Goal: Communication & Community: Answer question/provide support

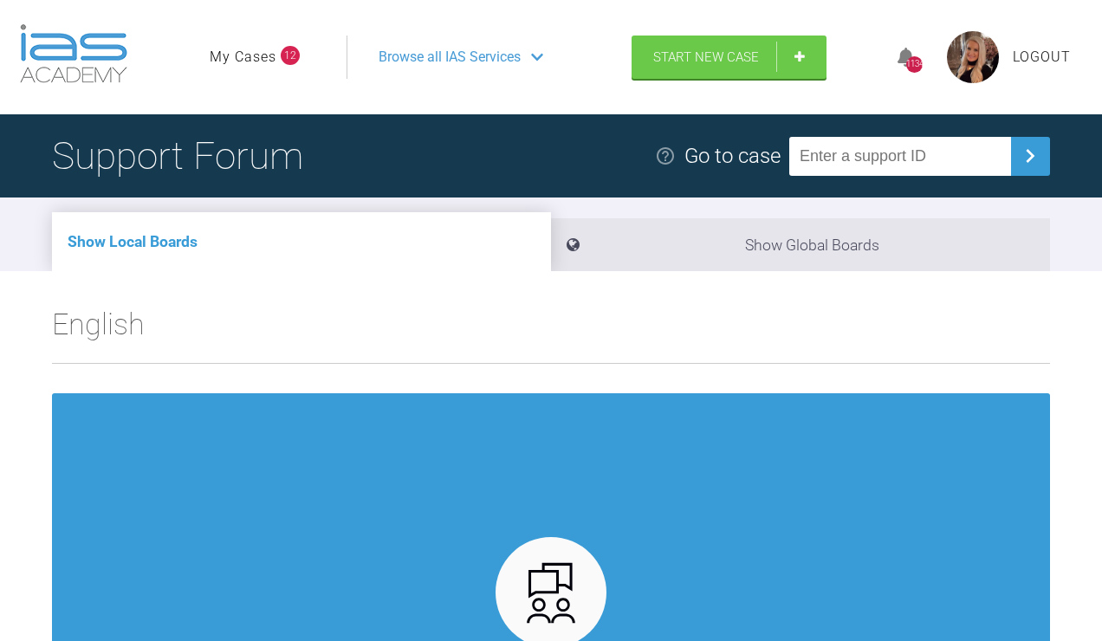
click at [245, 68] on link "My Cases" at bounding box center [243, 57] width 67 height 23
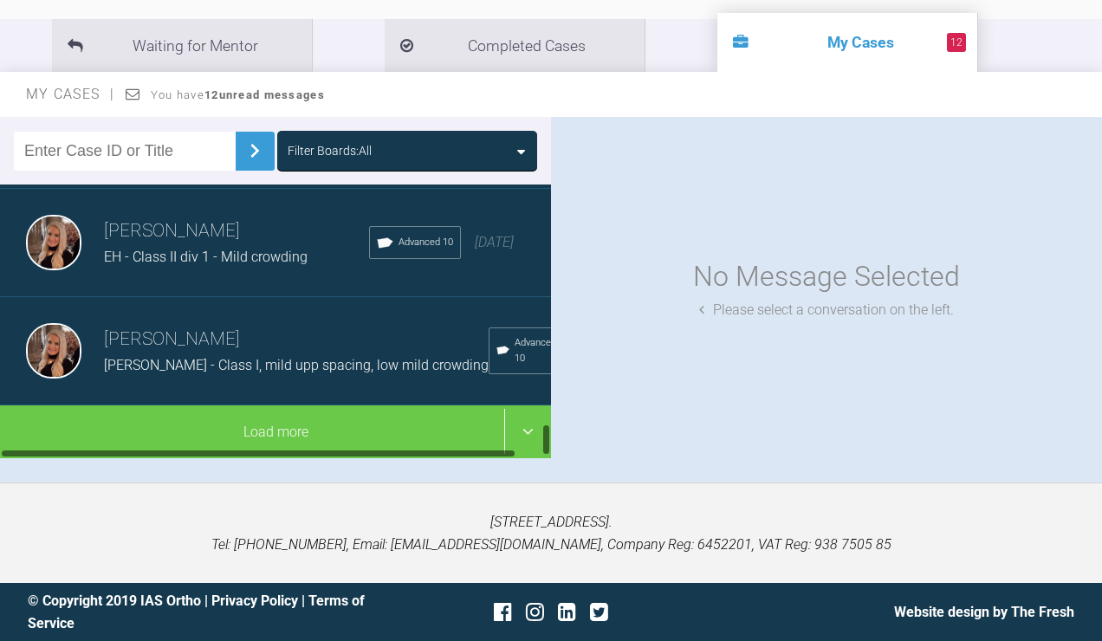
scroll to position [2015, 0]
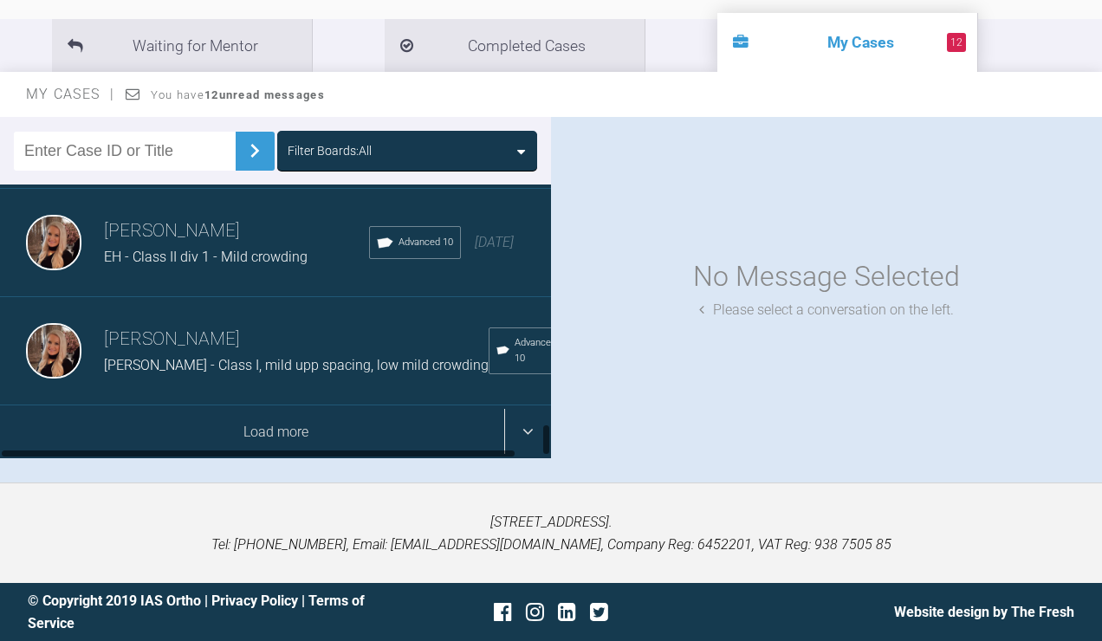
click at [184, 432] on div "Load more" at bounding box center [275, 433] width 551 height 54
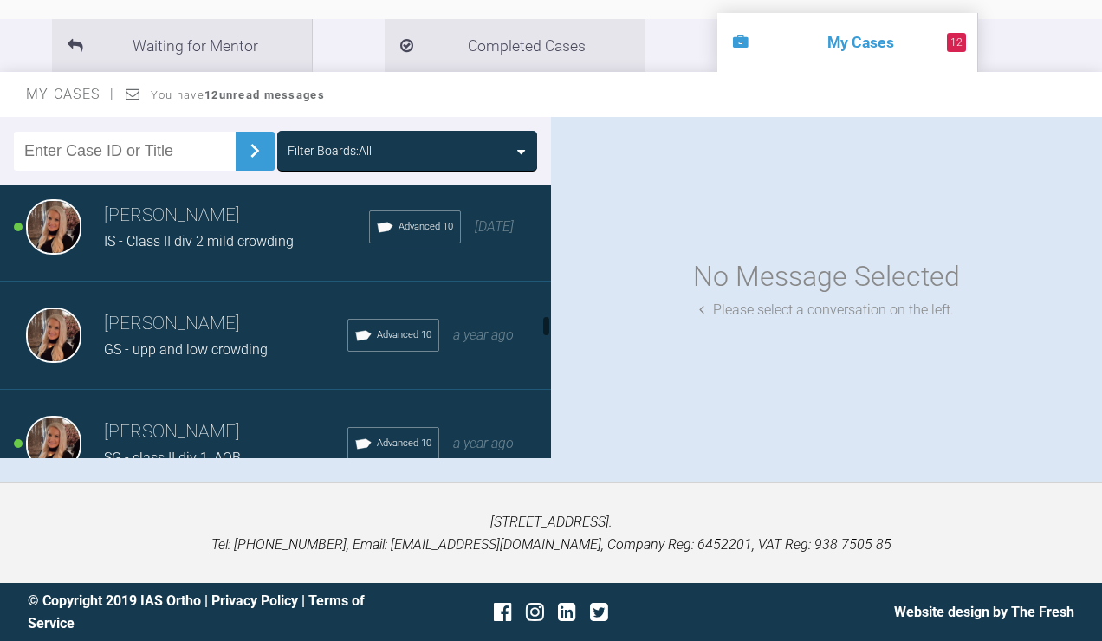
scroll to position [2199, 0]
click at [224, 250] on span "IS - Class II div 2 mild crowding" at bounding box center [199, 241] width 190 height 16
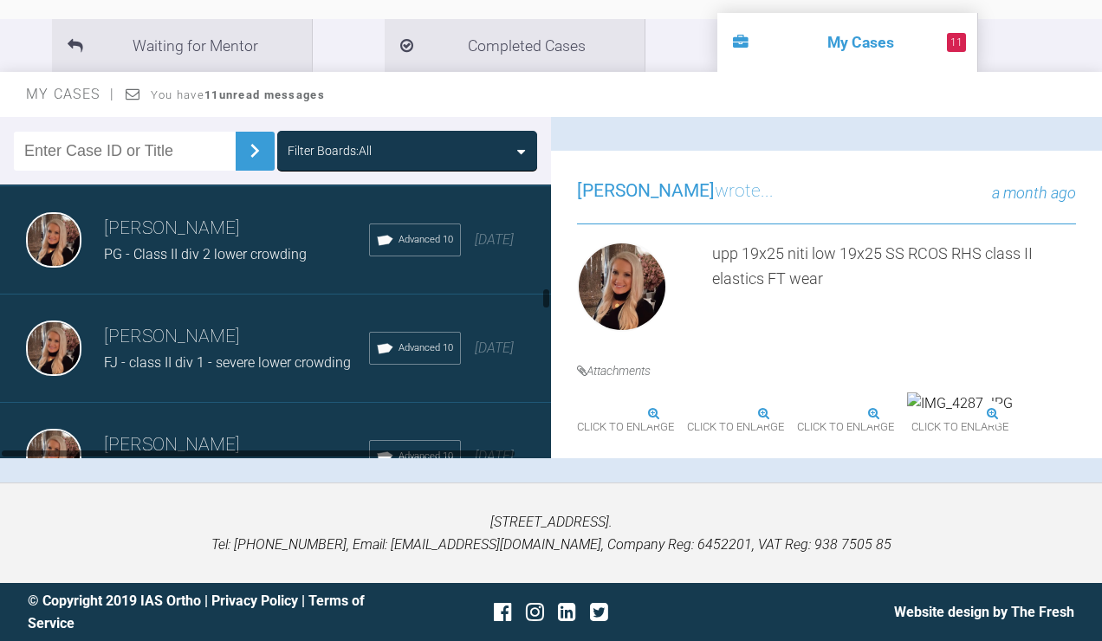
scroll to position [1724, 0]
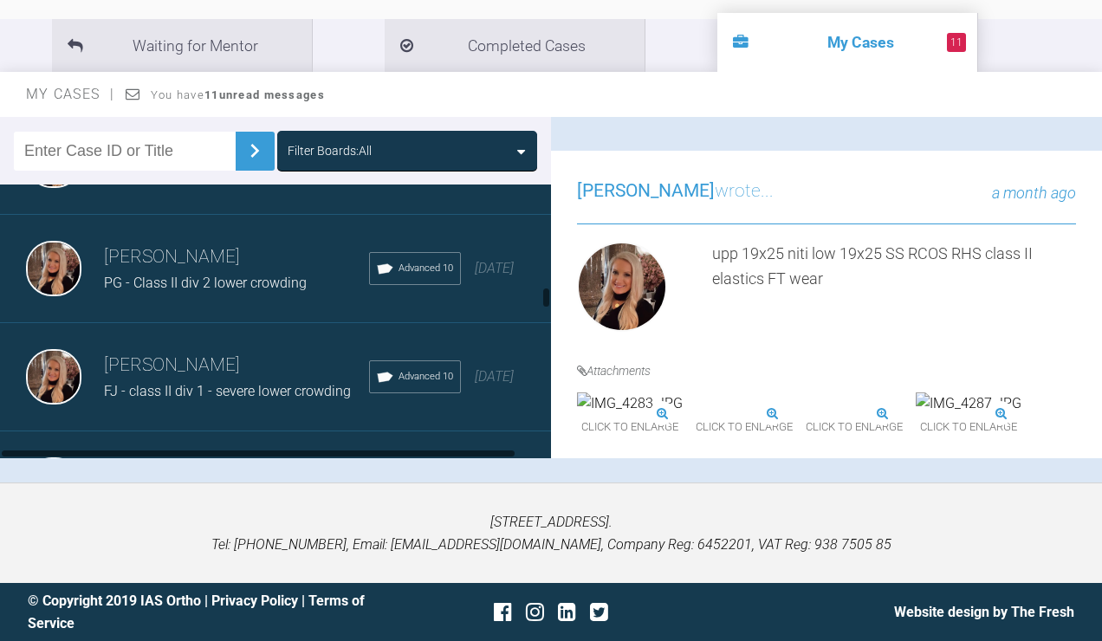
click at [185, 381] on h3 "[PERSON_NAME]" at bounding box center [236, 365] width 265 height 29
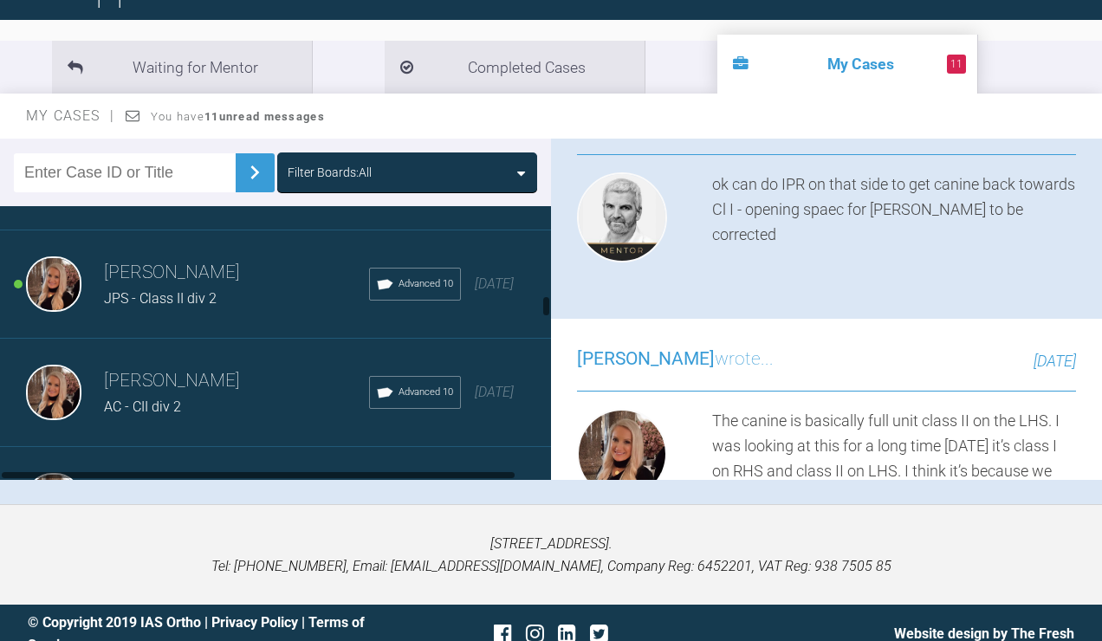
scroll to position [1522, 0]
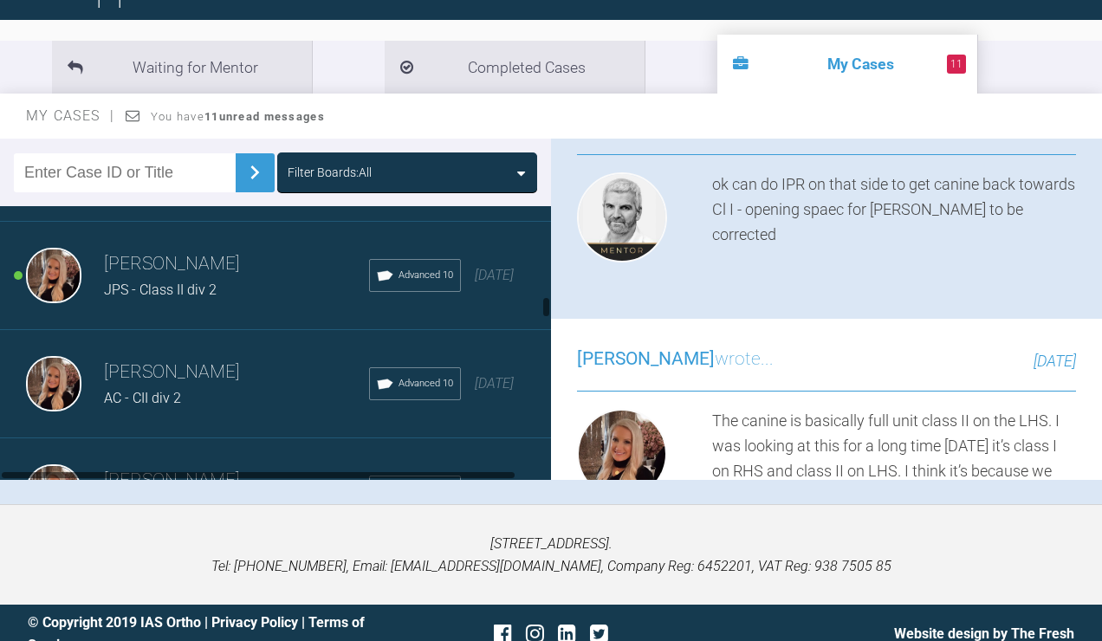
click at [158, 302] on div "JPS - Class II div 2" at bounding box center [236, 290] width 265 height 23
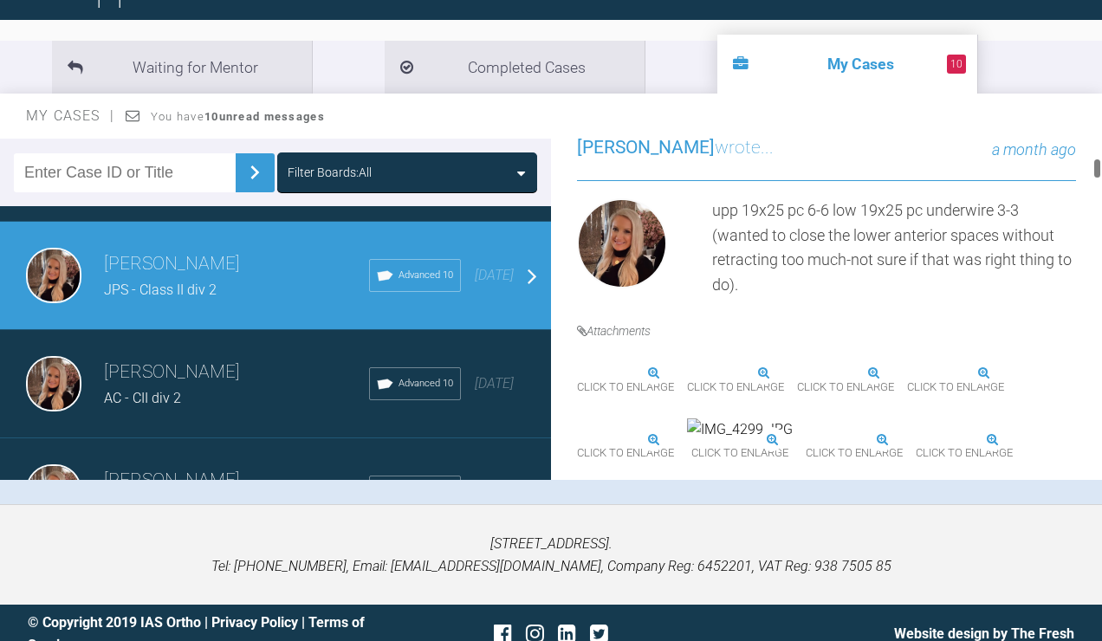
scroll to position [437, 0]
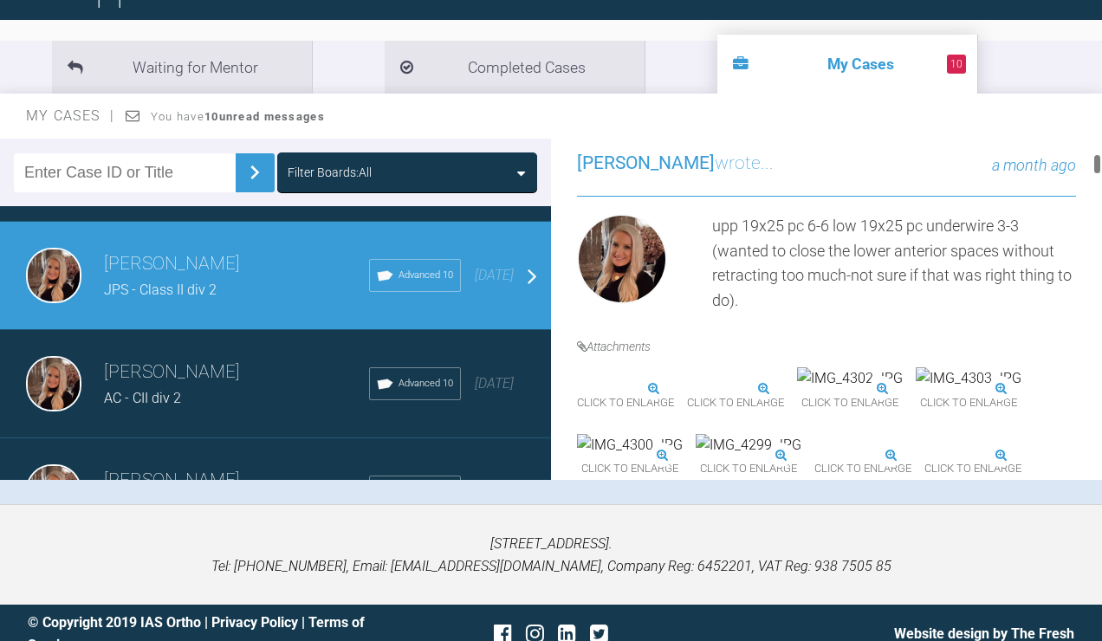
click at [687, 389] on img at bounding box center [687, 389] width 0 height 0
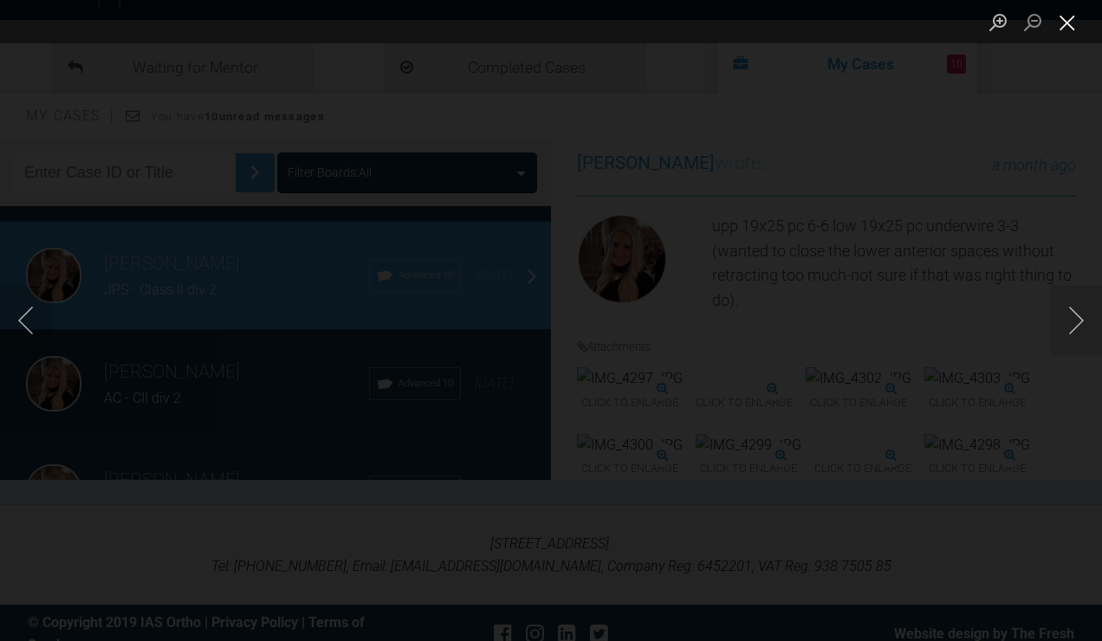
click at [1070, 27] on button "Close lightbox" at bounding box center [1067, 22] width 35 height 30
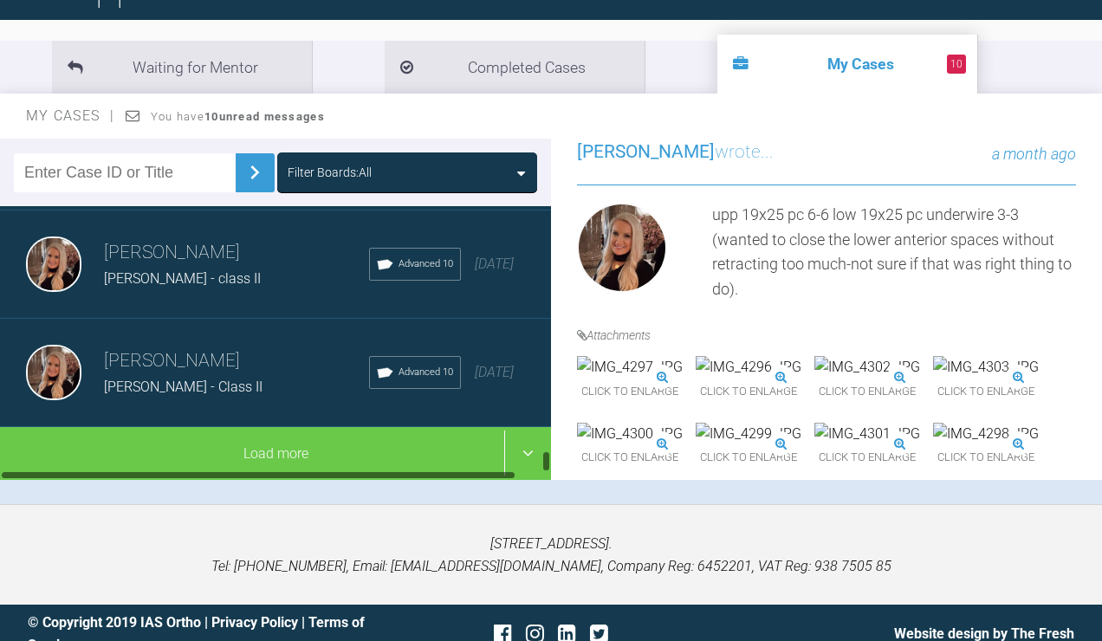
scroll to position [4192, 0]
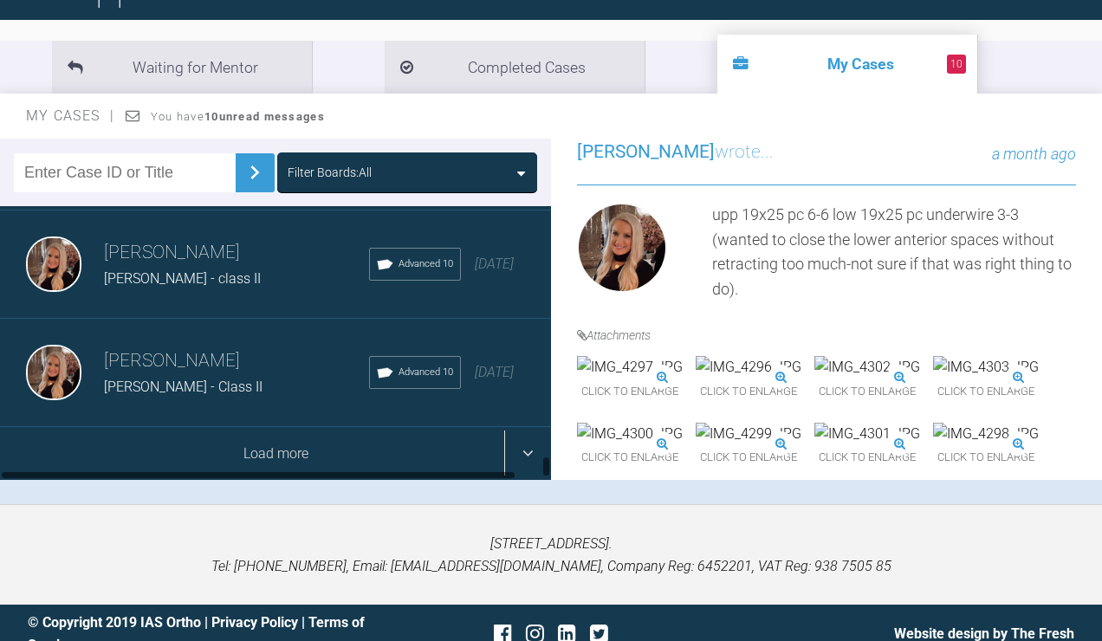
click at [202, 481] on div "Load more" at bounding box center [275, 454] width 551 height 54
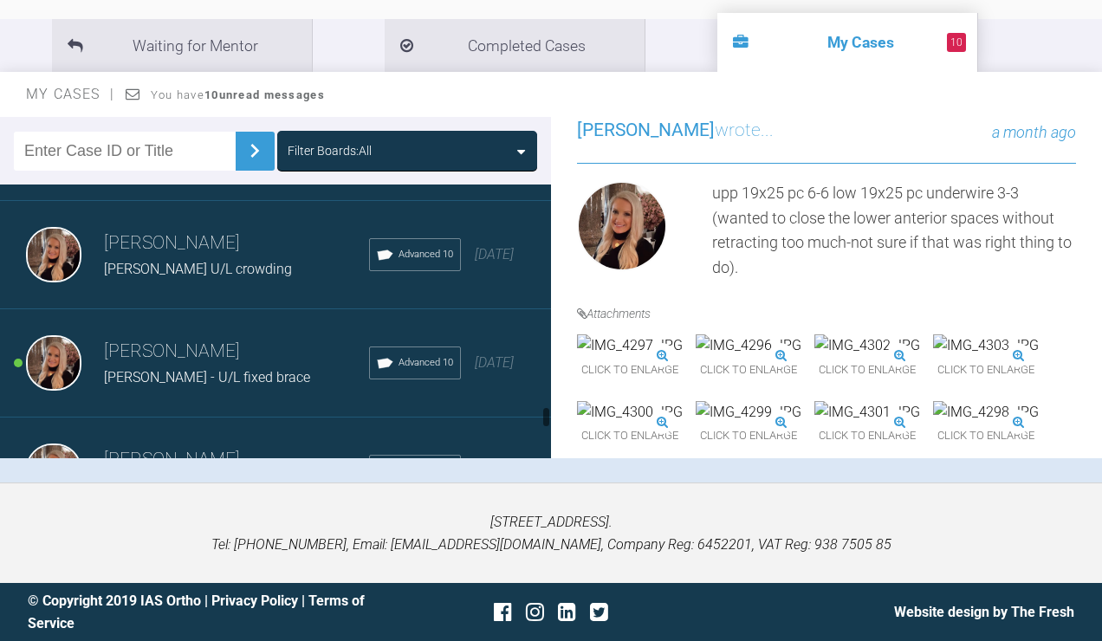
scroll to position [4556, 0]
click at [224, 257] on h3 "[PERSON_NAME]" at bounding box center [236, 241] width 265 height 29
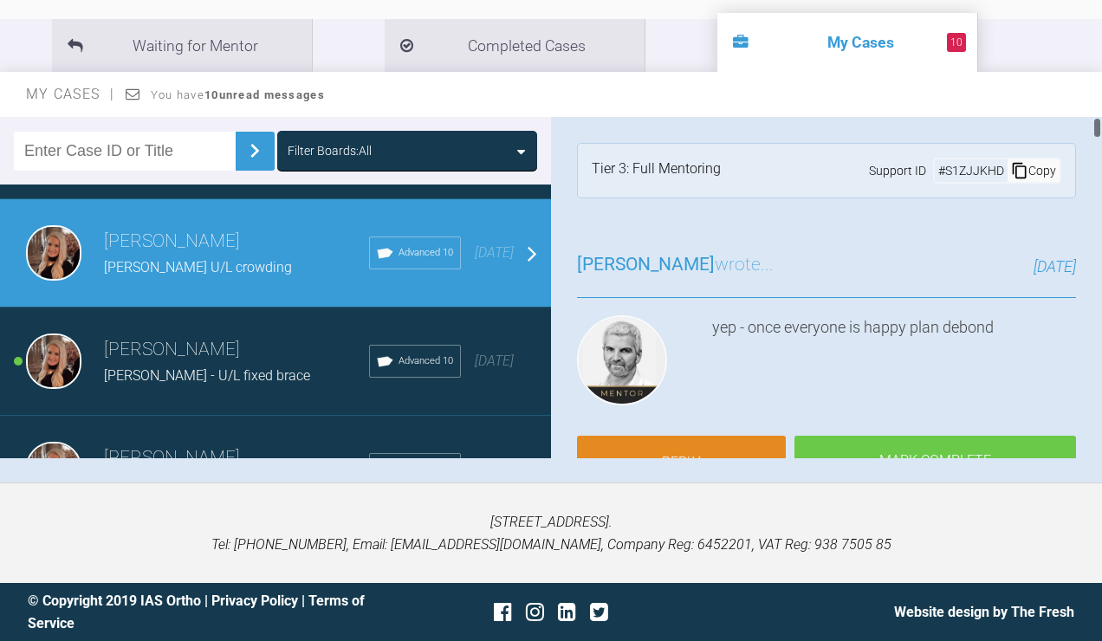
scroll to position [88, 0]
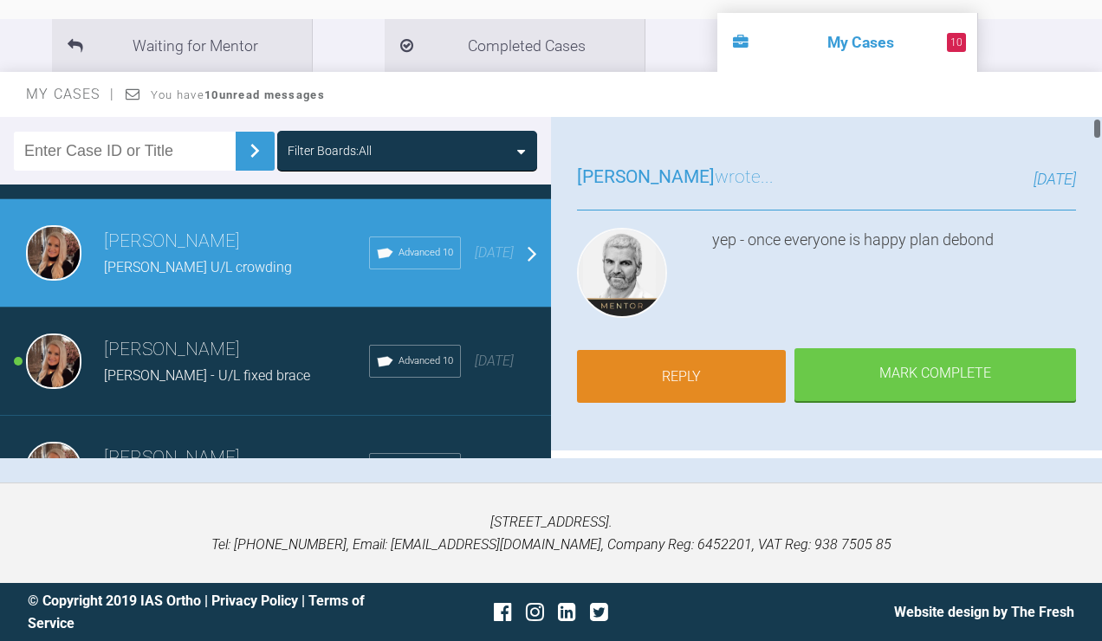
click at [712, 404] on link "Reply" at bounding box center [681, 377] width 209 height 54
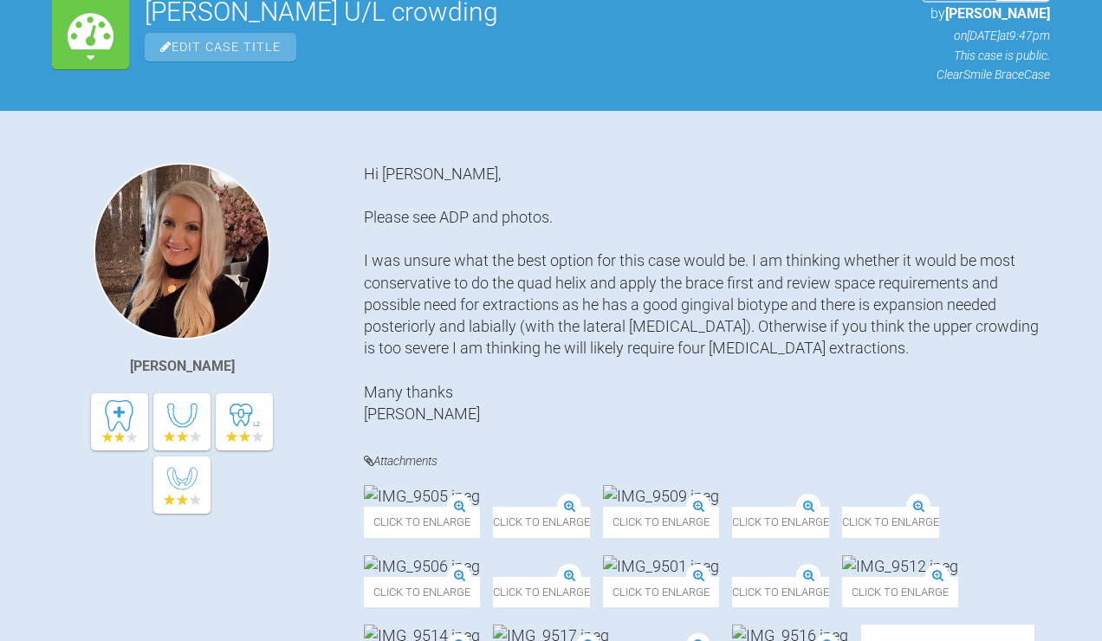
scroll to position [31423, 0]
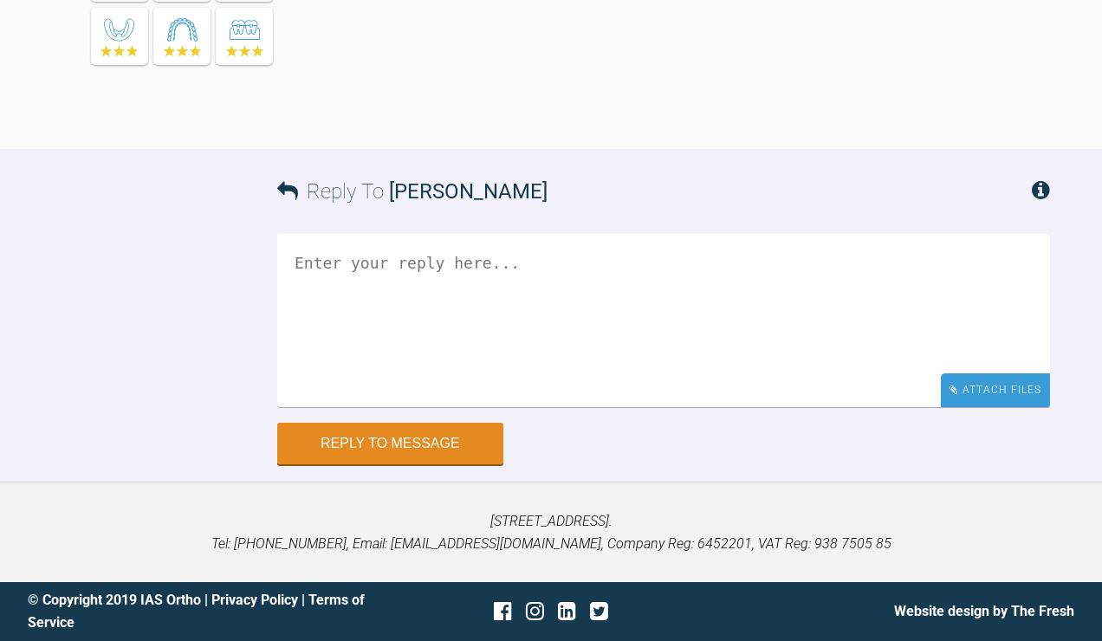
click at [1024, 398] on div "Attach Files" at bounding box center [995, 391] width 109 height 34
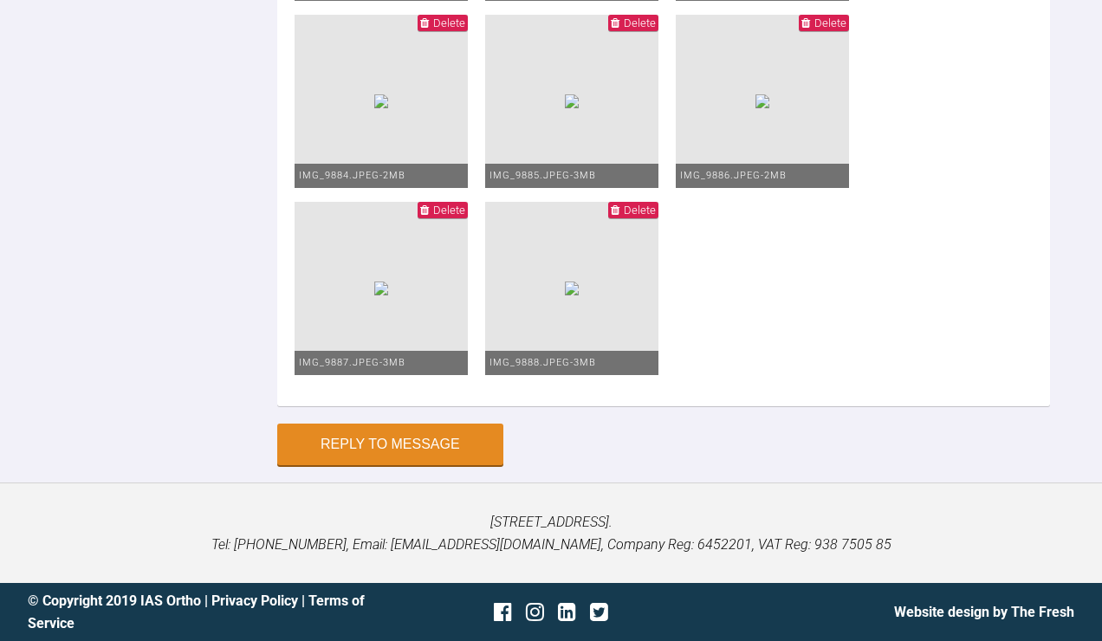
scroll to position [31456, 0]
type textarea "Debond photos attached Patient really happy with the result. Overall pleased wi…"
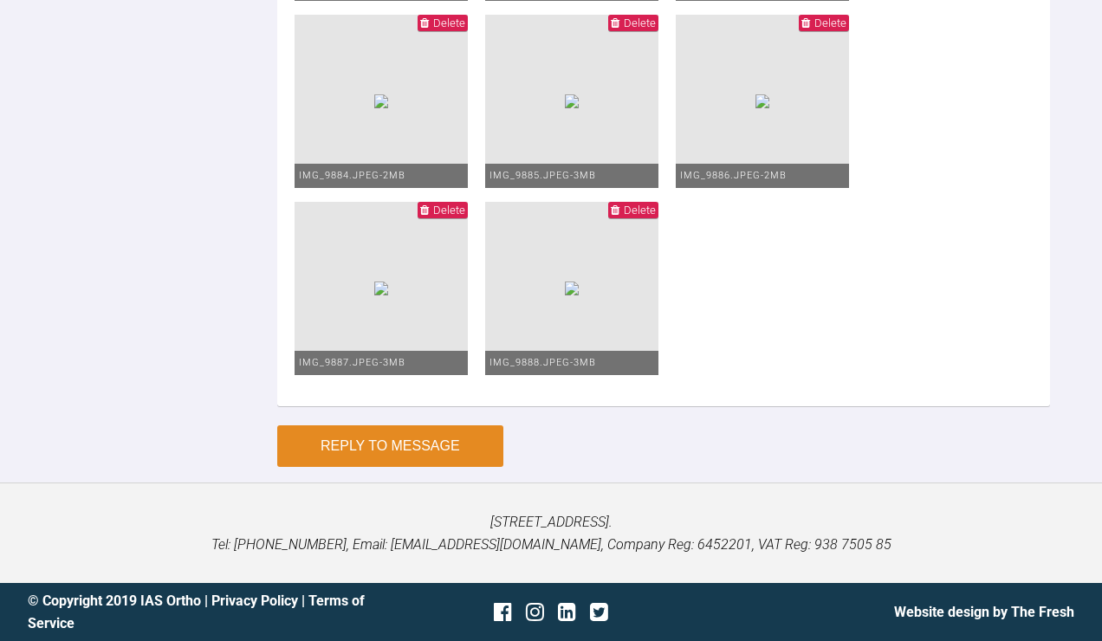
scroll to position [33169, 0]
click at [445, 439] on button "Reply to Message" at bounding box center [390, 447] width 226 height 42
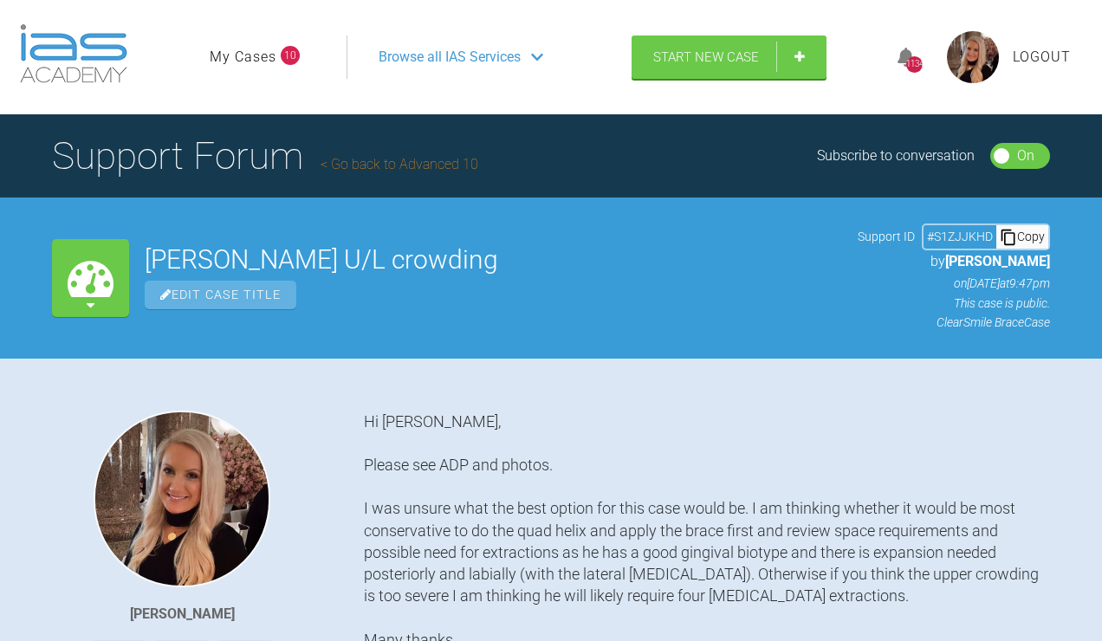
scroll to position [0, 0]
click at [258, 68] on link "My Cases" at bounding box center [243, 57] width 67 height 23
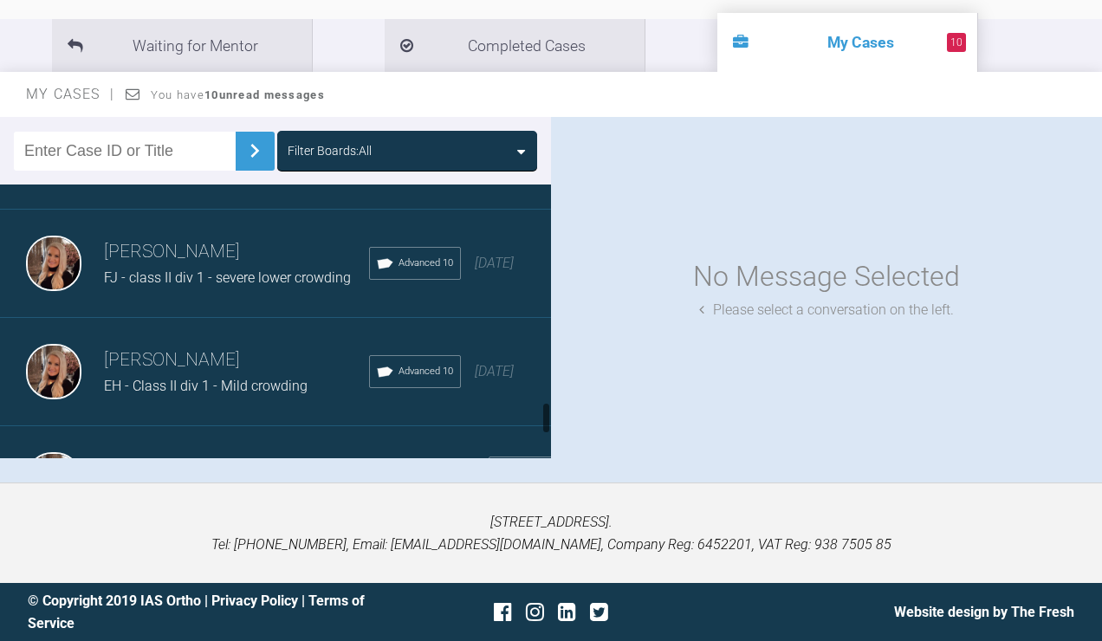
scroll to position [1839, 0]
click at [210, 208] on div "[PERSON_NAME] PG - Class II div 2 lower crowding Advanced 10 [DATE]" at bounding box center [275, 154] width 551 height 108
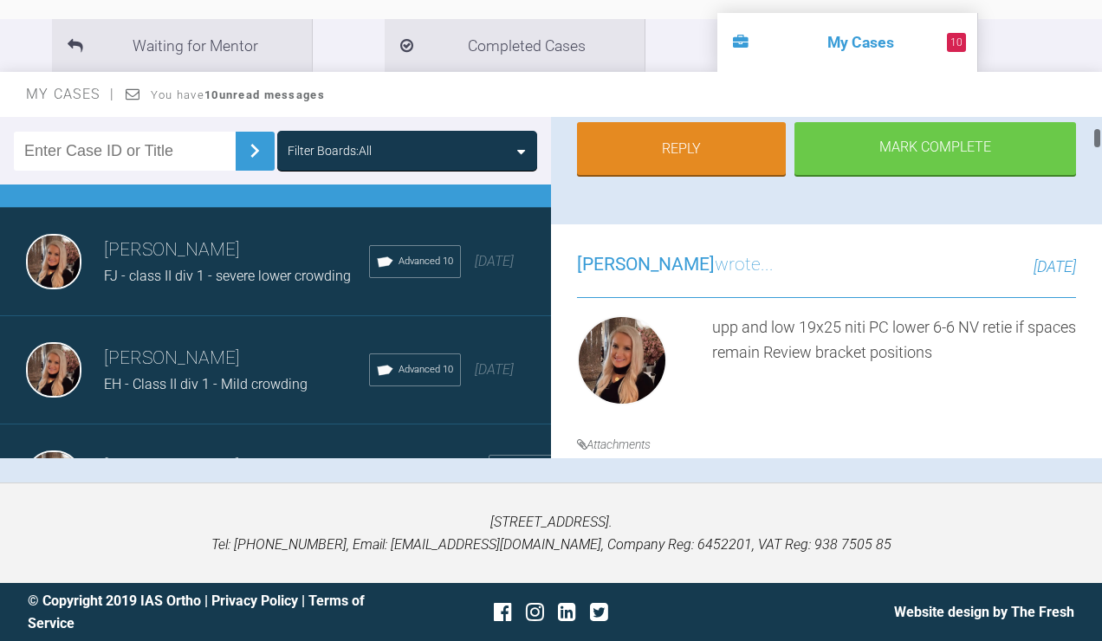
scroll to position [322, 0]
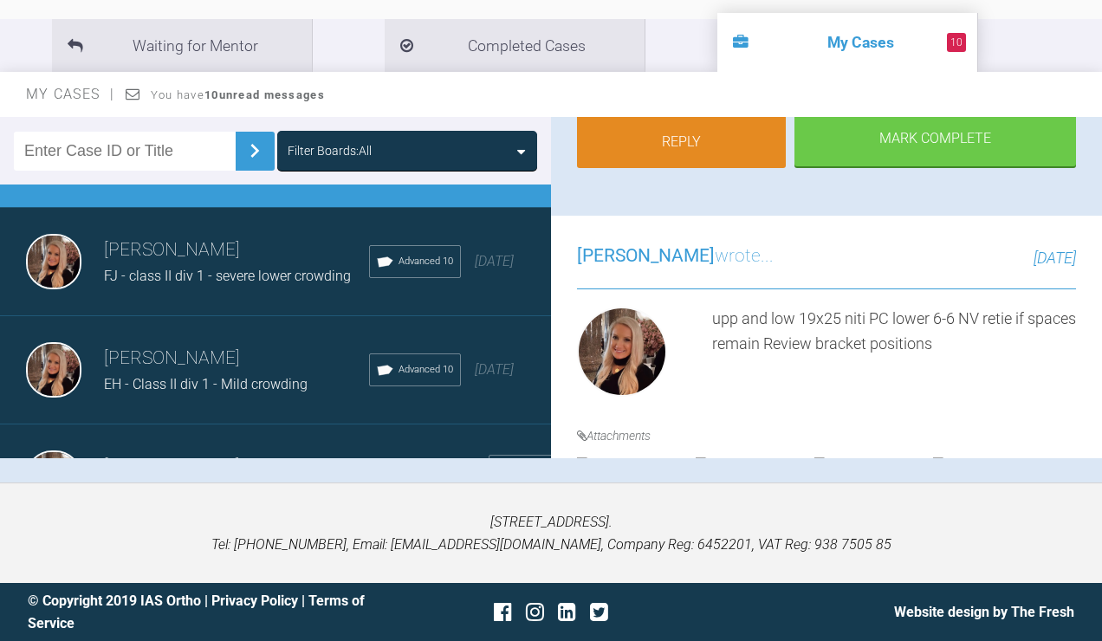
click at [686, 169] on link "Reply" at bounding box center [681, 142] width 209 height 54
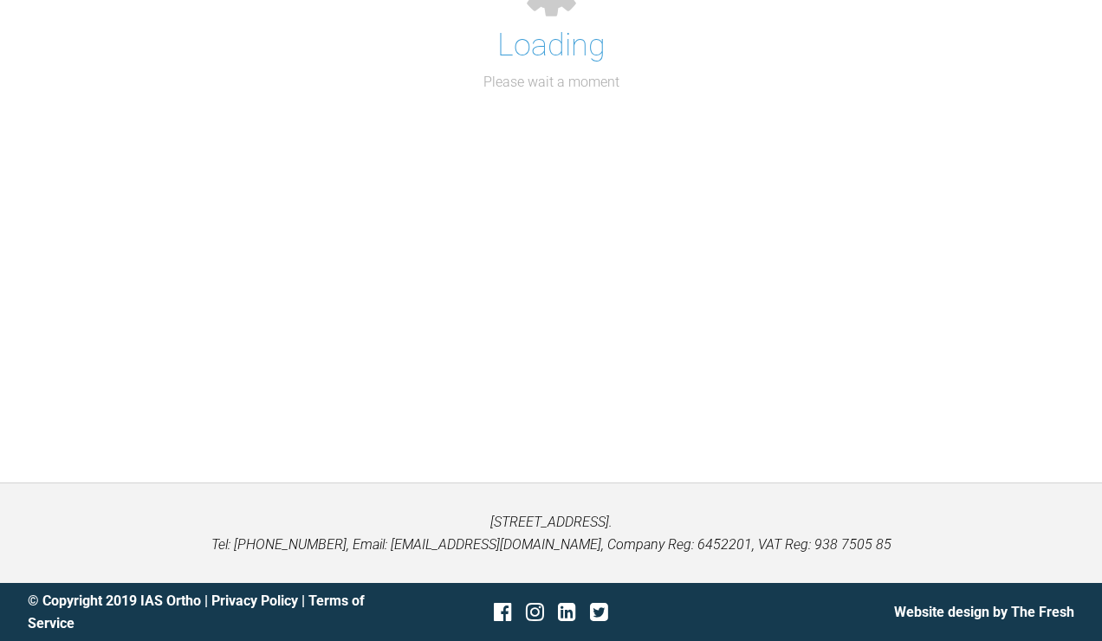
scroll to position [13547, 0]
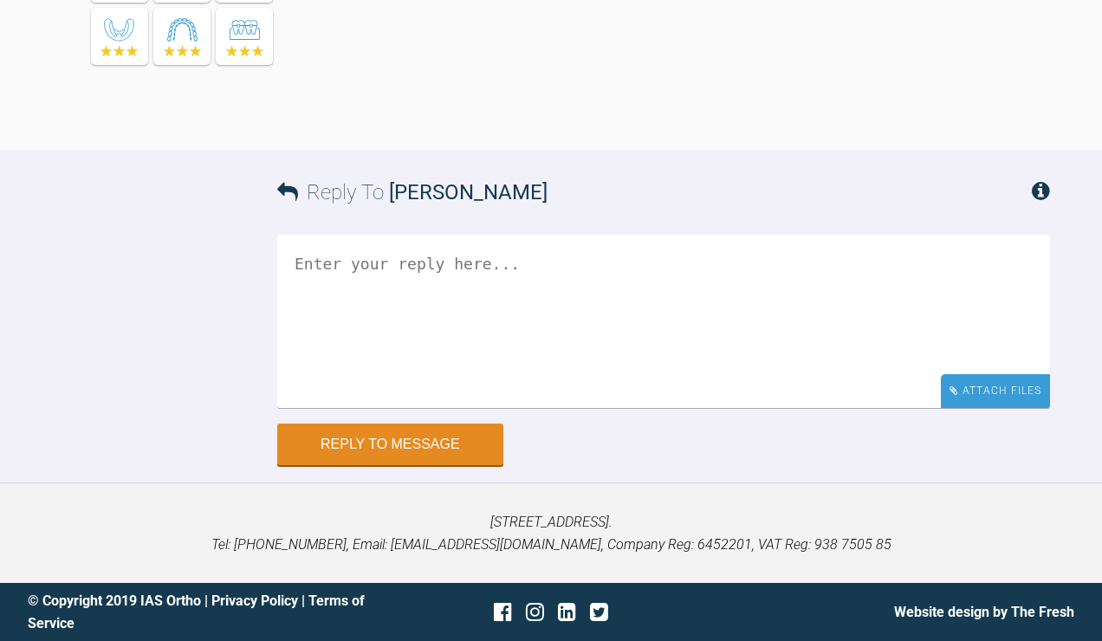
click at [1024, 393] on div "Attach Files" at bounding box center [995, 391] width 109 height 34
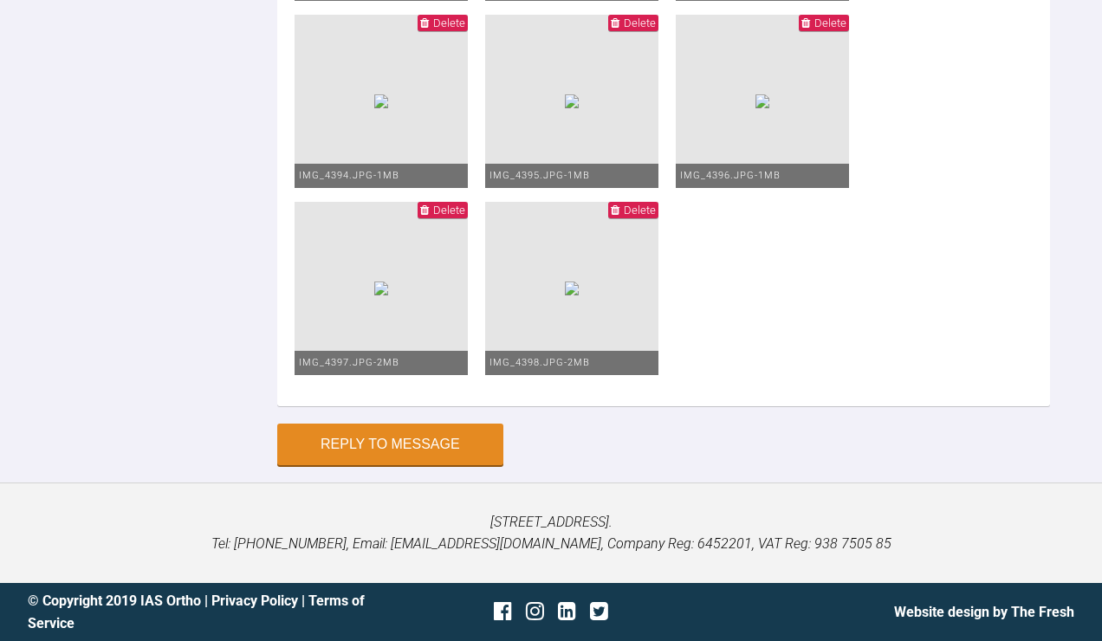
scroll to position [12314, 0]
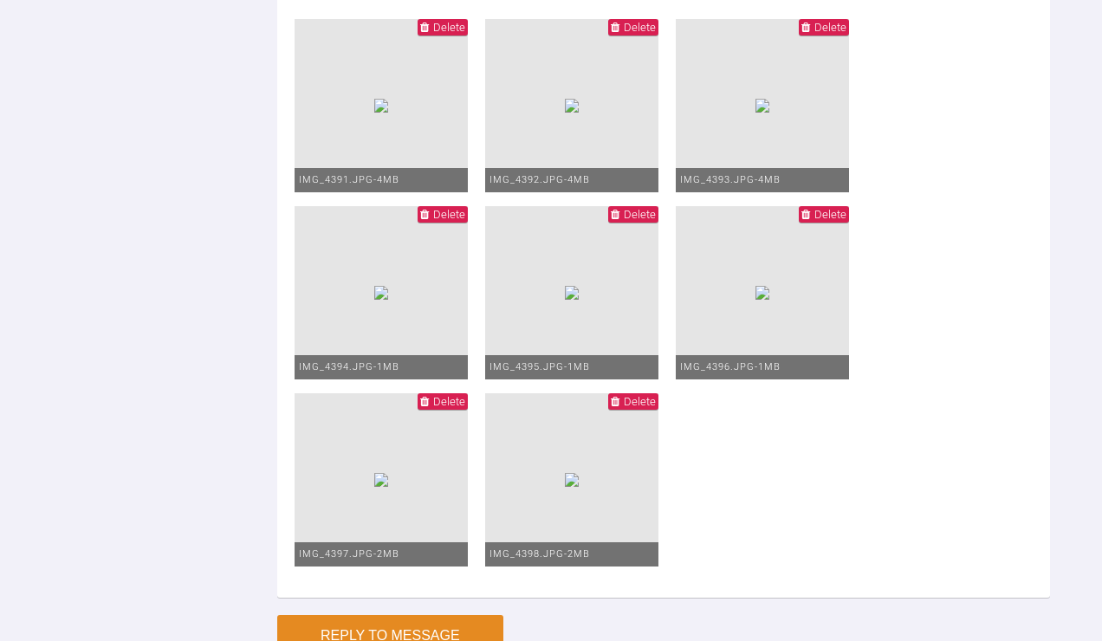
type textarea "Upp and low 19x25 niti low pc 6-6 Repositioned UR3 and UL3 brackets"
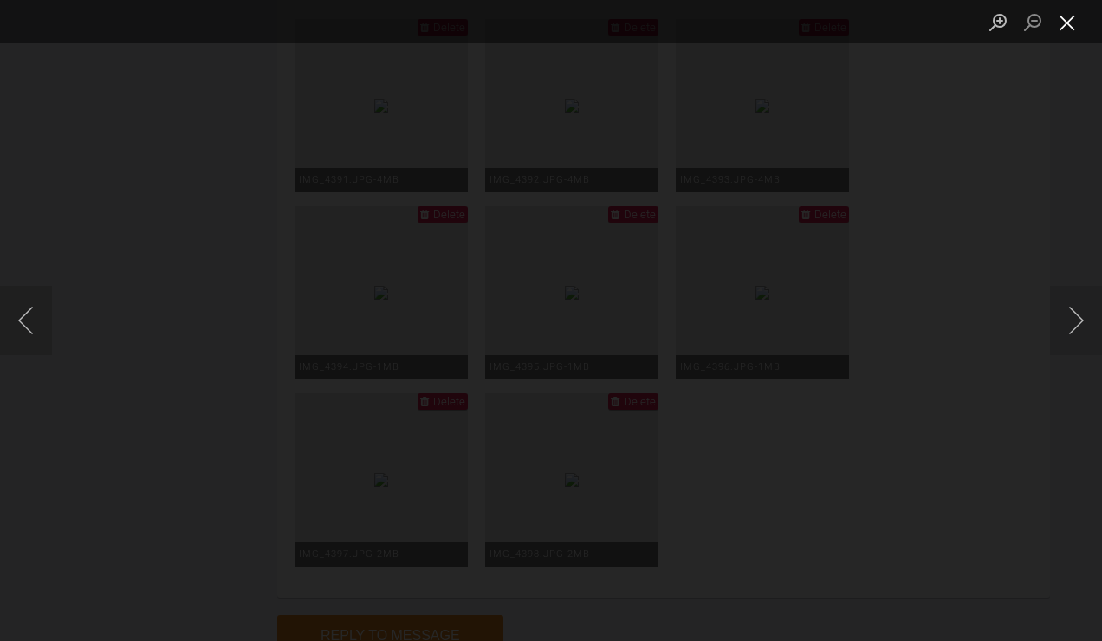
click at [1059, 23] on button "Close lightbox" at bounding box center [1067, 22] width 35 height 30
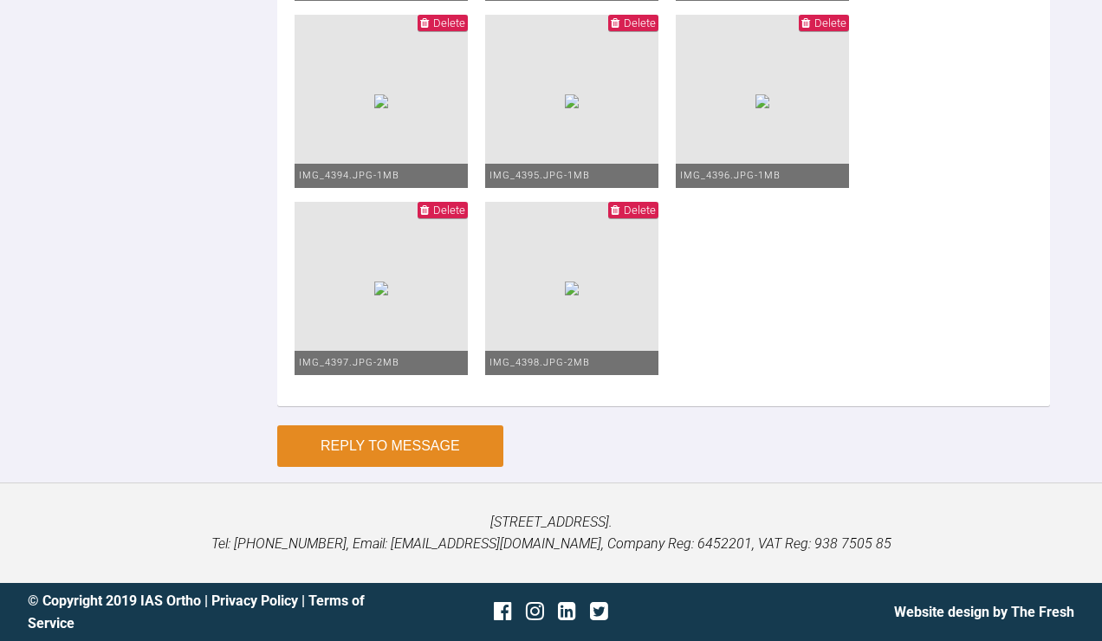
click at [425, 457] on button "Reply to Message" at bounding box center [390, 447] width 226 height 42
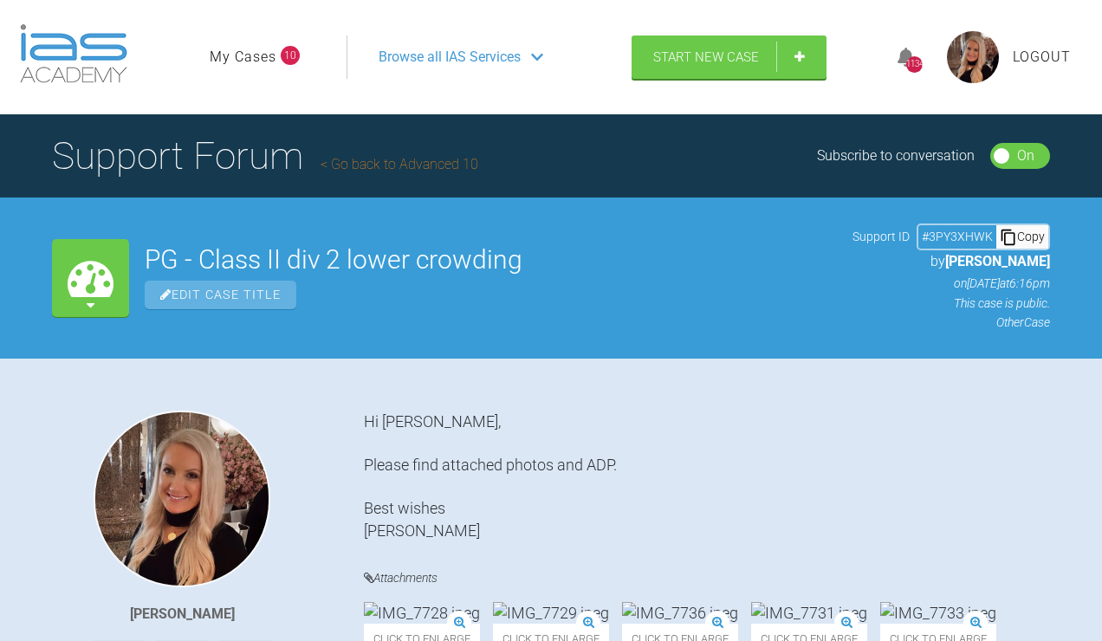
scroll to position [0, 0]
click at [240, 68] on link "My Cases" at bounding box center [243, 57] width 67 height 23
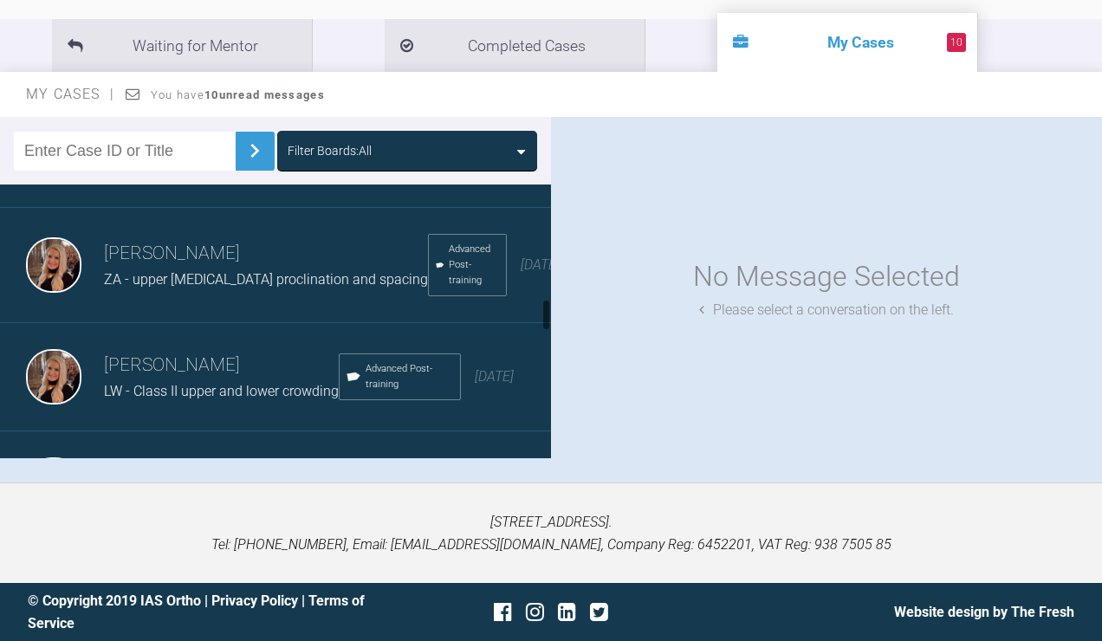
scroll to position [965, 0]
click at [189, 209] on div "[PERSON_NAME] EG - Class II div 2 Advanced Post-training [DATE]" at bounding box center [275, 155] width 551 height 108
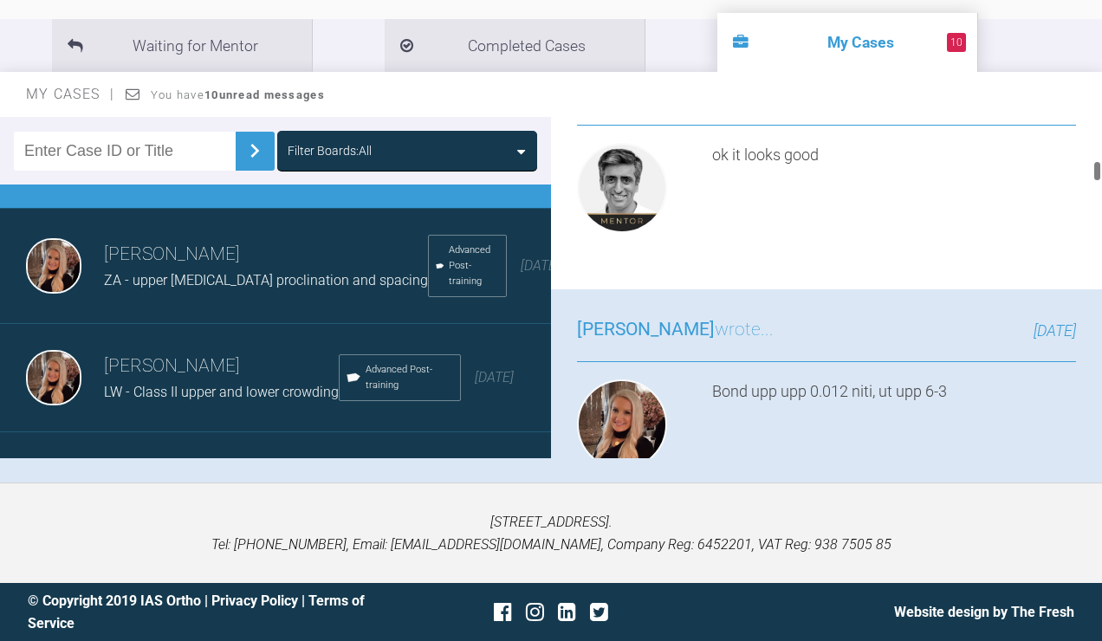
scroll to position [778, 0]
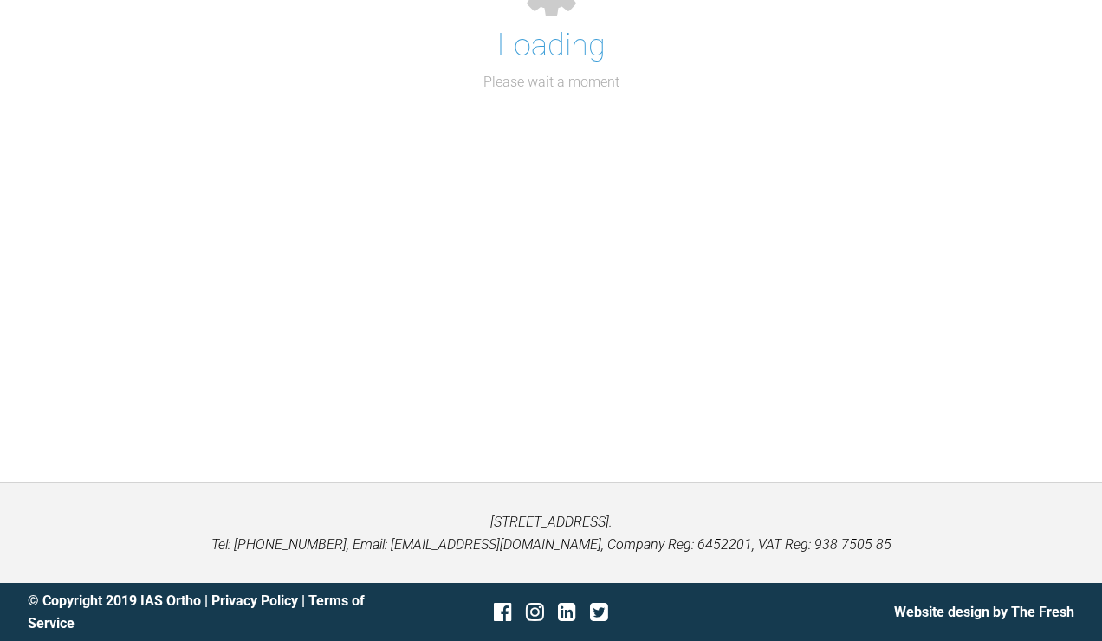
scroll to position [6813, 0]
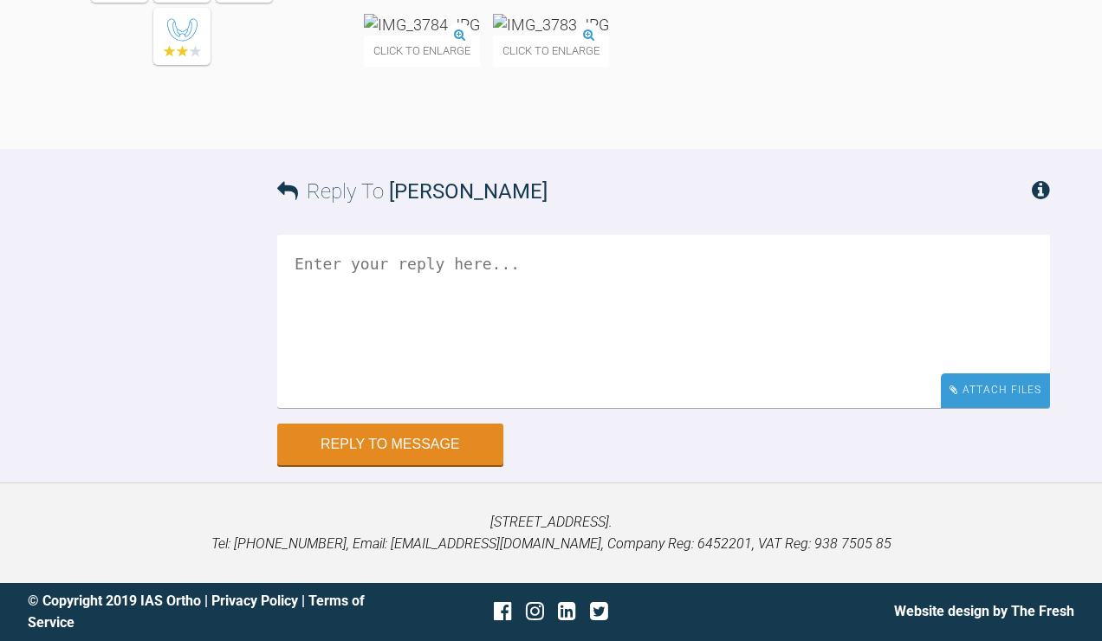
click at [995, 397] on div "Attach Files" at bounding box center [995, 391] width 109 height 34
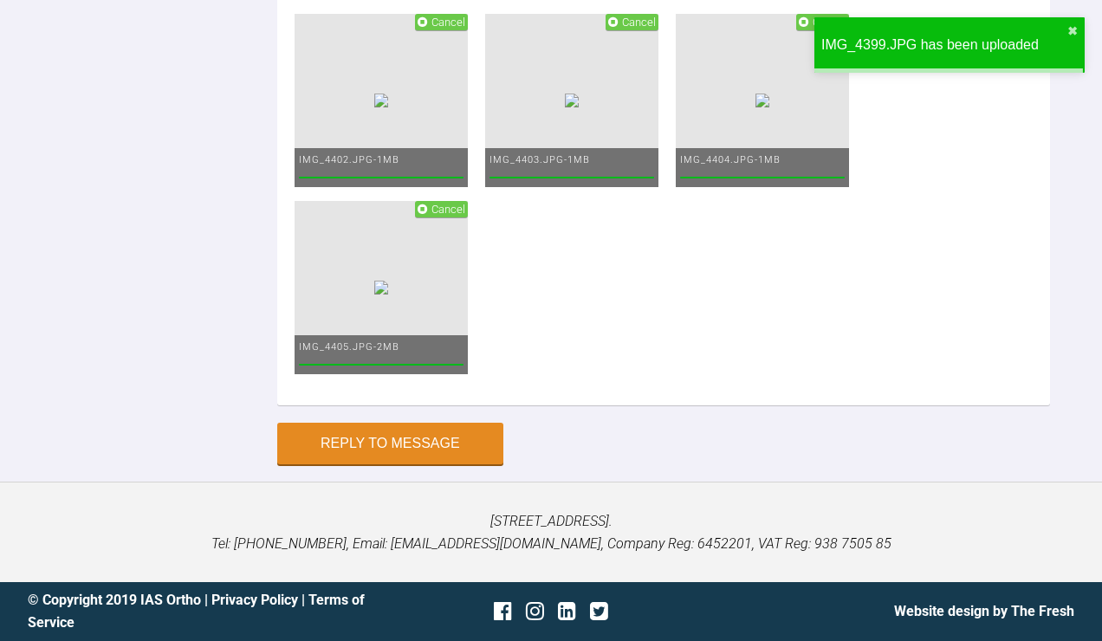
scroll to position [6707, 0]
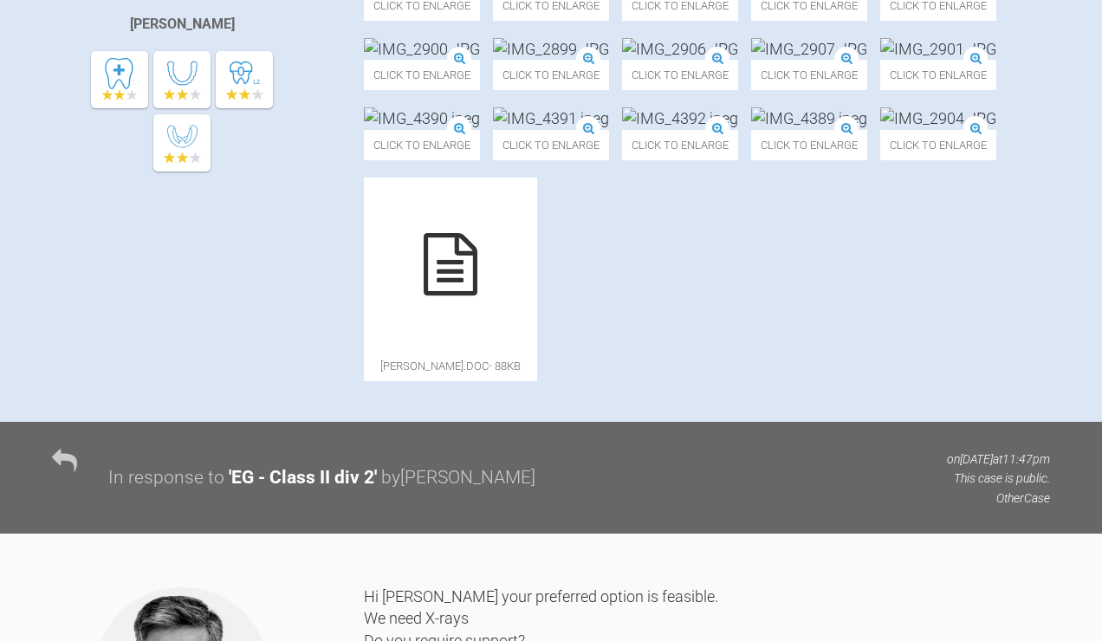
scroll to position [396, 0]
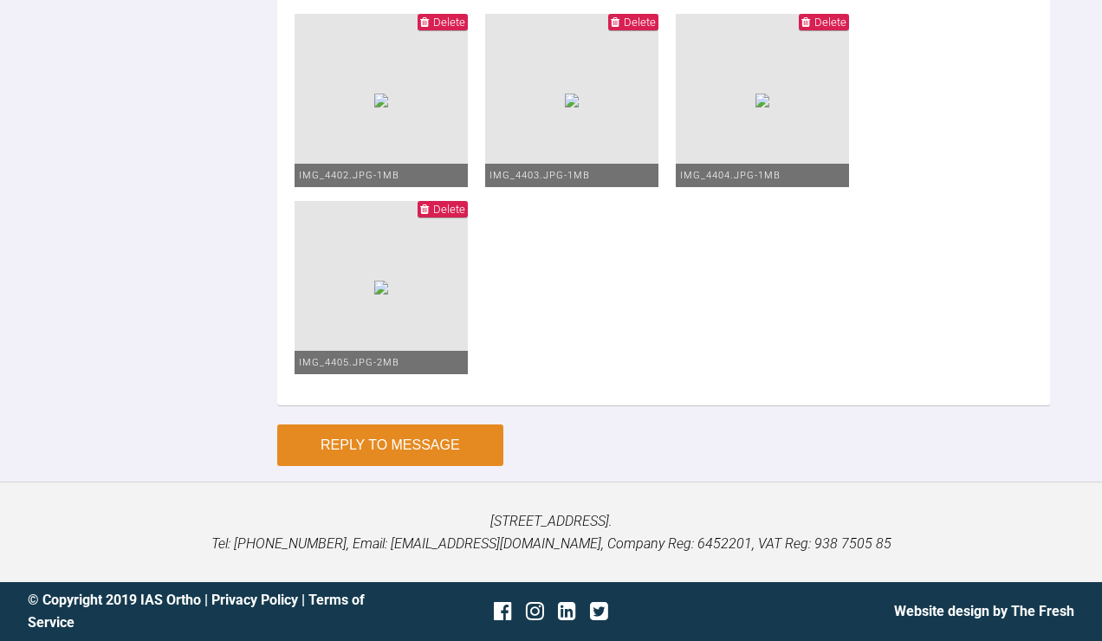
type textarea "upp 20x20 niti NV bond up lower 0.012"
click at [454, 439] on button "Reply to Message" at bounding box center [390, 446] width 226 height 42
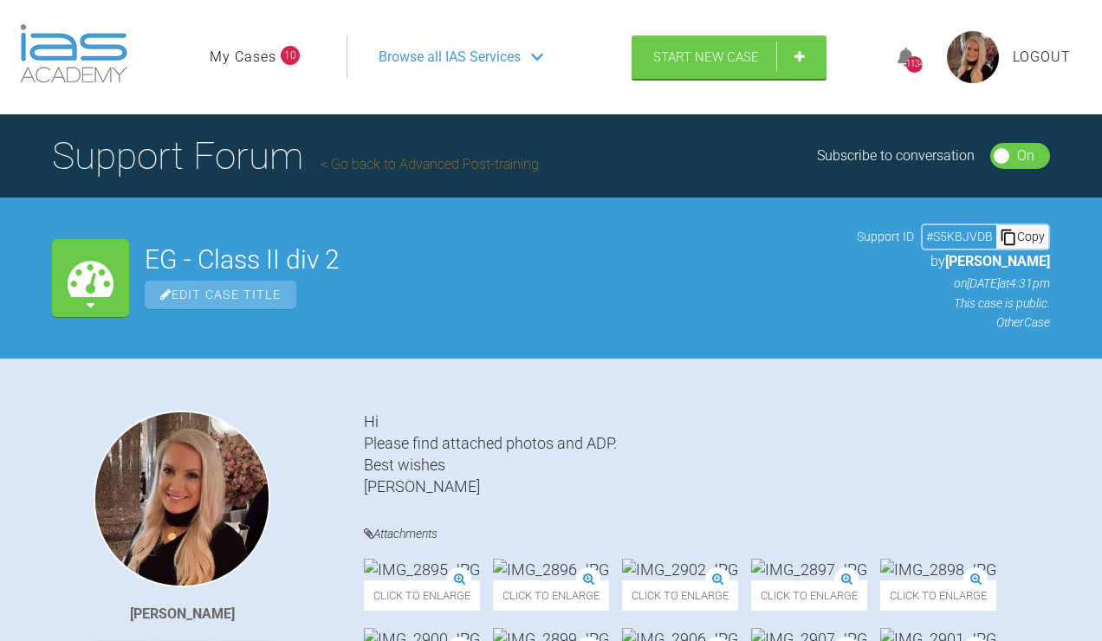
scroll to position [0, 0]
click at [244, 68] on link "My Cases" at bounding box center [243, 57] width 67 height 23
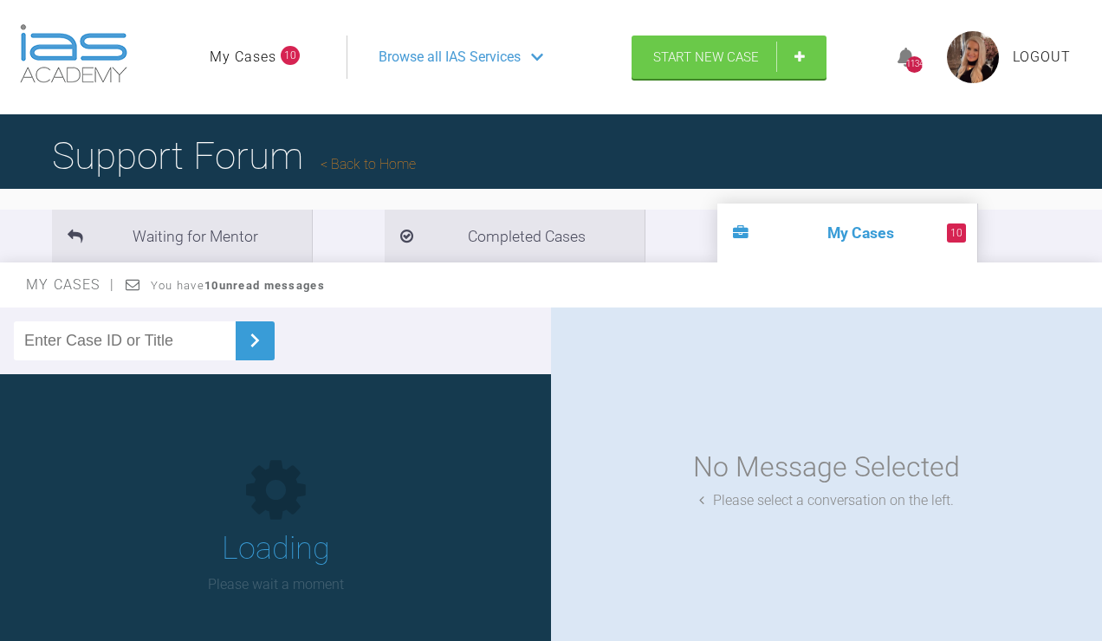
click at [263, 68] on link "My Cases" at bounding box center [243, 57] width 67 height 23
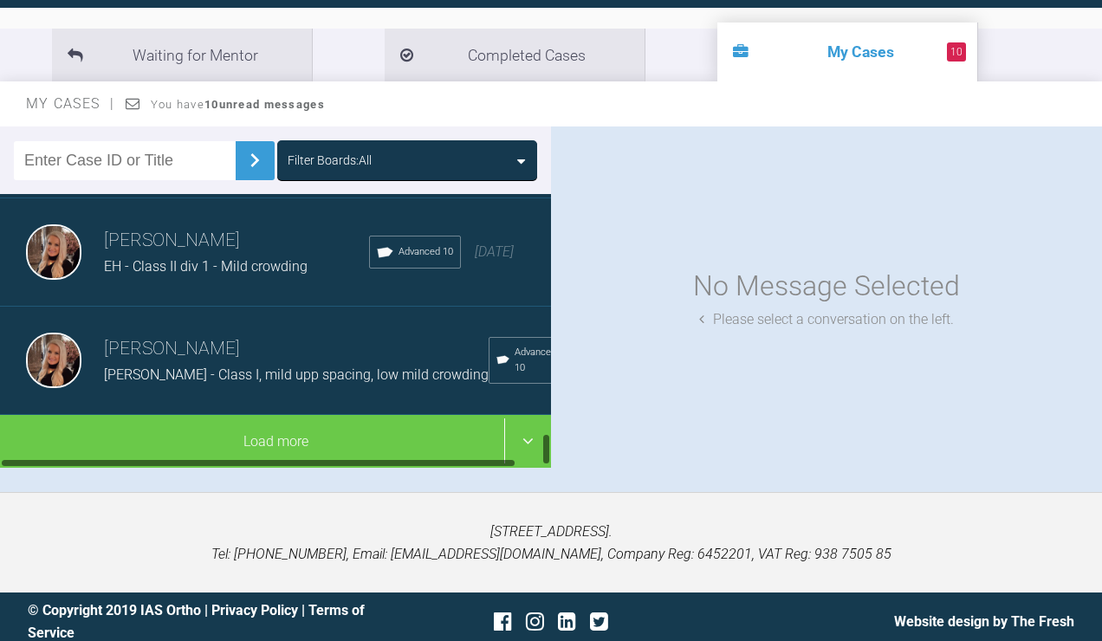
scroll to position [2015, 0]
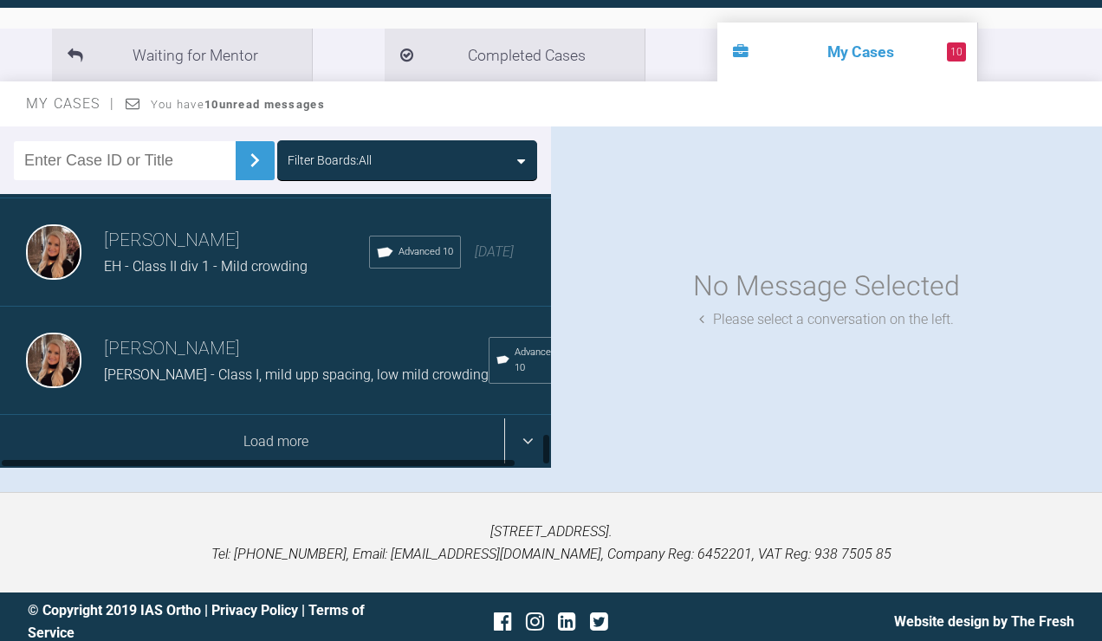
click at [200, 469] on div "Load more" at bounding box center [275, 442] width 551 height 54
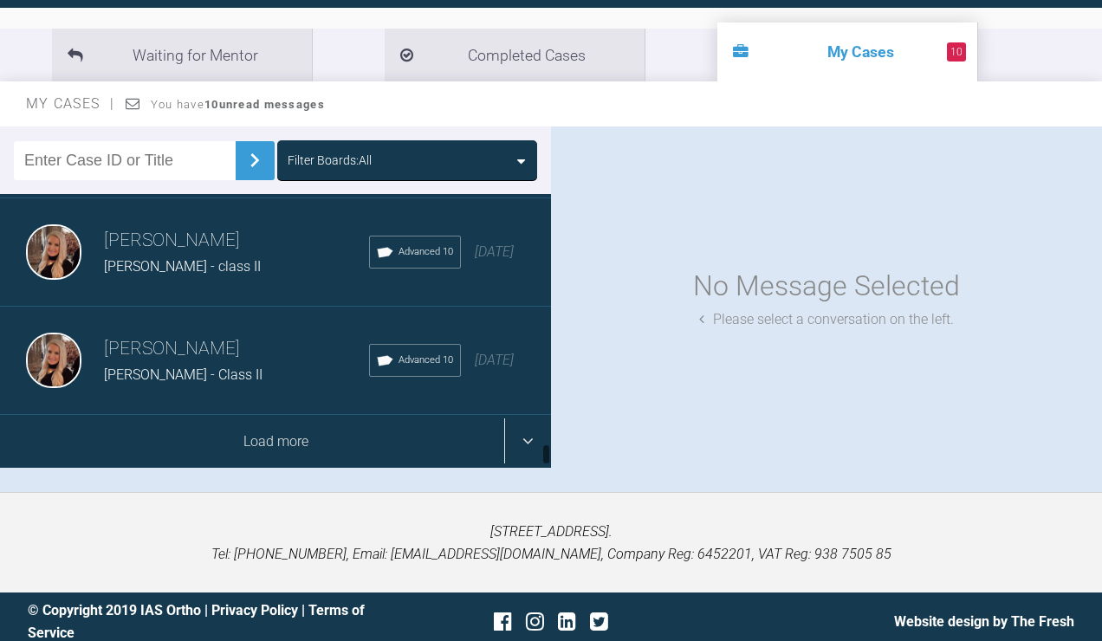
scroll to position [4192, 0]
click at [201, 469] on div "Load more" at bounding box center [275, 442] width 551 height 54
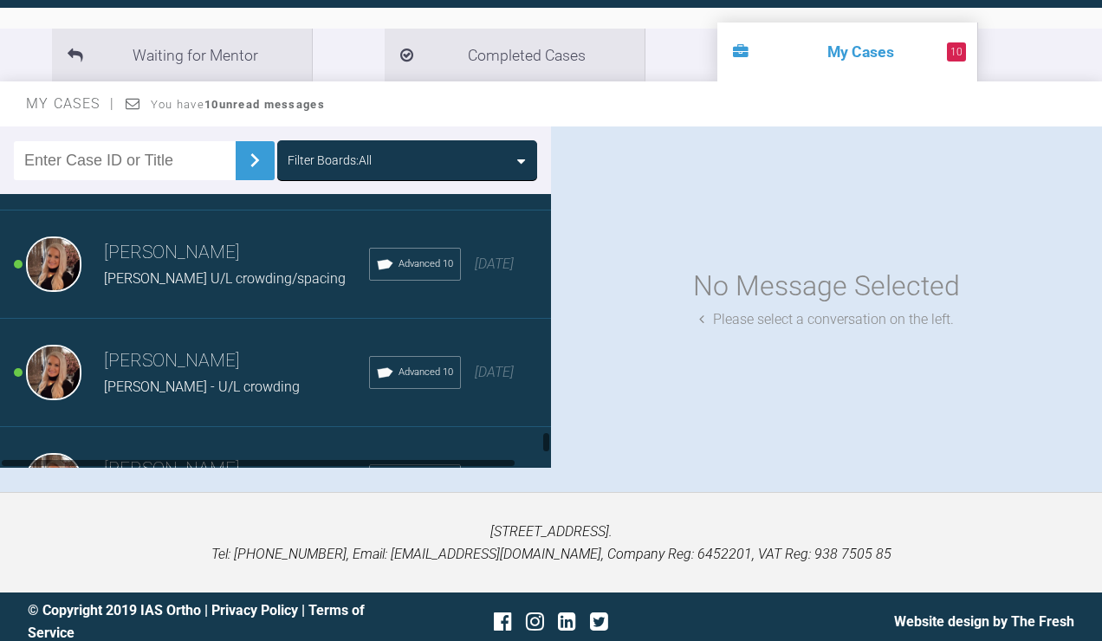
scroll to position [4882, 0]
click at [231, 176] on span "[PERSON_NAME] - U/L [MEDICAL_DATA]" at bounding box center [225, 167] width 242 height 16
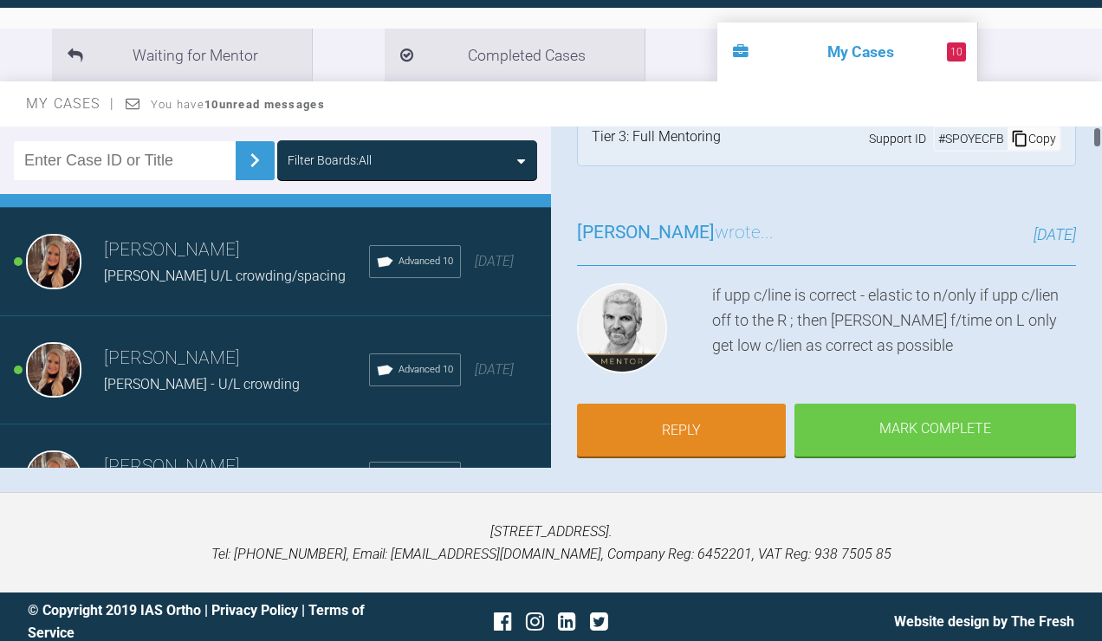
scroll to position [45, 0]
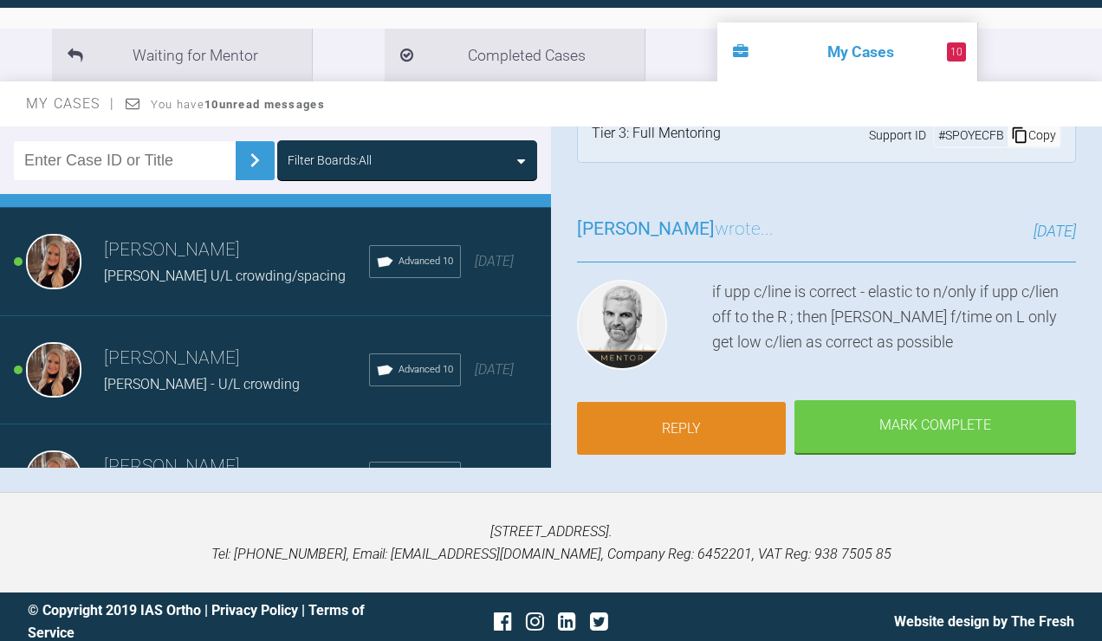
click at [718, 456] on link "Reply" at bounding box center [681, 429] width 209 height 54
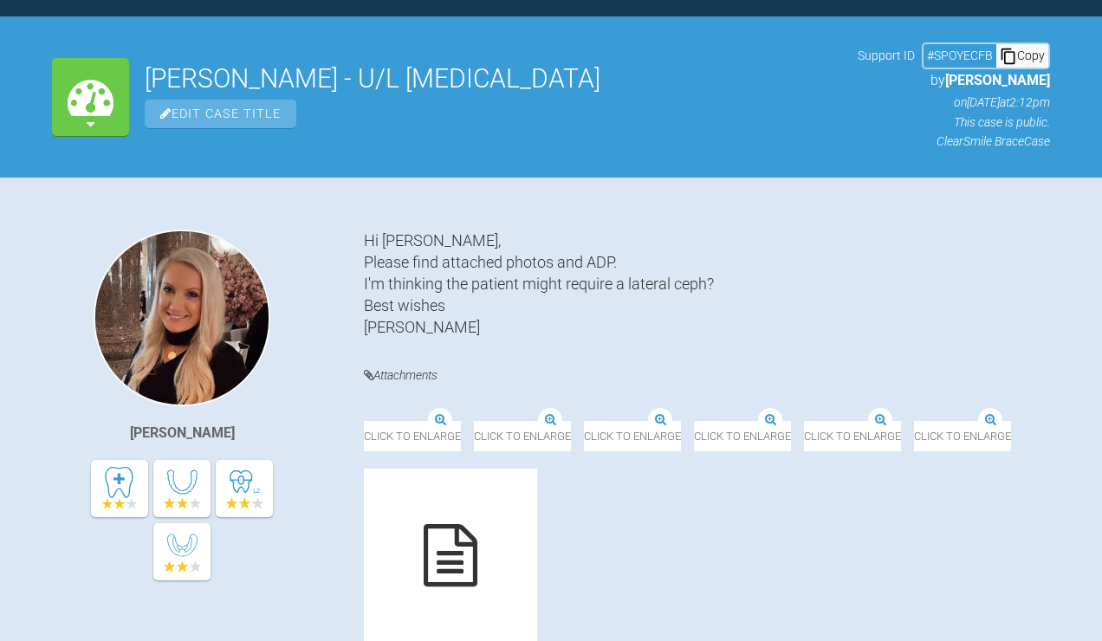
scroll to position [35331, 0]
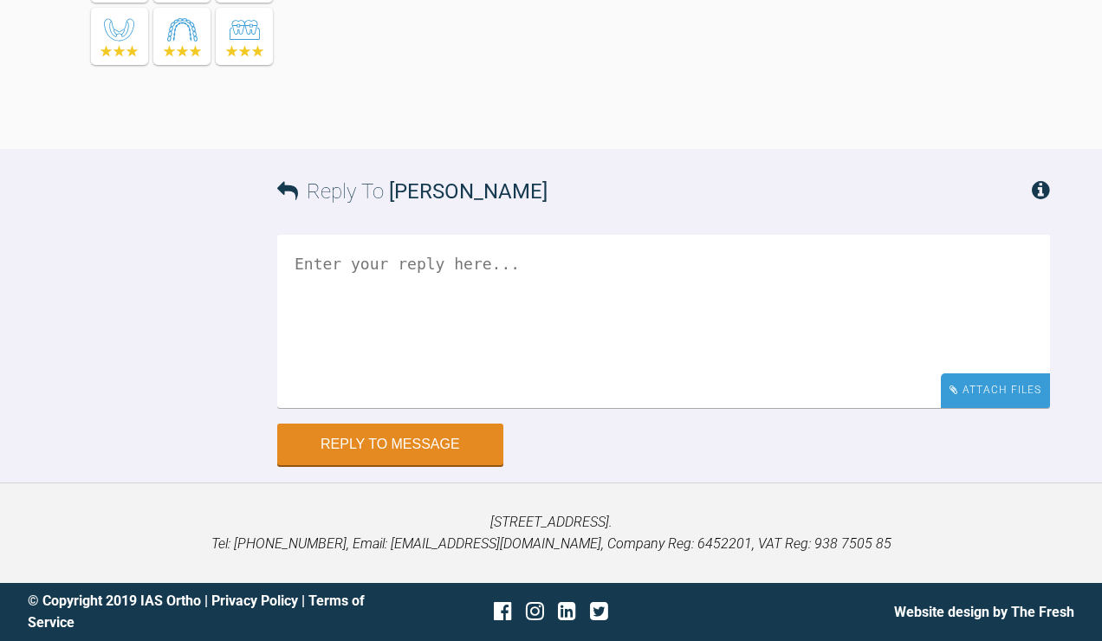
click at [1020, 387] on div "Attach Files" at bounding box center [995, 391] width 109 height 34
click at [986, 386] on div "Attach Files" at bounding box center [995, 391] width 109 height 34
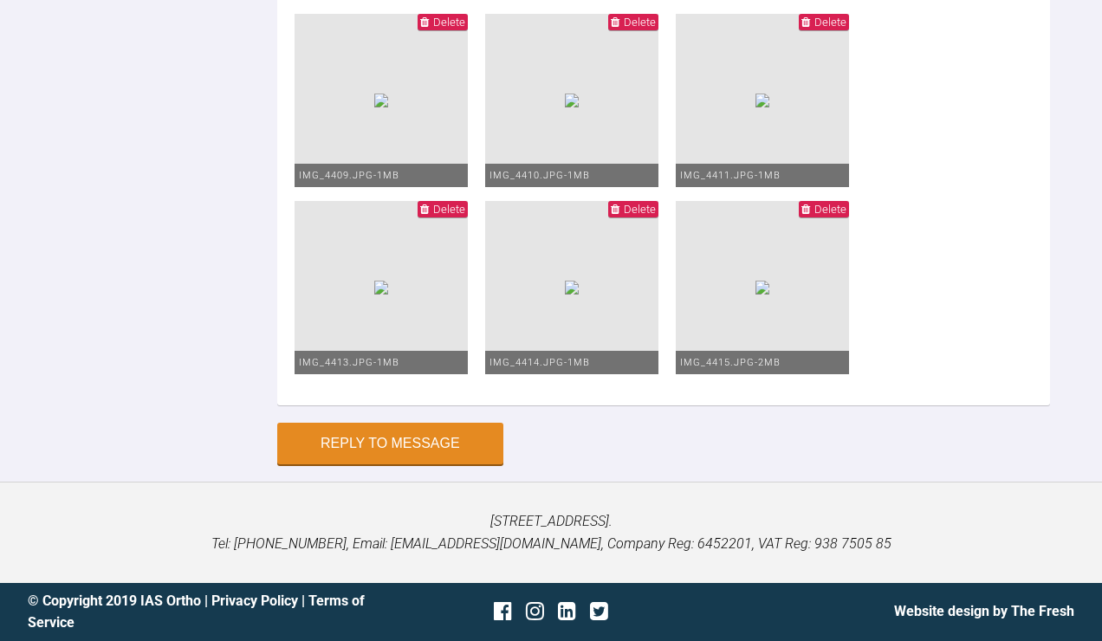
scroll to position [35570, 0]
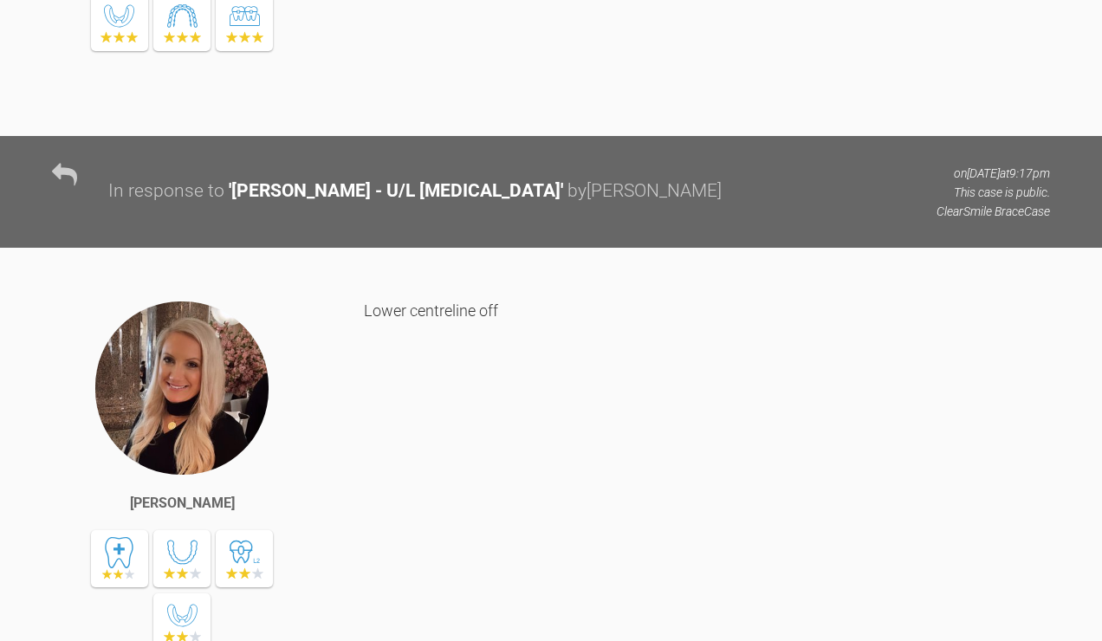
scroll to position [26056, 0]
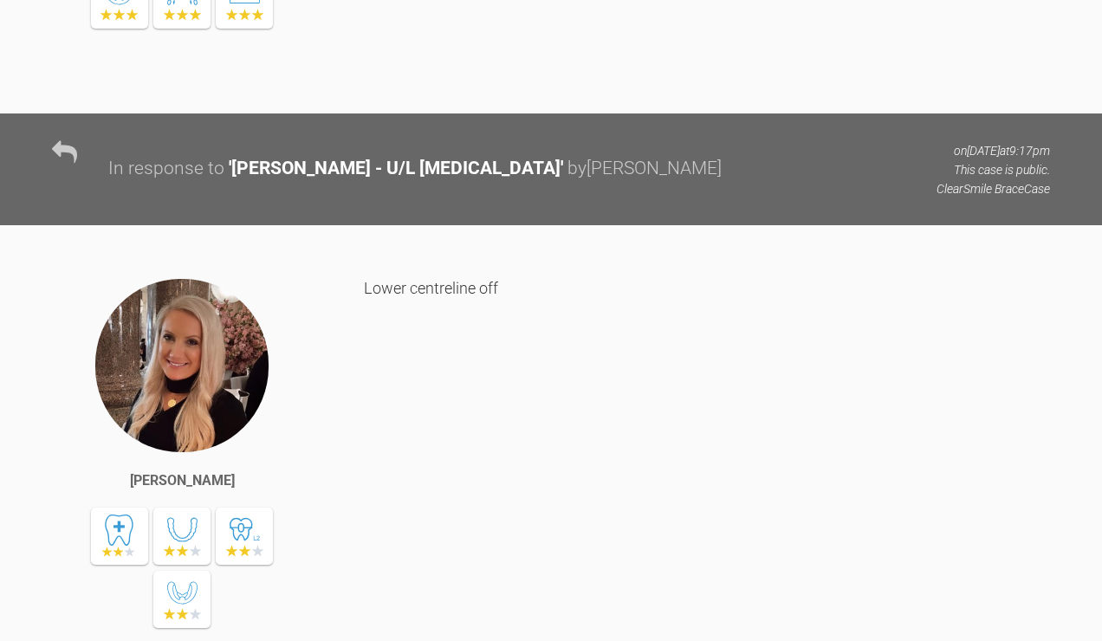
type textarea "Upp and low 19x25 niti Ut LR6-LR1 to hold centreline (moved to the RHS as far a…"
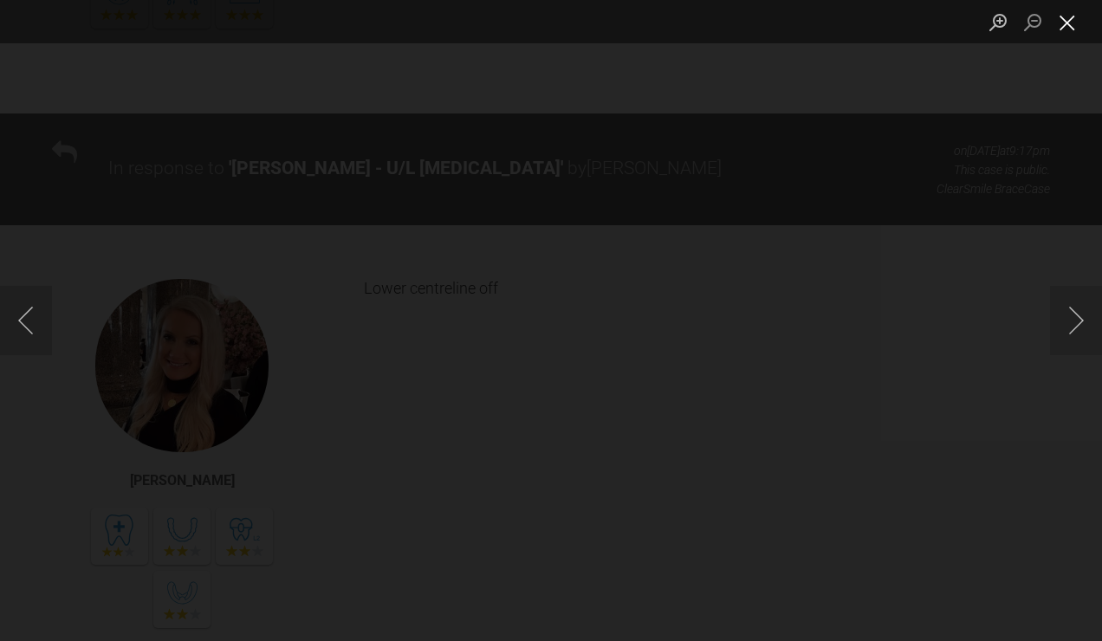
click at [1070, 13] on button "Close lightbox" at bounding box center [1067, 22] width 35 height 30
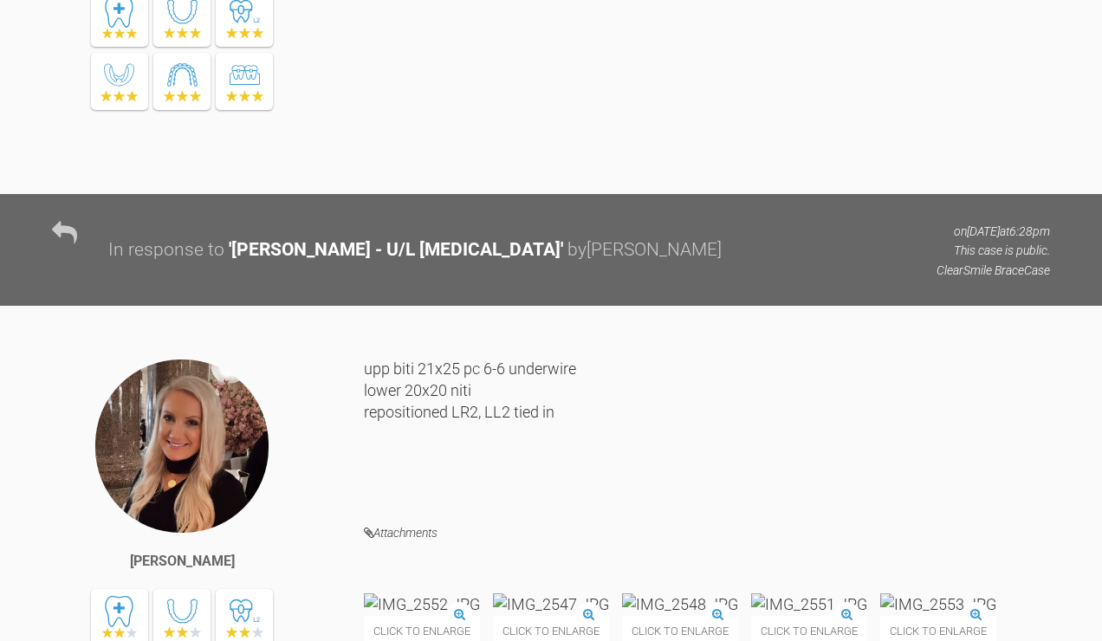
scroll to position [21778, 0]
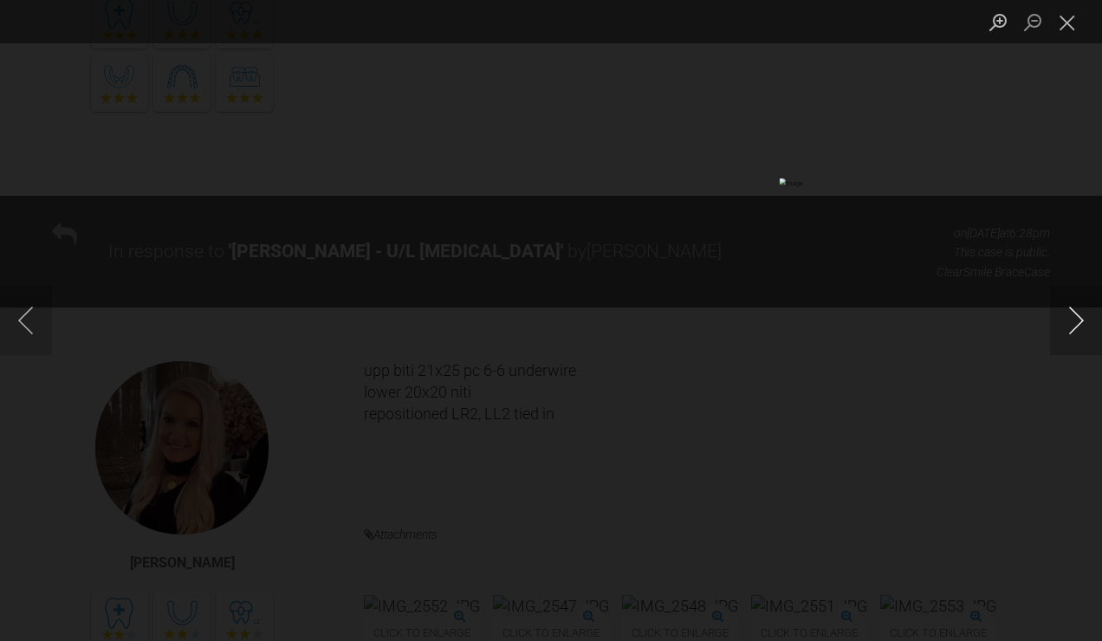
click at [1083, 326] on button "Next image" at bounding box center [1076, 320] width 52 height 69
click at [1069, 29] on button "Close lightbox" at bounding box center [1067, 22] width 35 height 30
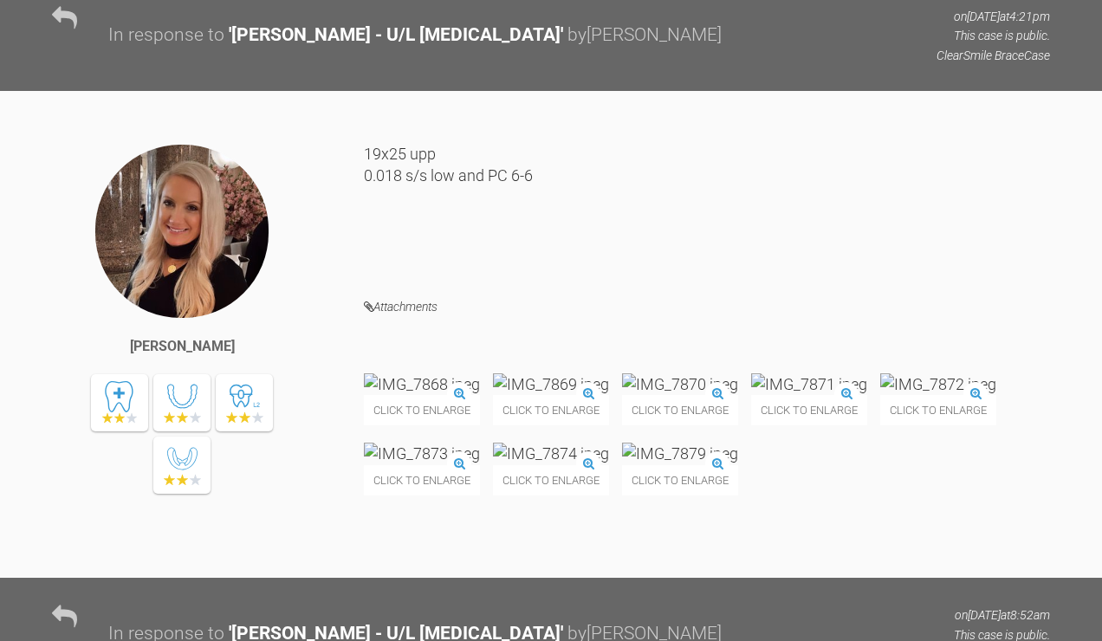
scroll to position [19516, 0]
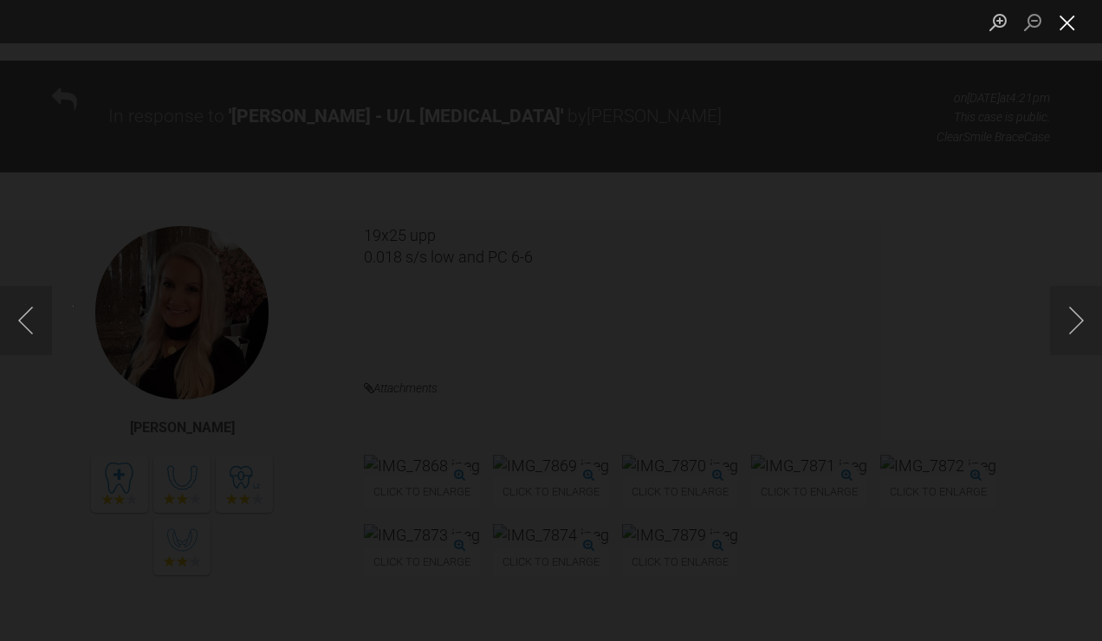
click at [1075, 20] on button "Close lightbox" at bounding box center [1067, 22] width 35 height 30
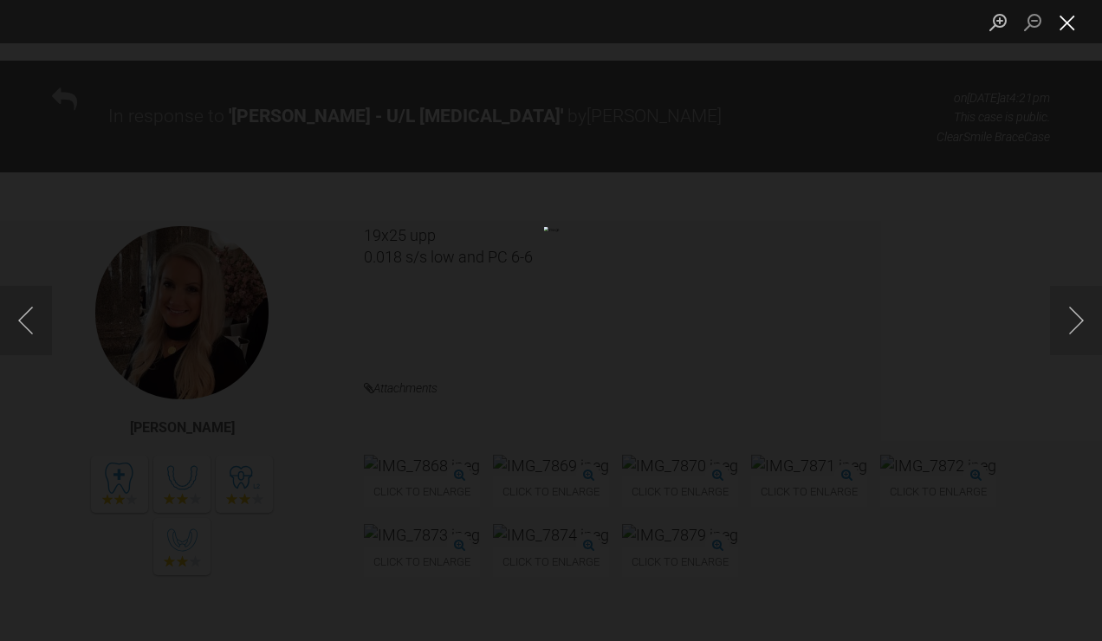
click at [1061, 24] on button "Close lightbox" at bounding box center [1067, 22] width 35 height 30
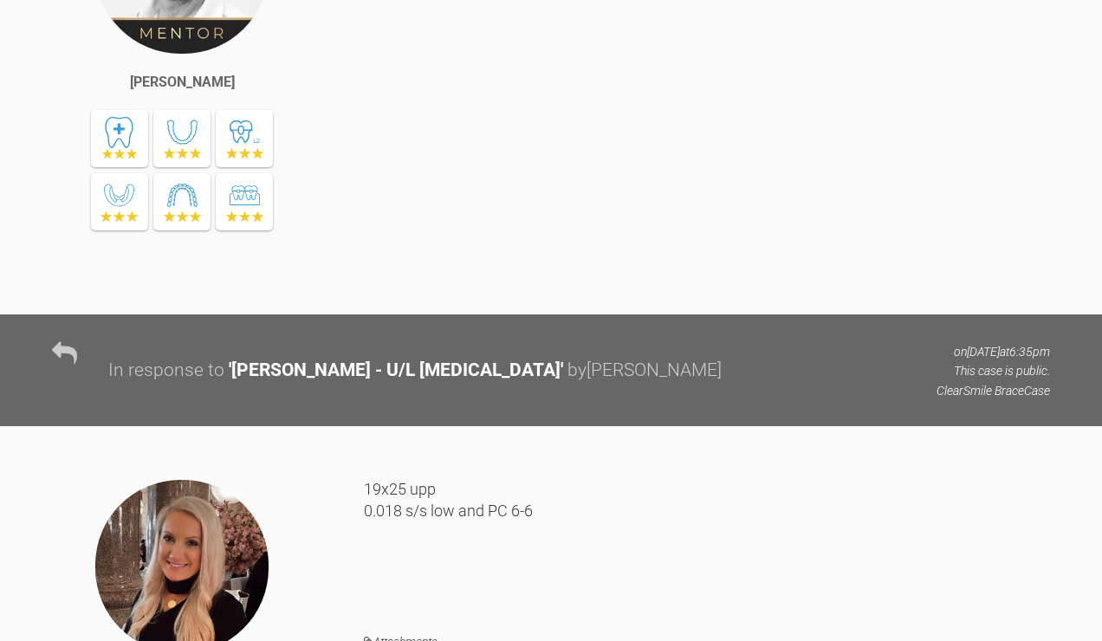
scroll to position [16736, 0]
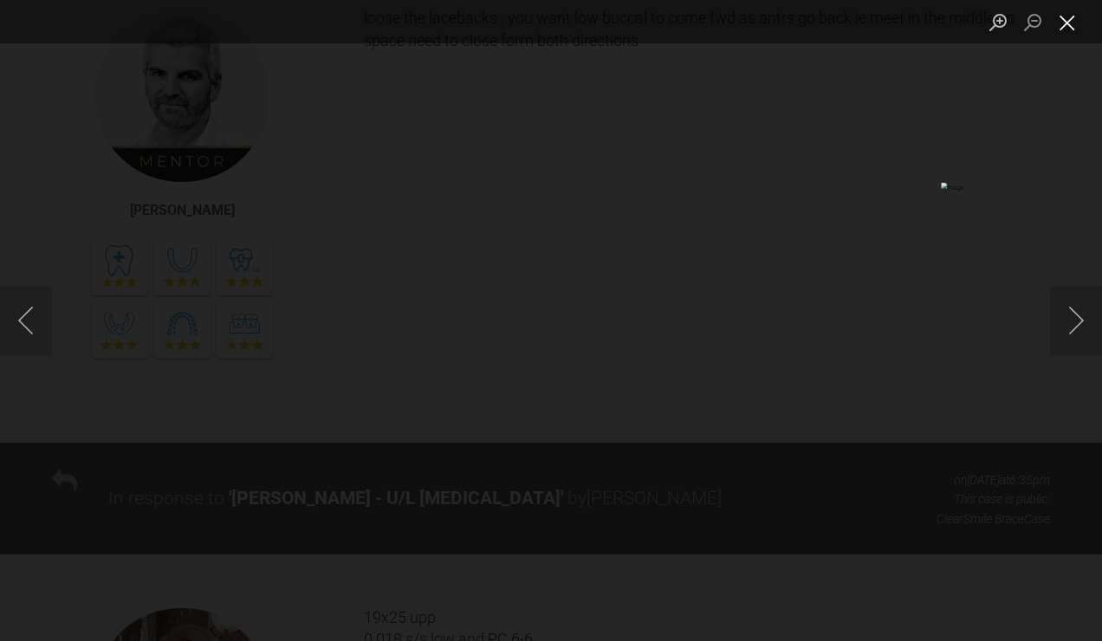
click at [1060, 24] on button "Close lightbox" at bounding box center [1067, 22] width 35 height 30
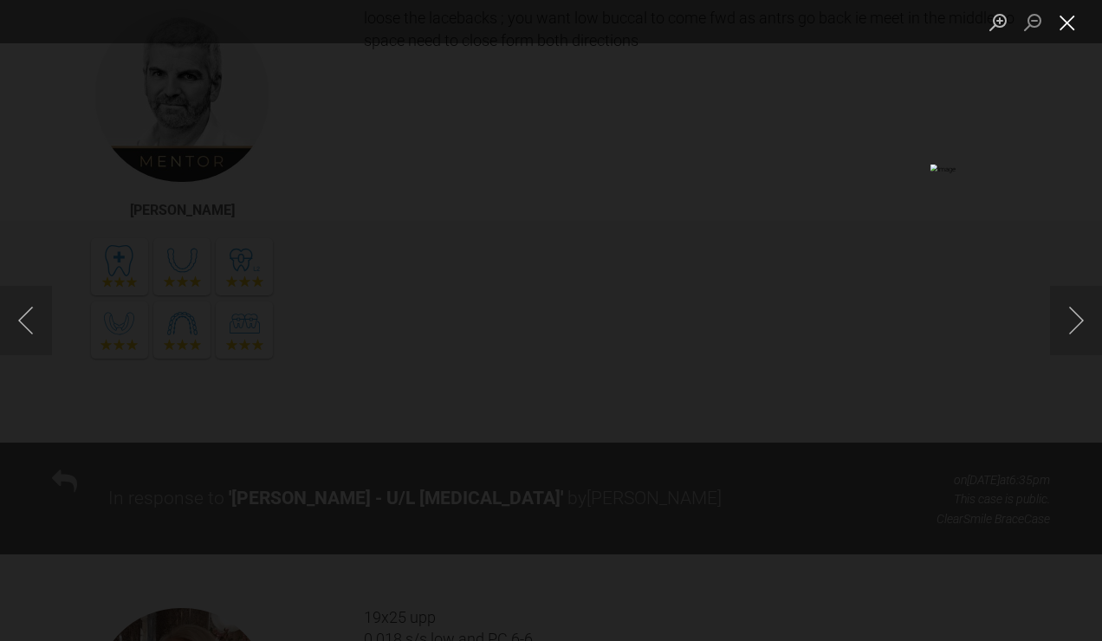
click at [1060, 21] on button "Close lightbox" at bounding box center [1067, 22] width 35 height 30
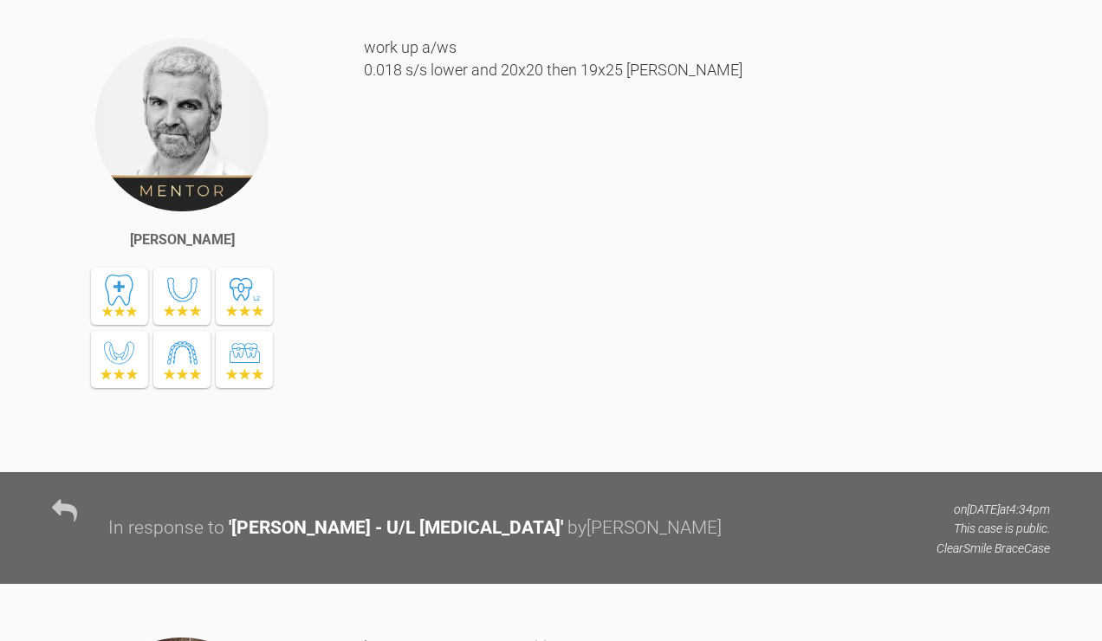
scroll to position [14156, 0]
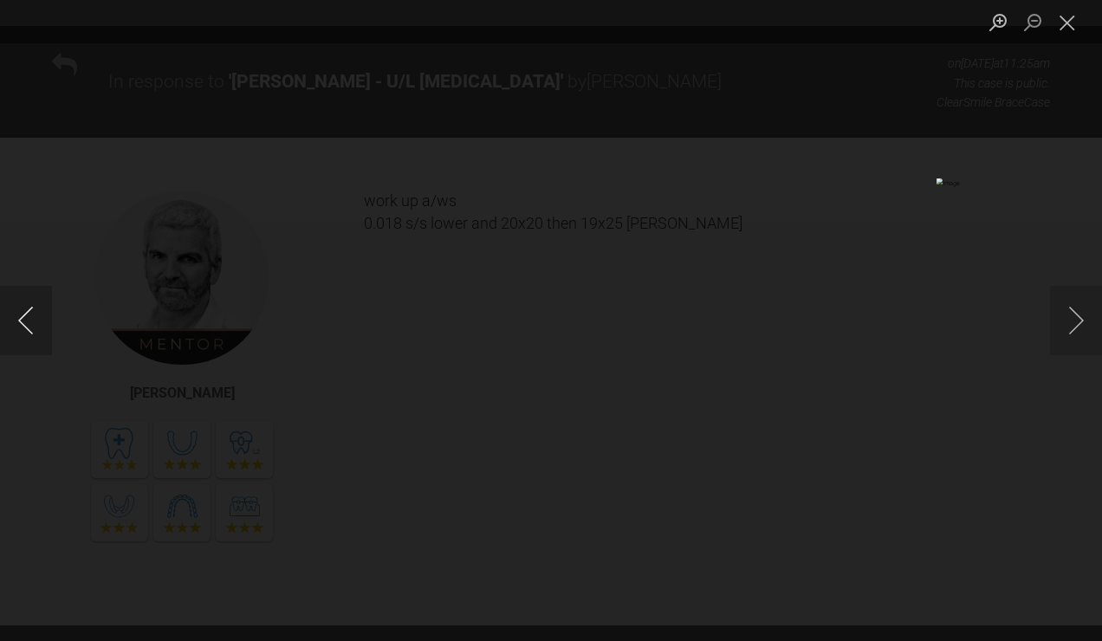
click at [30, 313] on button "Previous image" at bounding box center [26, 320] width 52 height 69
click at [1095, 325] on button "Next image" at bounding box center [1076, 320] width 52 height 69
click at [35, 305] on button "Previous image" at bounding box center [26, 320] width 52 height 69
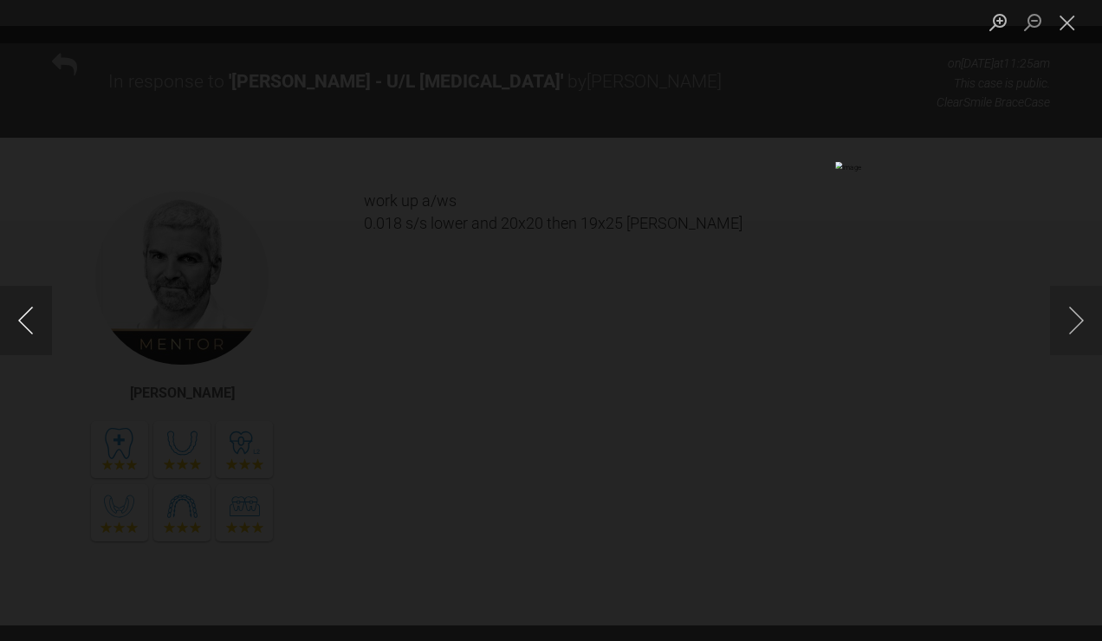
click at [35, 305] on button "Previous image" at bounding box center [26, 320] width 52 height 69
click at [1090, 318] on button "Next image" at bounding box center [1076, 320] width 52 height 69
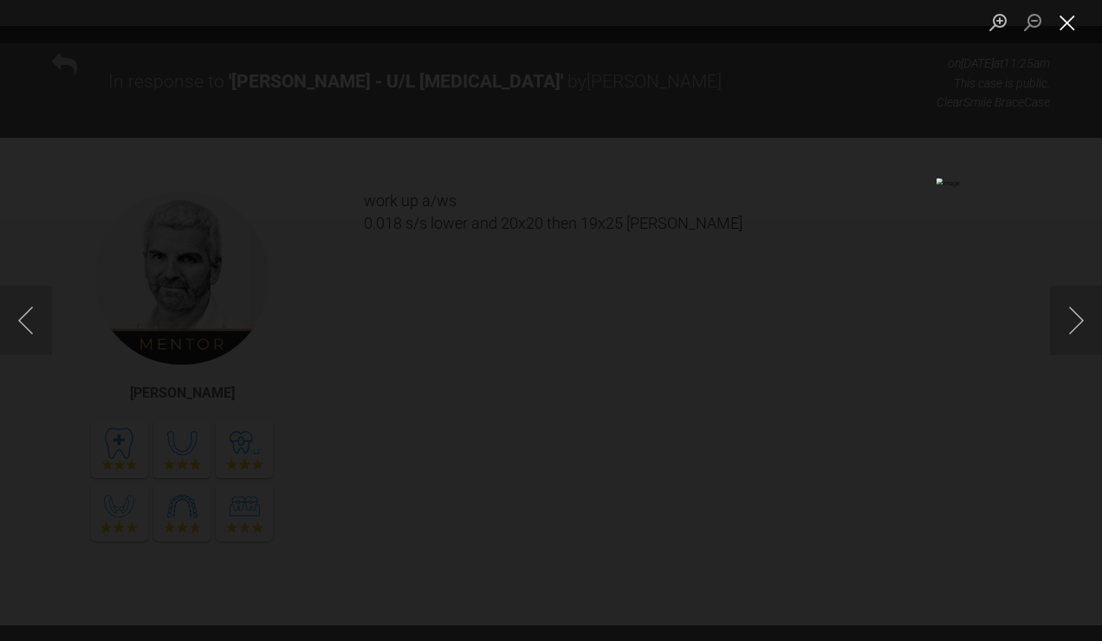
click at [1070, 28] on button "Close lightbox" at bounding box center [1067, 22] width 35 height 30
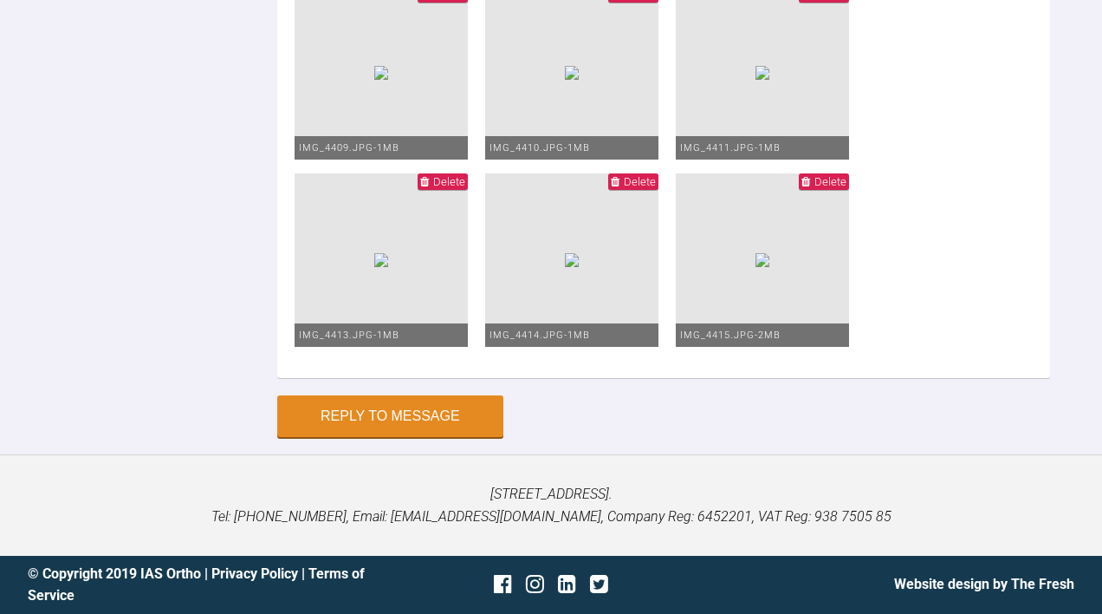
scroll to position [36513, 0]
click at [455, 439] on button "Reply to Message" at bounding box center [390, 418] width 226 height 42
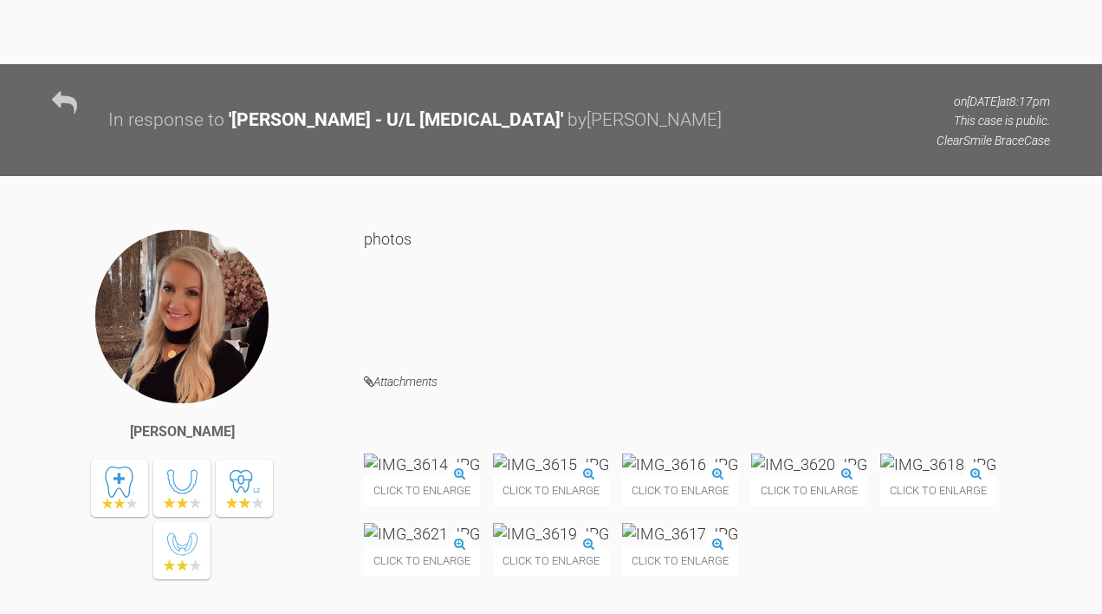
scroll to position [27445, 0]
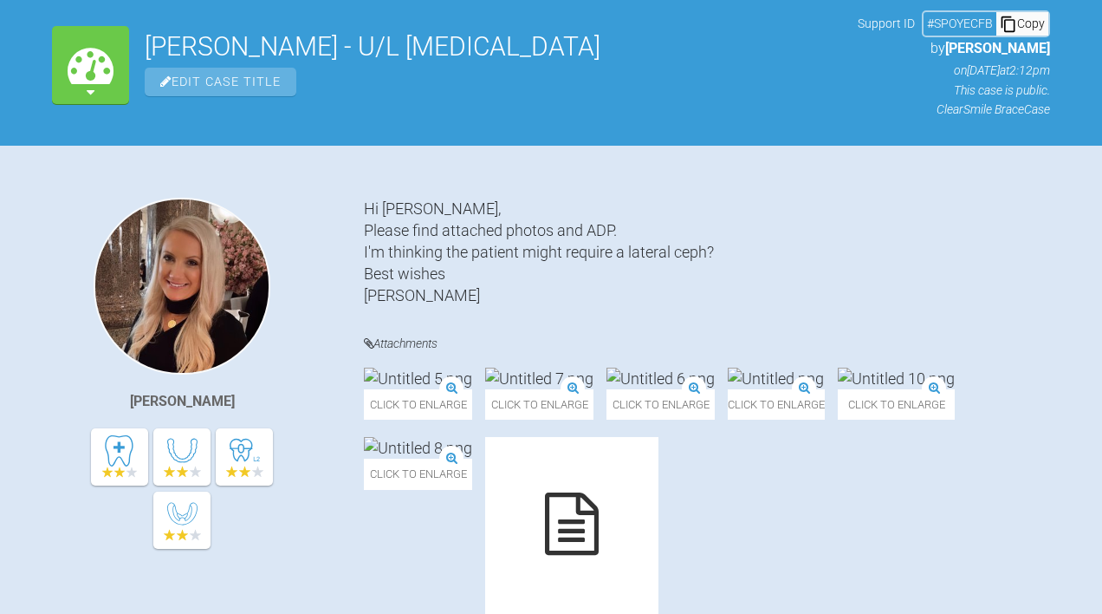
scroll to position [0, 0]
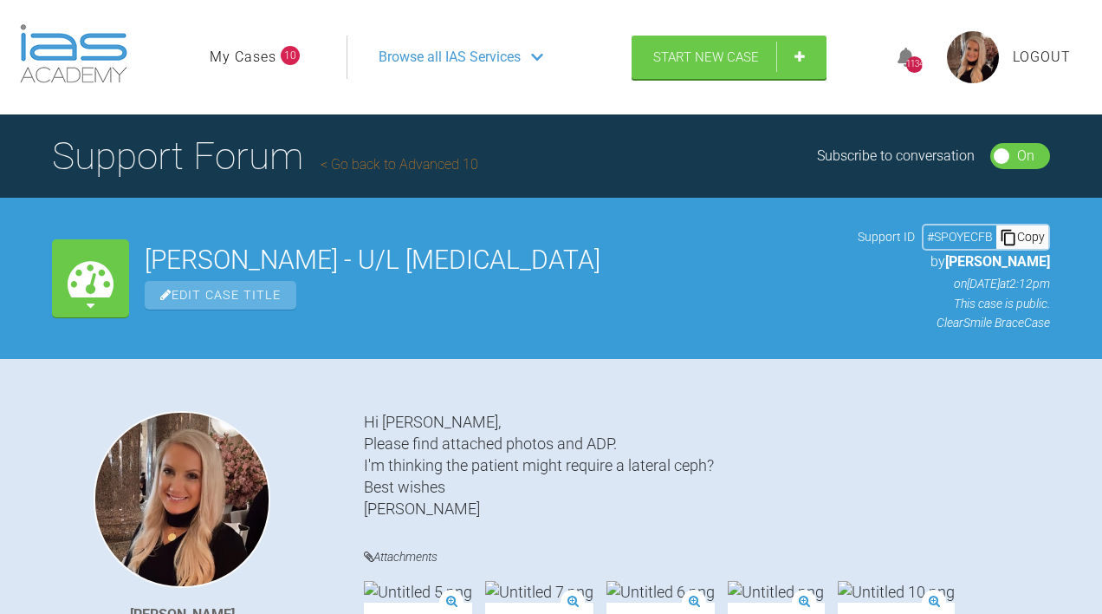
click at [265, 68] on link "My Cases" at bounding box center [243, 57] width 67 height 23
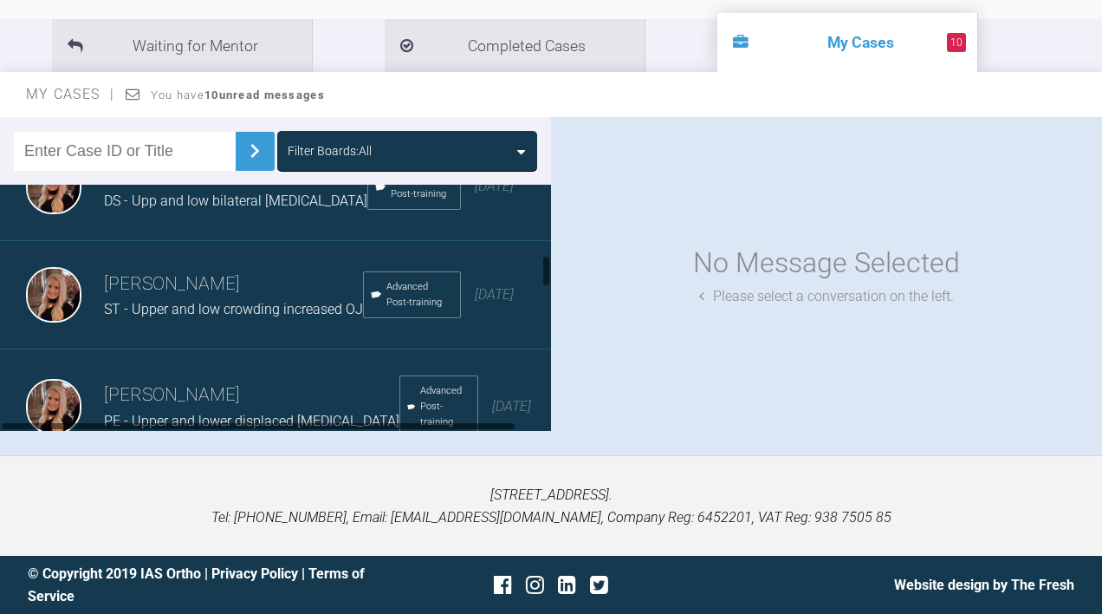
scroll to position [595, 0]
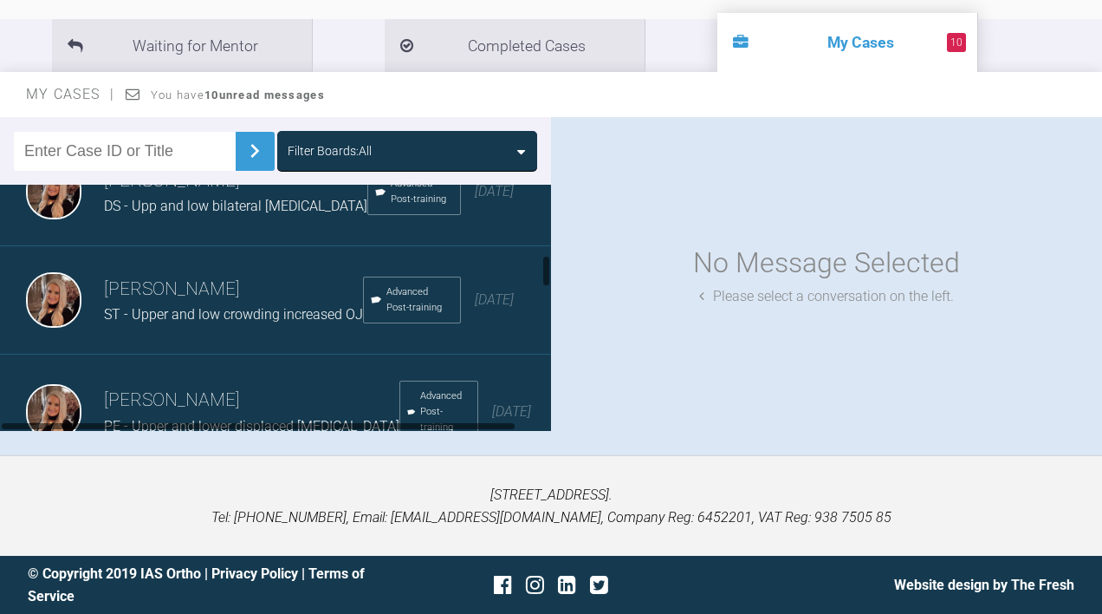
click at [238, 286] on h3 "[PERSON_NAME]" at bounding box center [233, 289] width 259 height 29
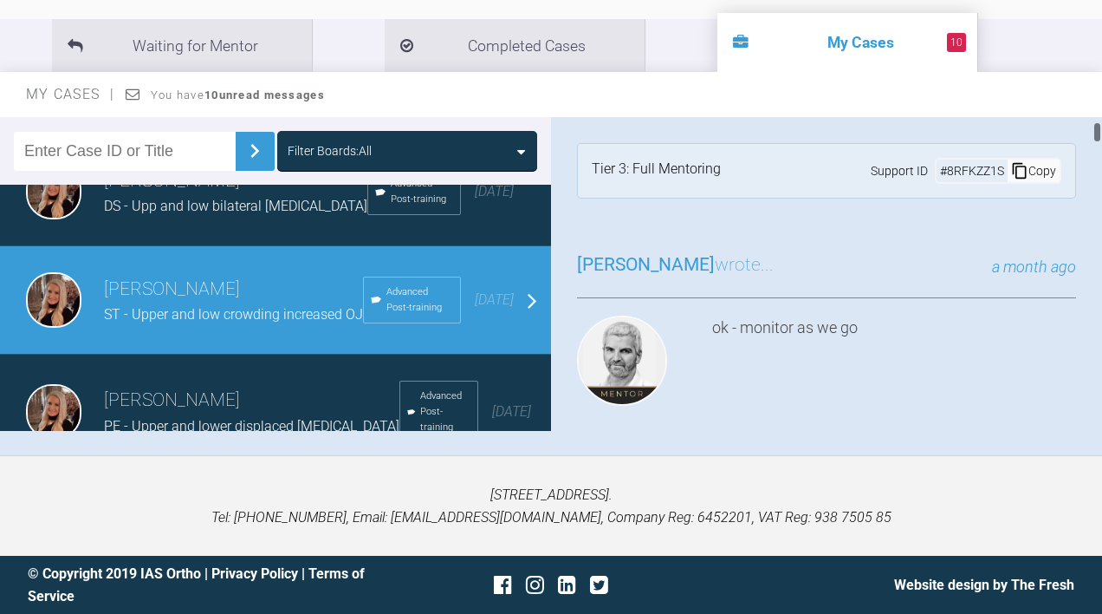
scroll to position [120, 0]
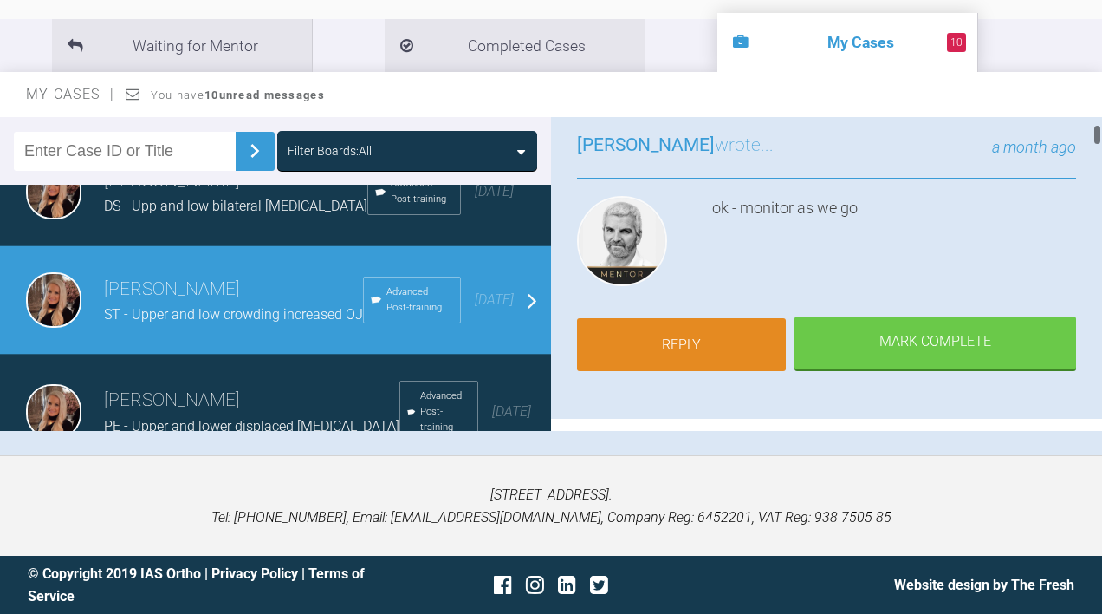
click at [689, 326] on link "Reply" at bounding box center [681, 345] width 209 height 54
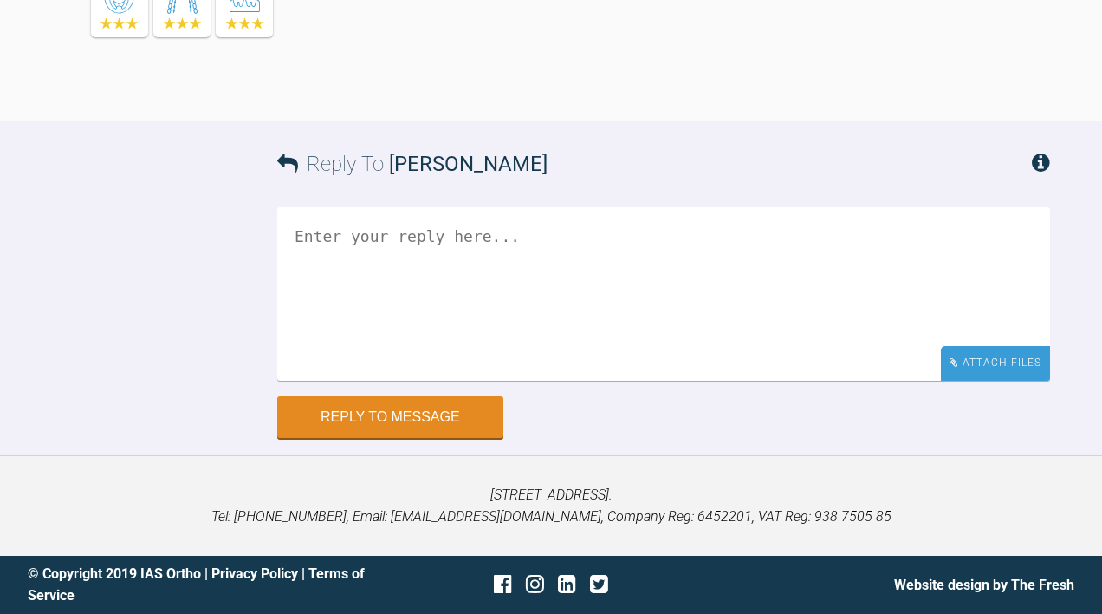
scroll to position [11603, 0]
click at [981, 358] on div "Attach Files" at bounding box center [995, 363] width 109 height 34
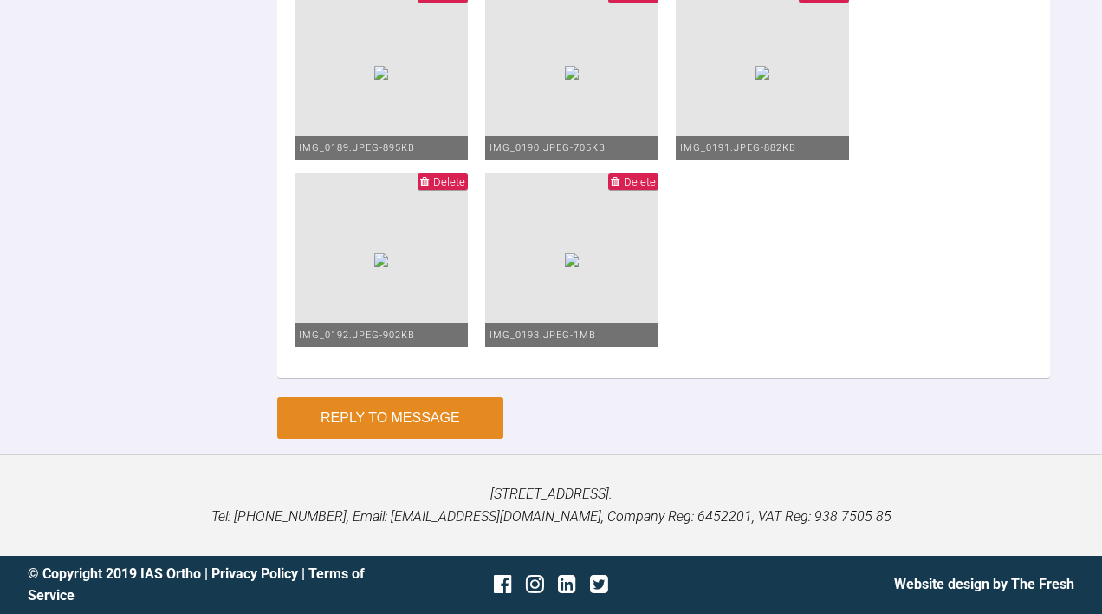
type textarea "upp 2020 low 0.016 niti NV upp 19x25 possibly retie low 0.016 or 2020 depending…"
click at [369, 439] on button "Reply to Message" at bounding box center [390, 418] width 226 height 42
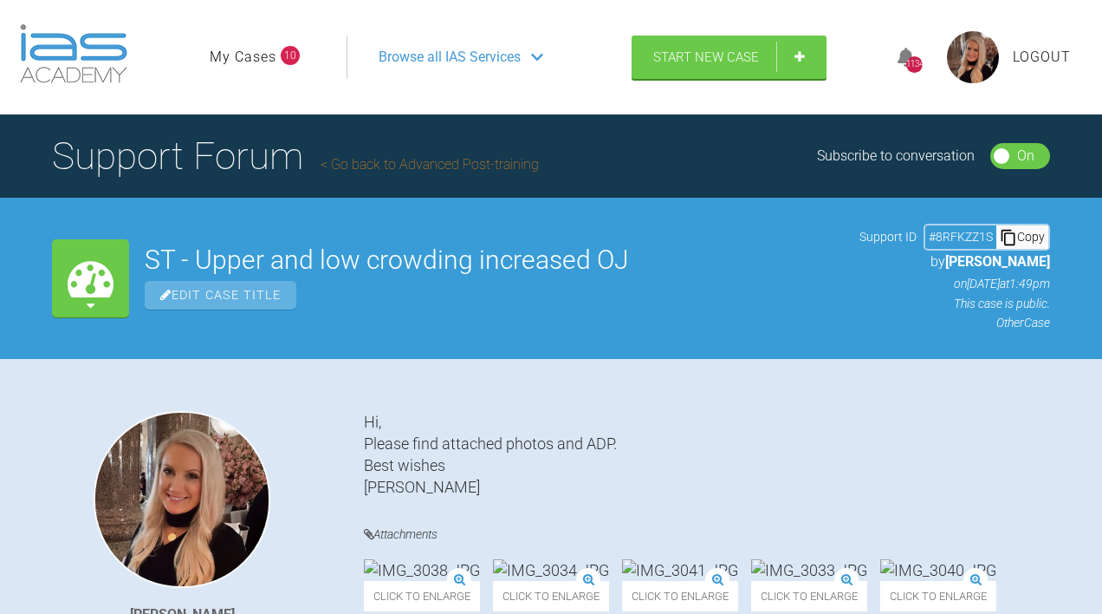
scroll to position [0, 0]
click at [253, 68] on link "My Cases" at bounding box center [243, 57] width 67 height 23
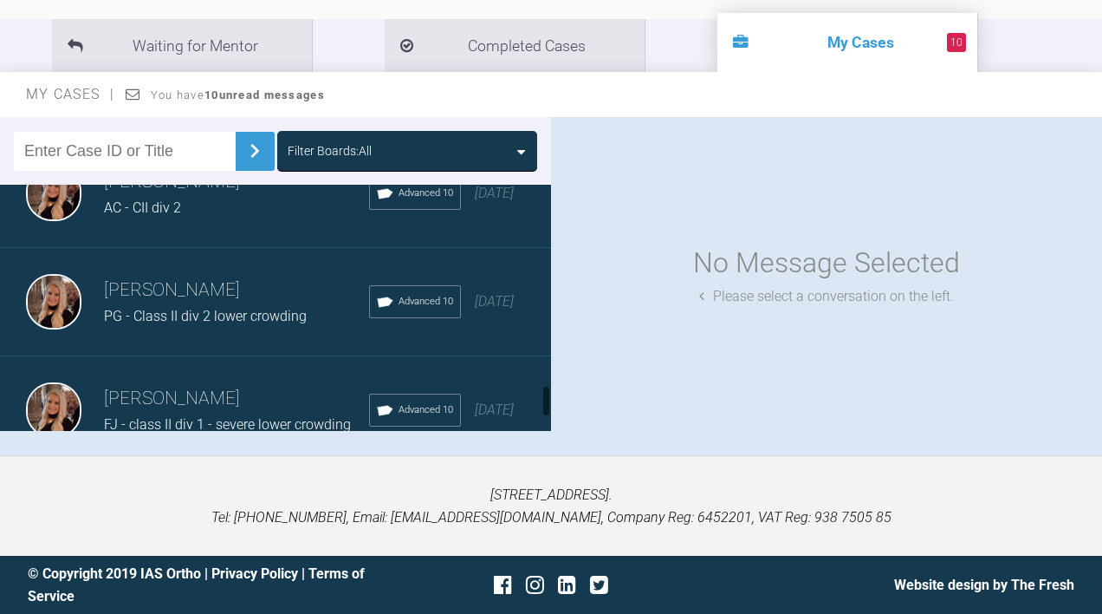
scroll to position [1684, 0]
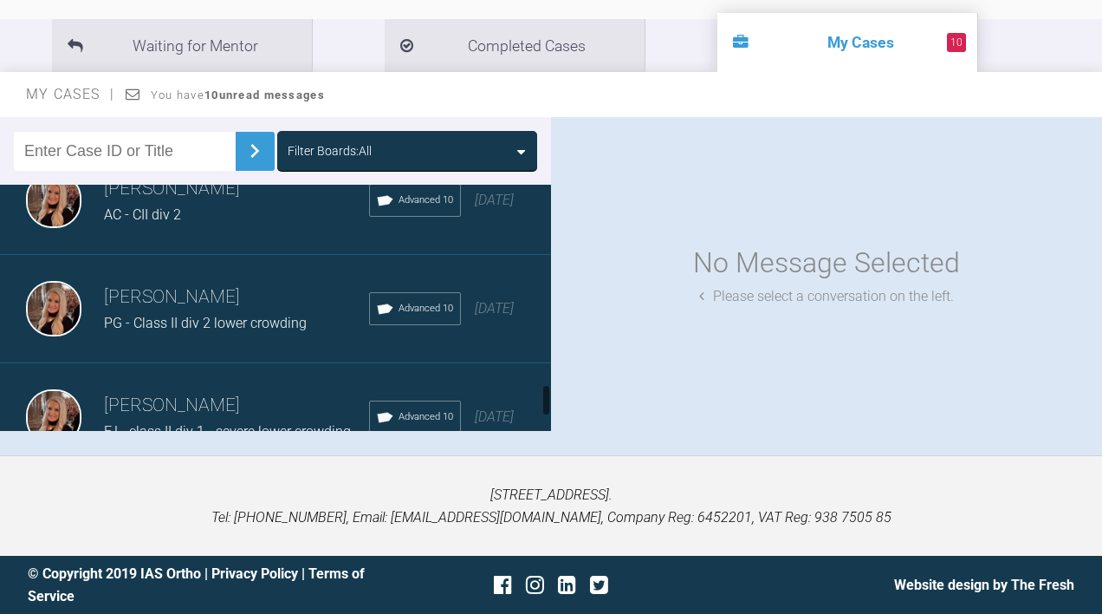
click at [247, 226] on div "AC - CII div 2" at bounding box center [236, 215] width 265 height 23
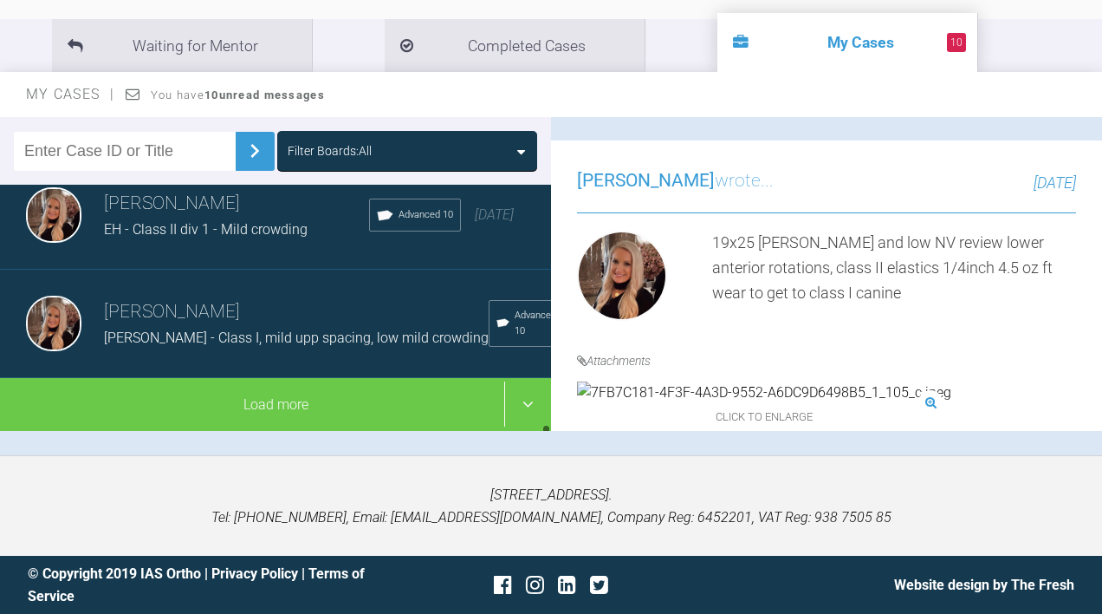
scroll to position [2015, 0]
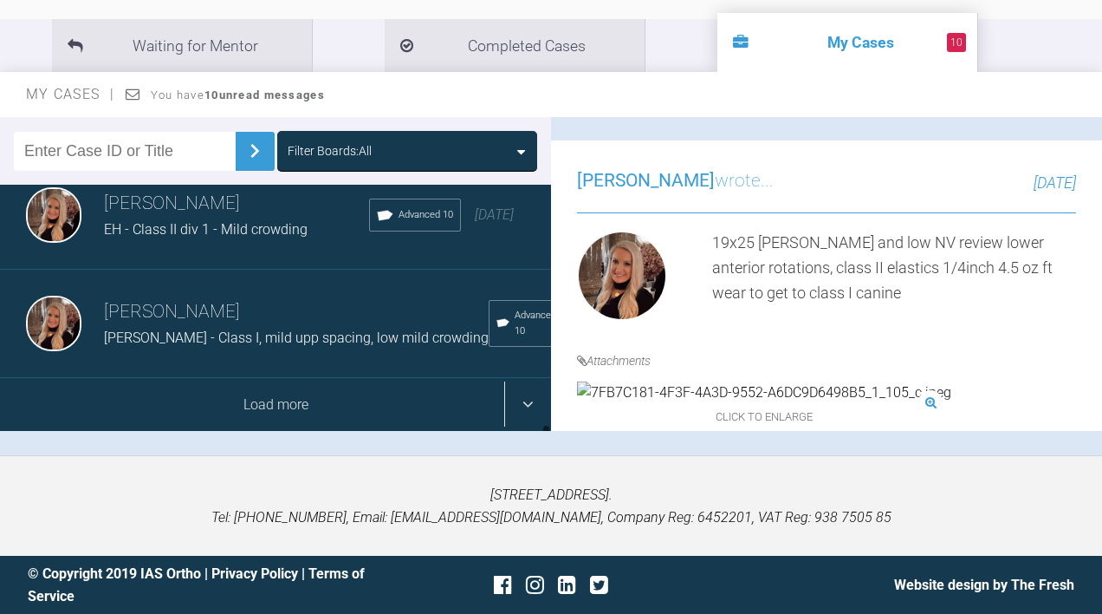
click at [305, 432] on div "Load more" at bounding box center [275, 405] width 551 height 54
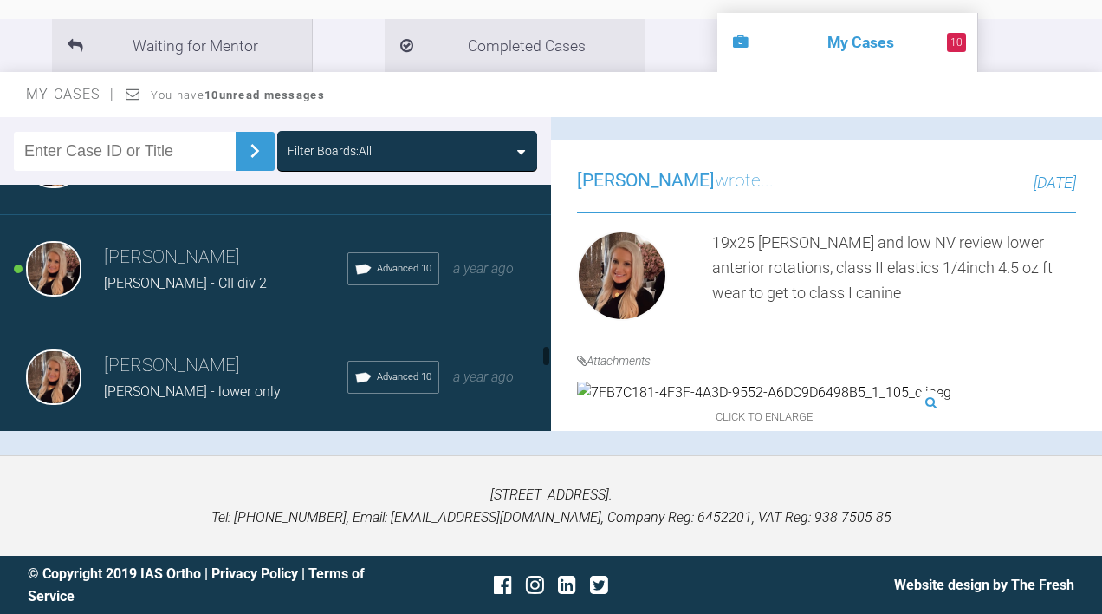
scroll to position [2698, 0]
click at [245, 273] on h3 "[PERSON_NAME]" at bounding box center [226, 258] width 244 height 29
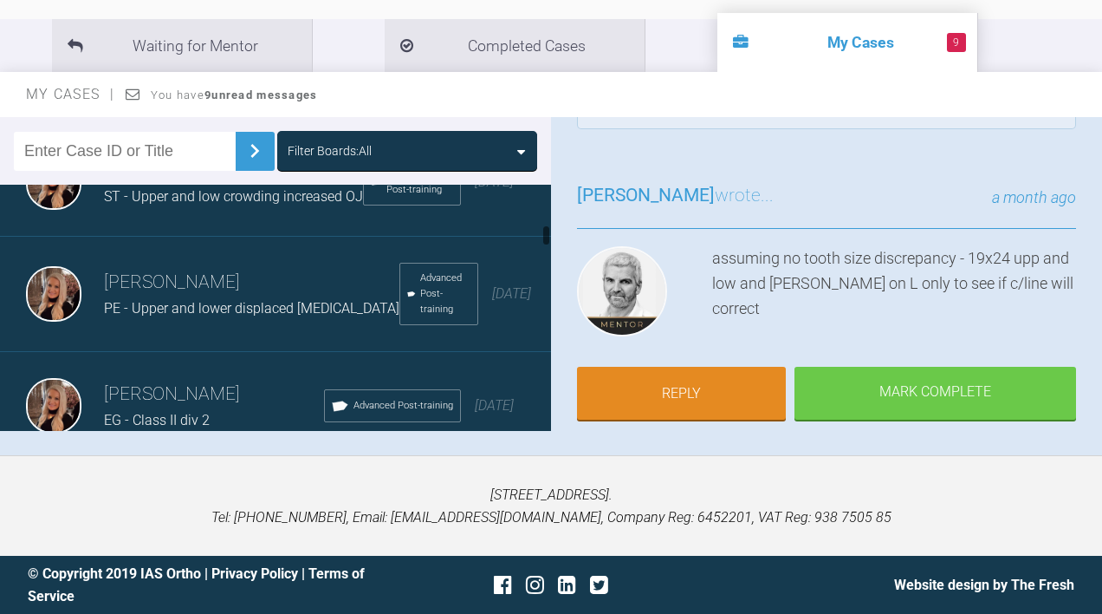
scroll to position [719, 0]
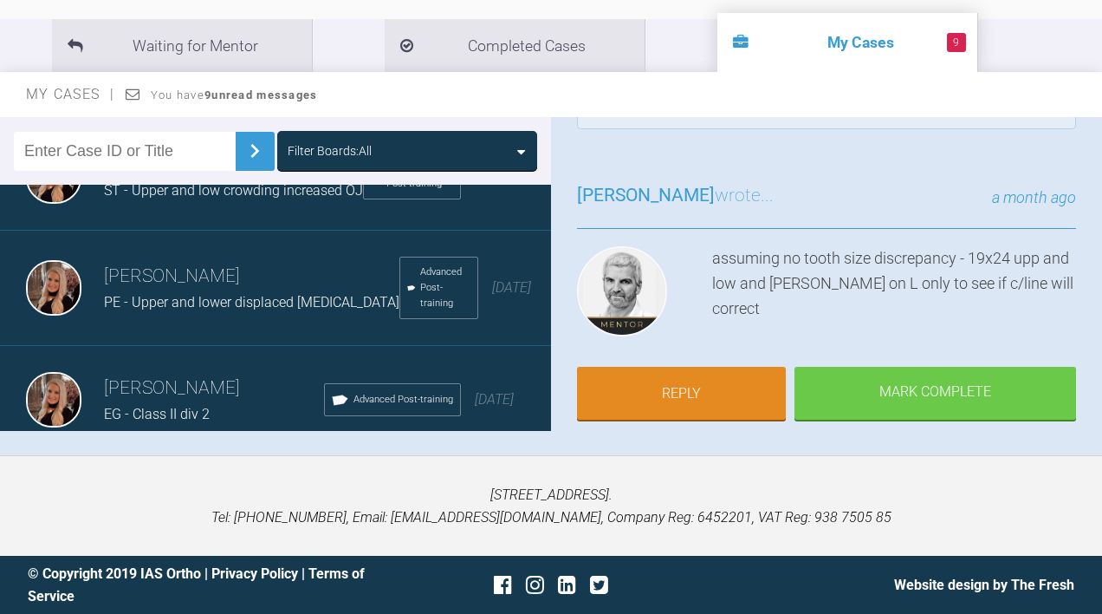
click at [165, 324] on div "[PERSON_NAME] PE - Upper and lower displaced [MEDICAL_DATA] Advanced Post-train…" at bounding box center [275, 288] width 551 height 115
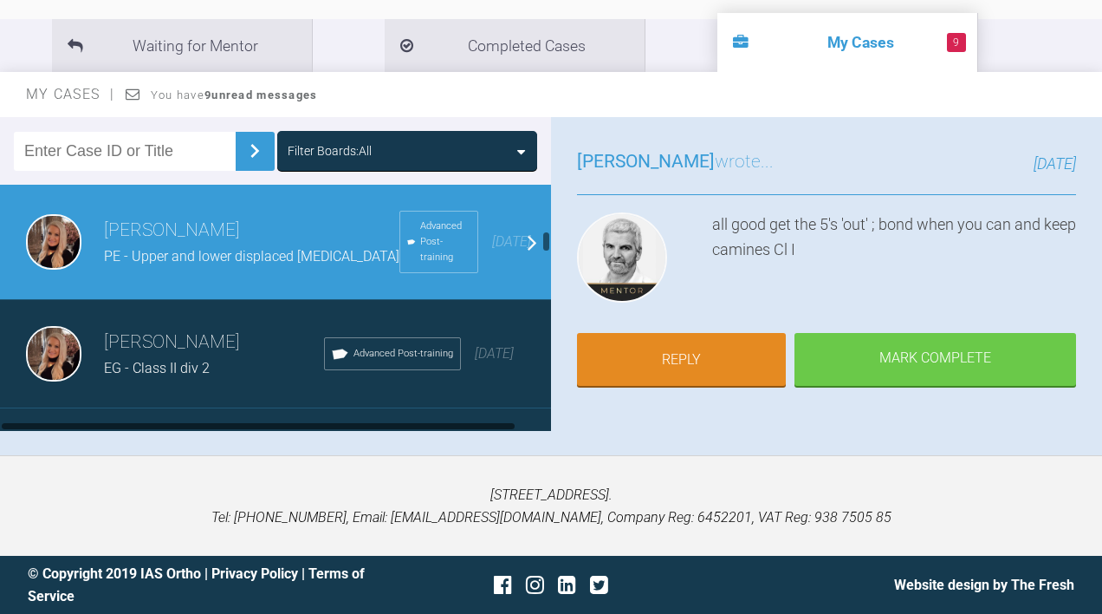
scroll to position [780, 0]
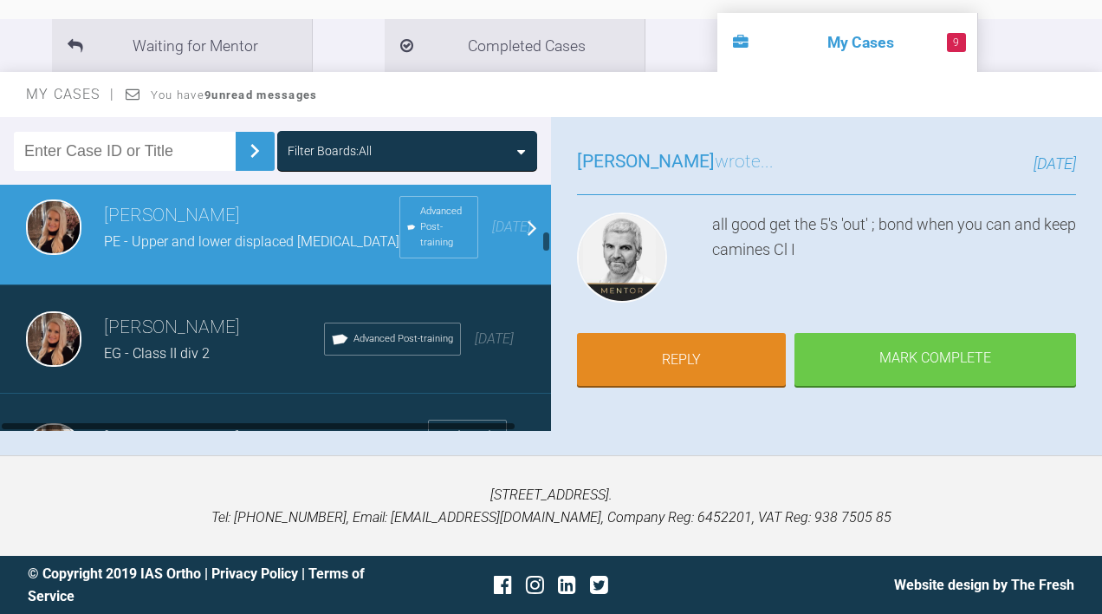
click at [202, 342] on h3 "[PERSON_NAME]" at bounding box center [214, 327] width 220 height 29
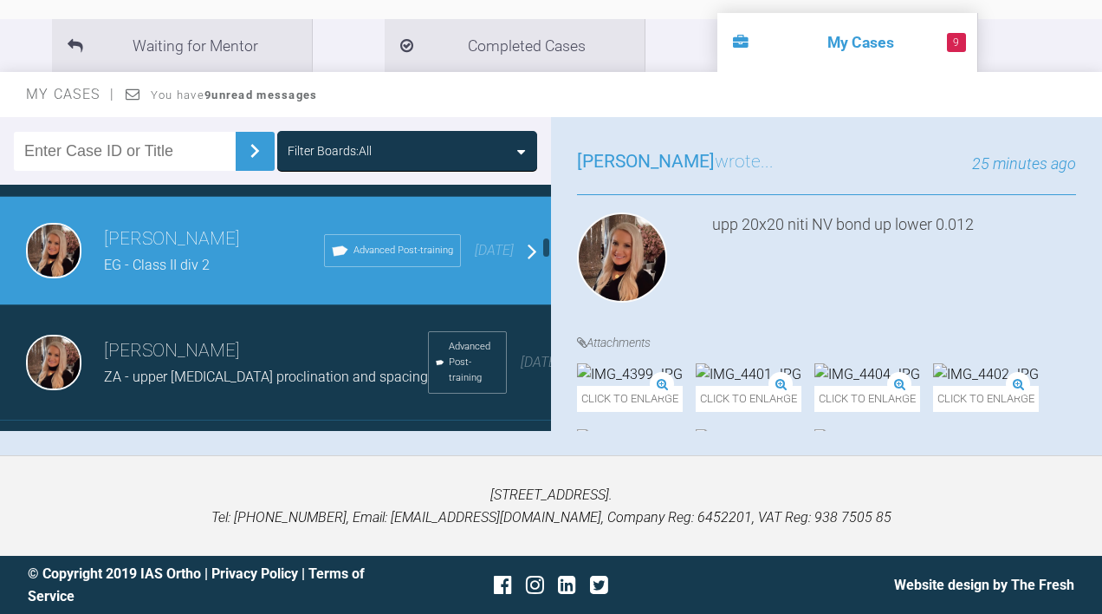
scroll to position [879, 0]
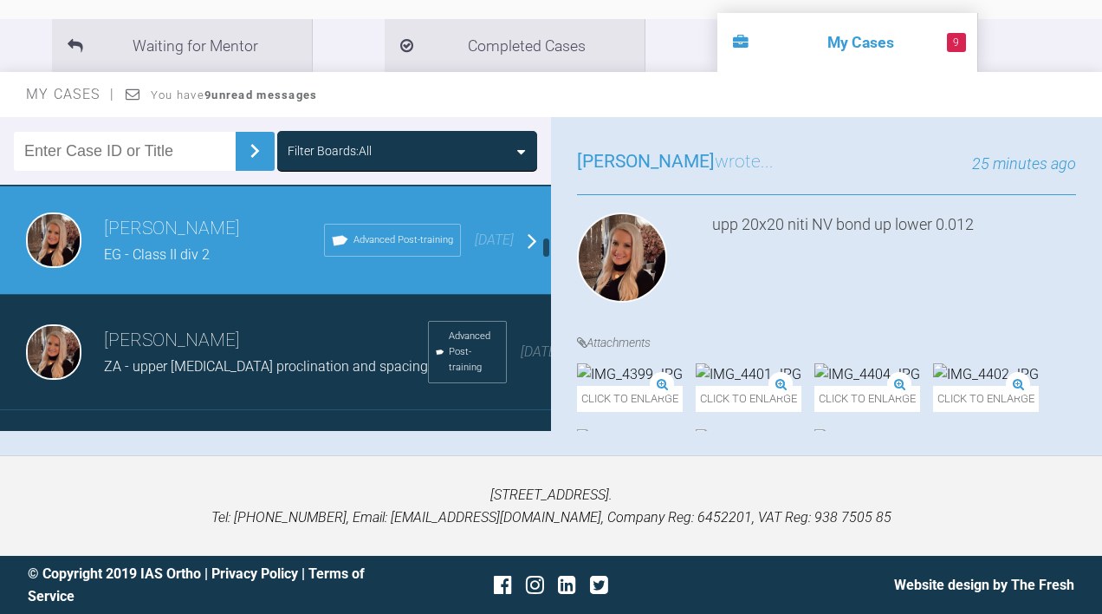
click at [193, 355] on h3 "[PERSON_NAME]" at bounding box center [266, 340] width 324 height 29
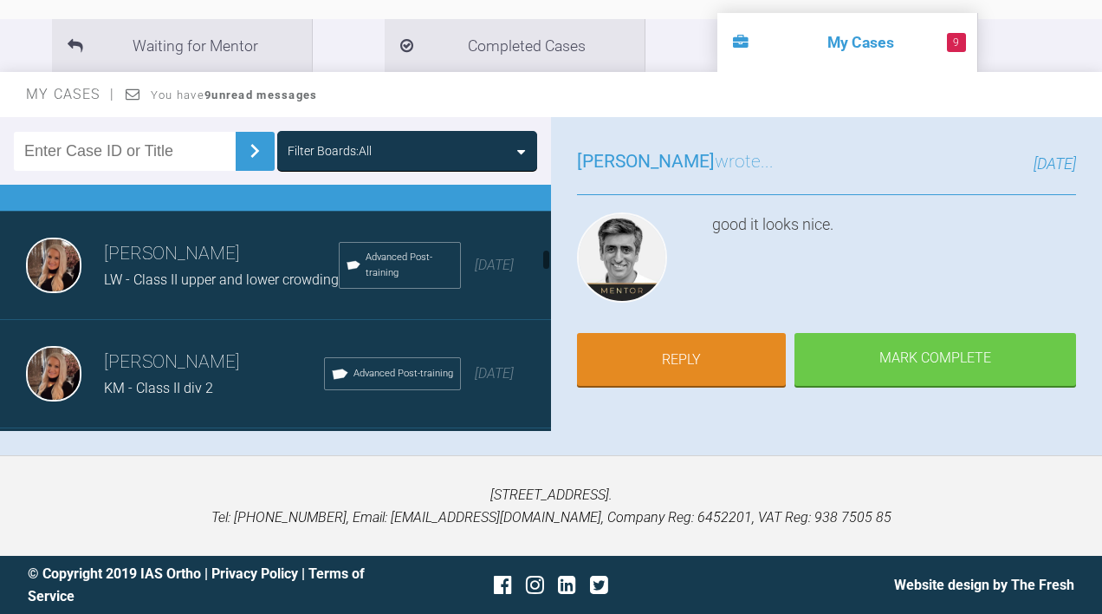
scroll to position [1082, 0]
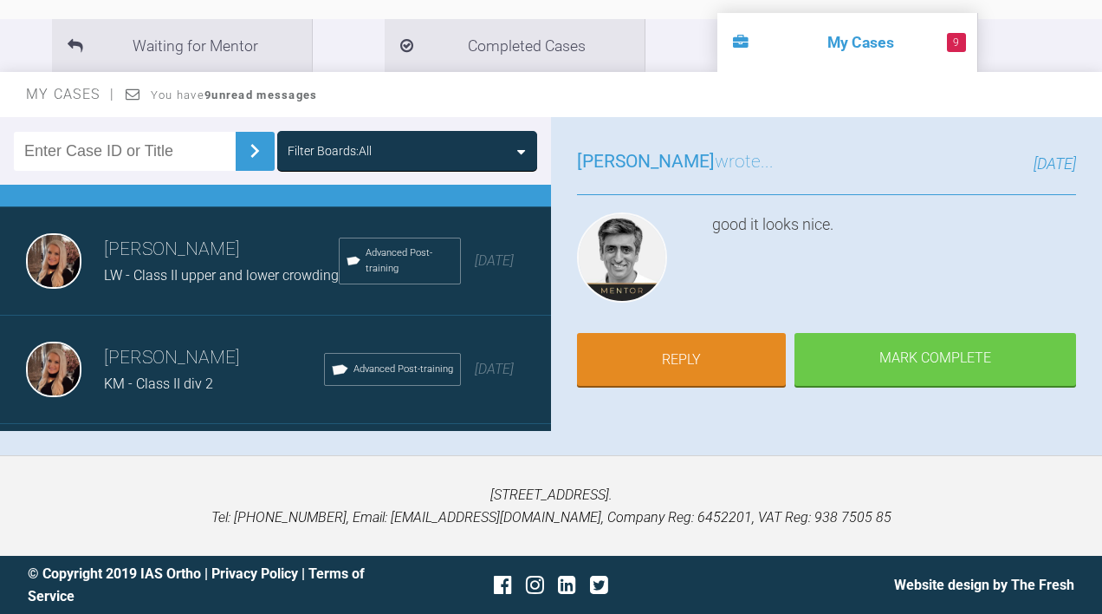
click at [160, 282] on span "LW - Class II upper and lower crowding" at bounding box center [221, 275] width 235 height 16
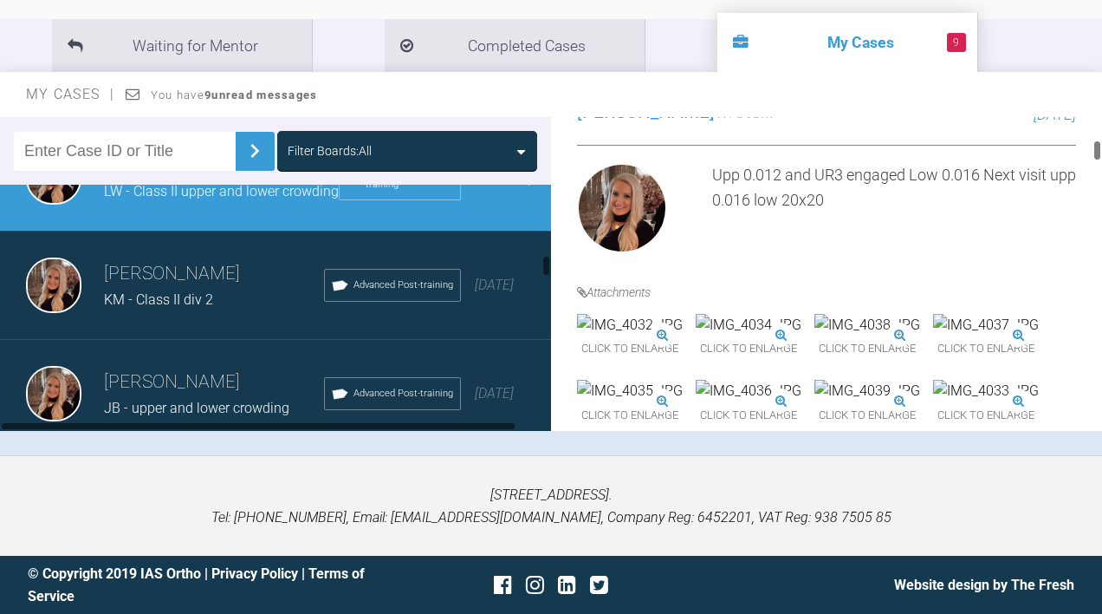
scroll to position [1186, 0]
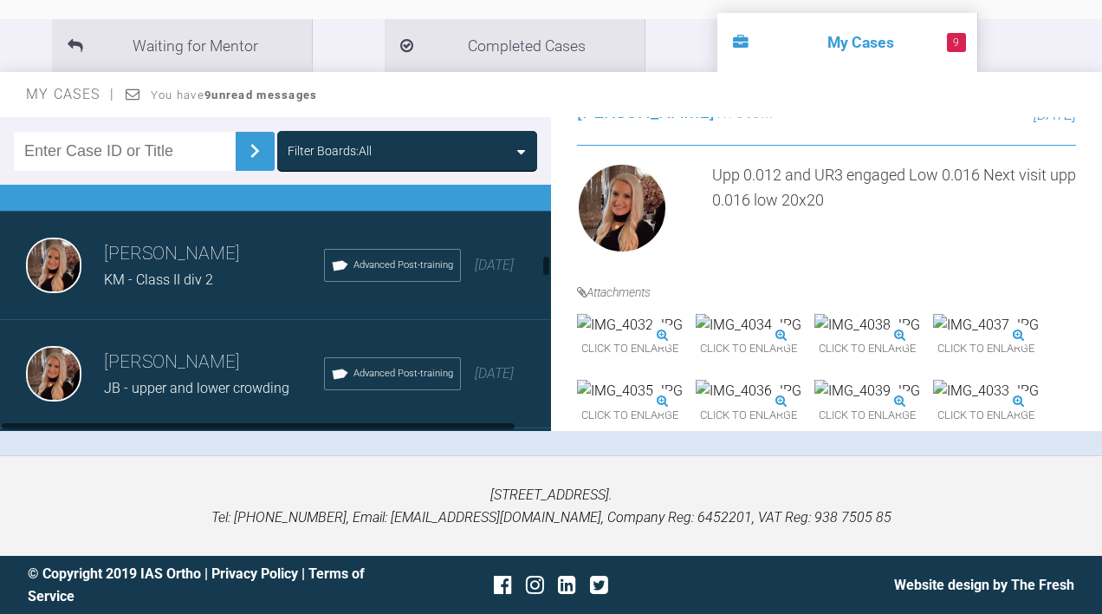
click at [203, 308] on div "[PERSON_NAME] KM - Class II div 2 Advanced Post-training [DATE]" at bounding box center [275, 265] width 551 height 108
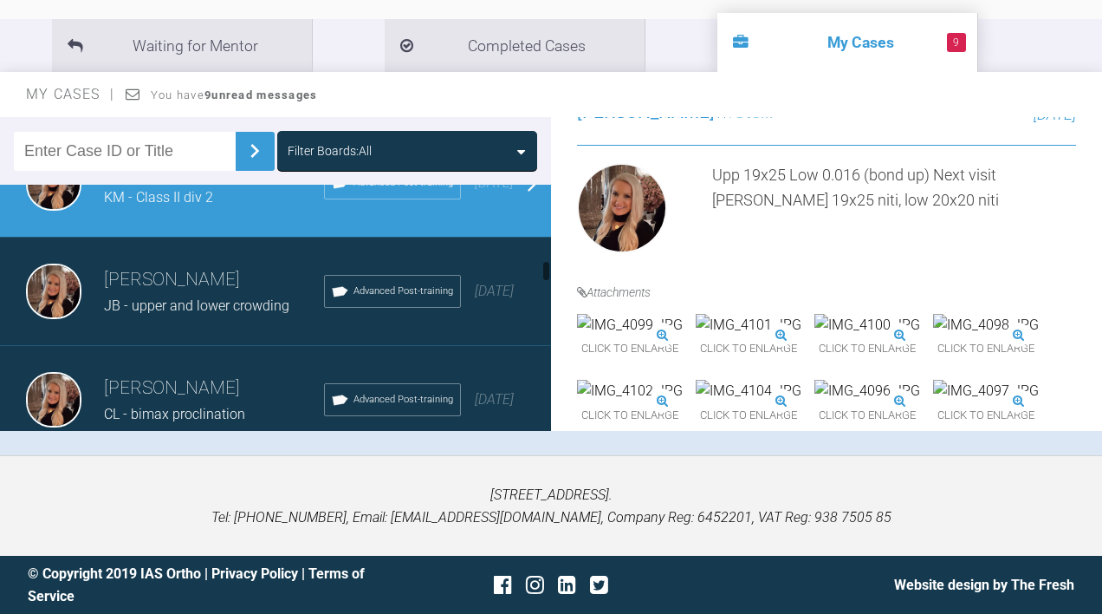
scroll to position [1270, 0]
click at [228, 312] on span "JB - upper and lower crowding" at bounding box center [196, 304] width 185 height 16
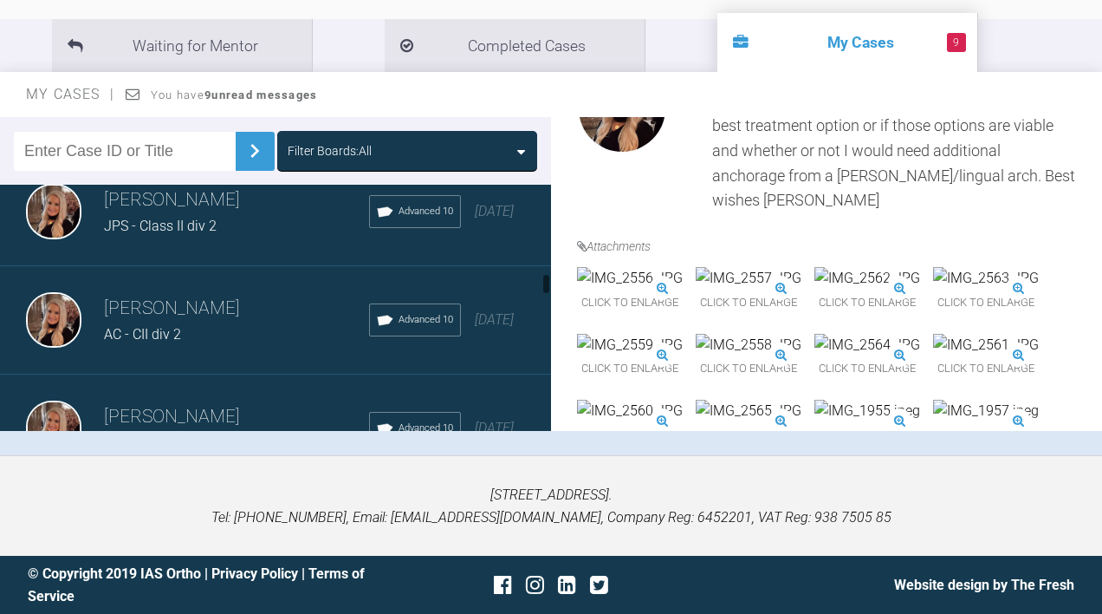
scroll to position [1567, 0]
click at [192, 341] on div "AC - CII div 2" at bounding box center [236, 332] width 265 height 23
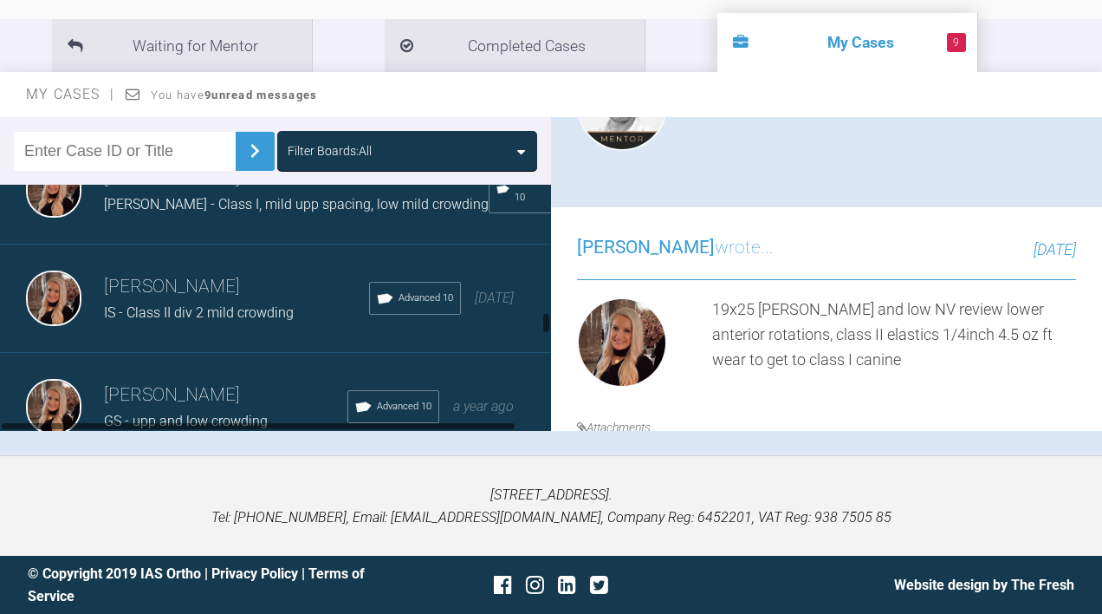
scroll to position [2150, 0]
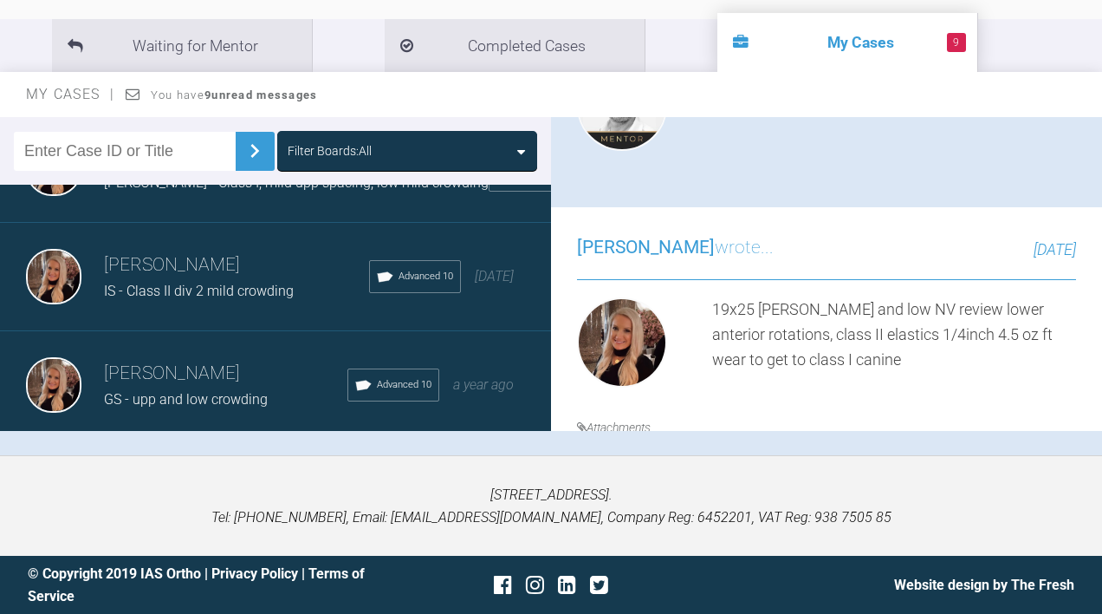
click at [167, 323] on div "[PERSON_NAME] IS - Class II div 2 mild crowding Advanced 10 [DATE]" at bounding box center [275, 277] width 551 height 108
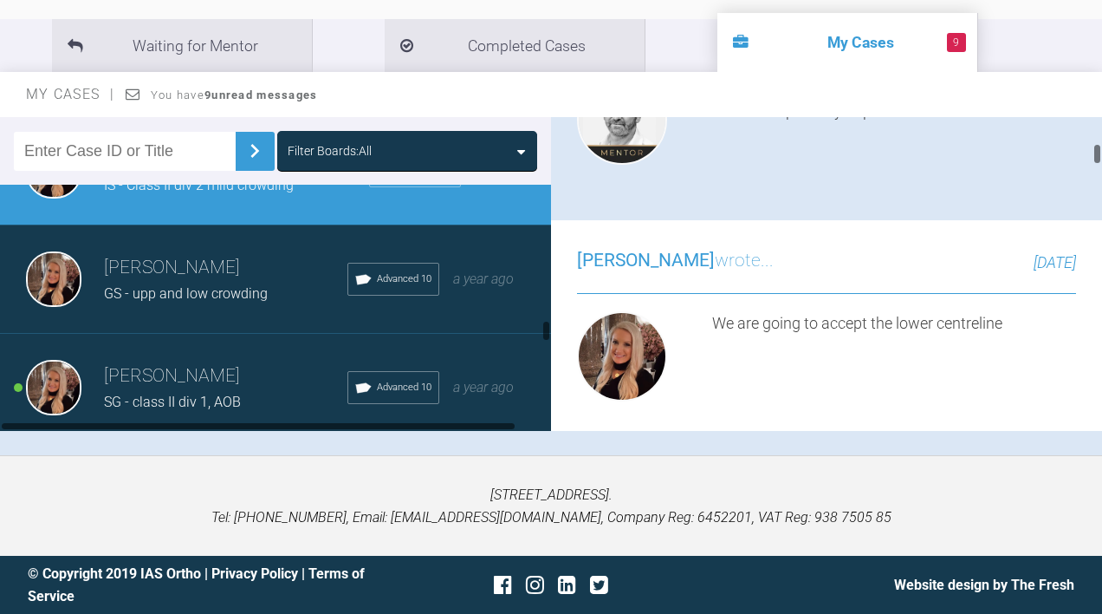
scroll to position [2281, 0]
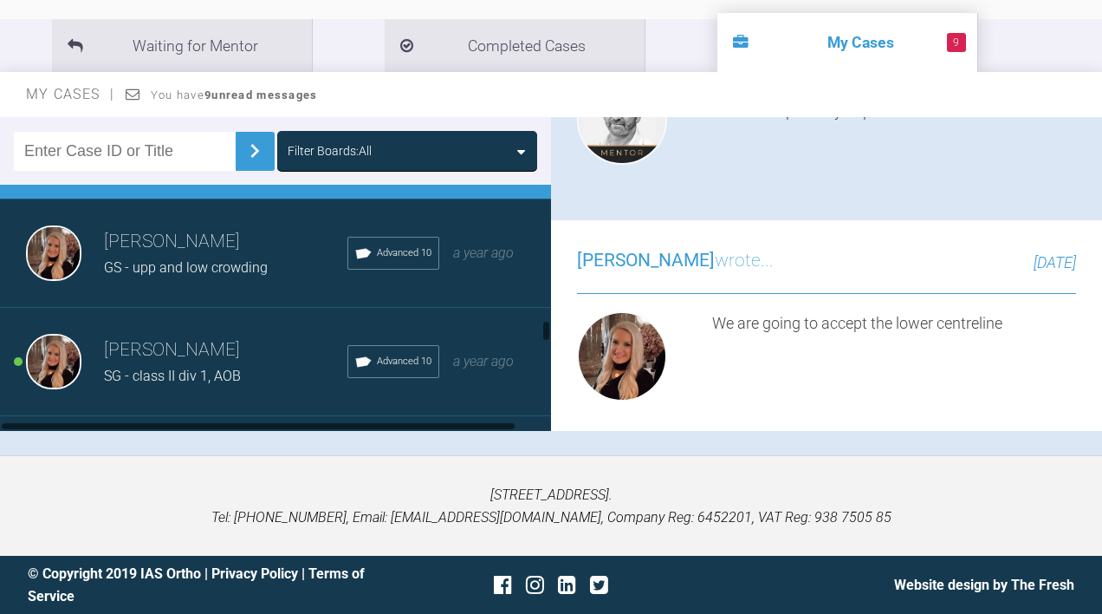
click at [203, 276] on span "GS - upp and low crowding" at bounding box center [186, 267] width 164 height 16
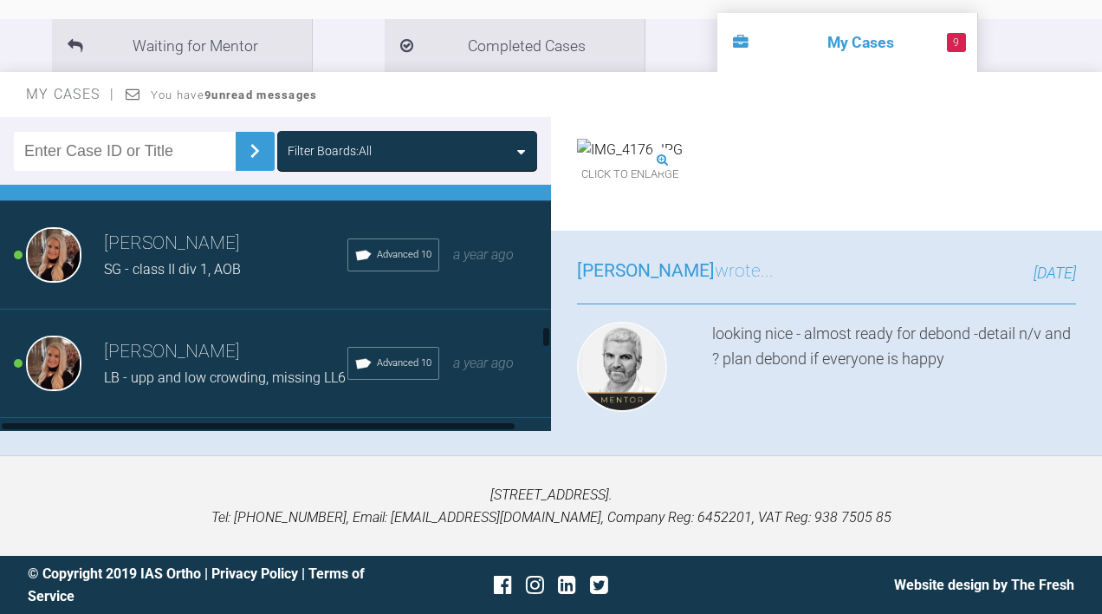
scroll to position [2393, 0]
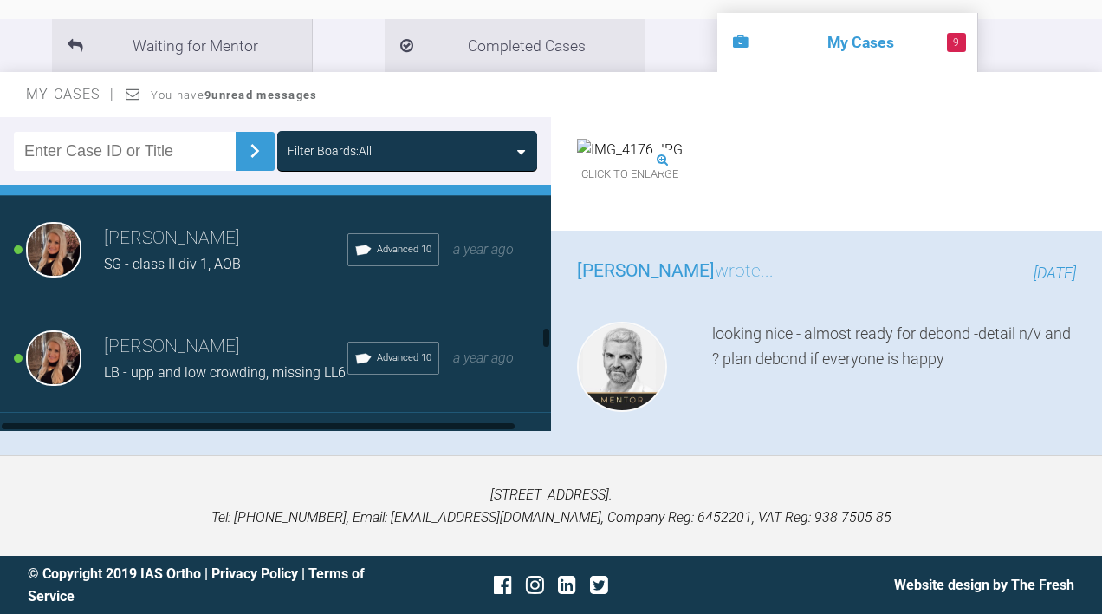
click at [233, 272] on span "SG - class II div 1, AOB" at bounding box center [172, 264] width 137 height 16
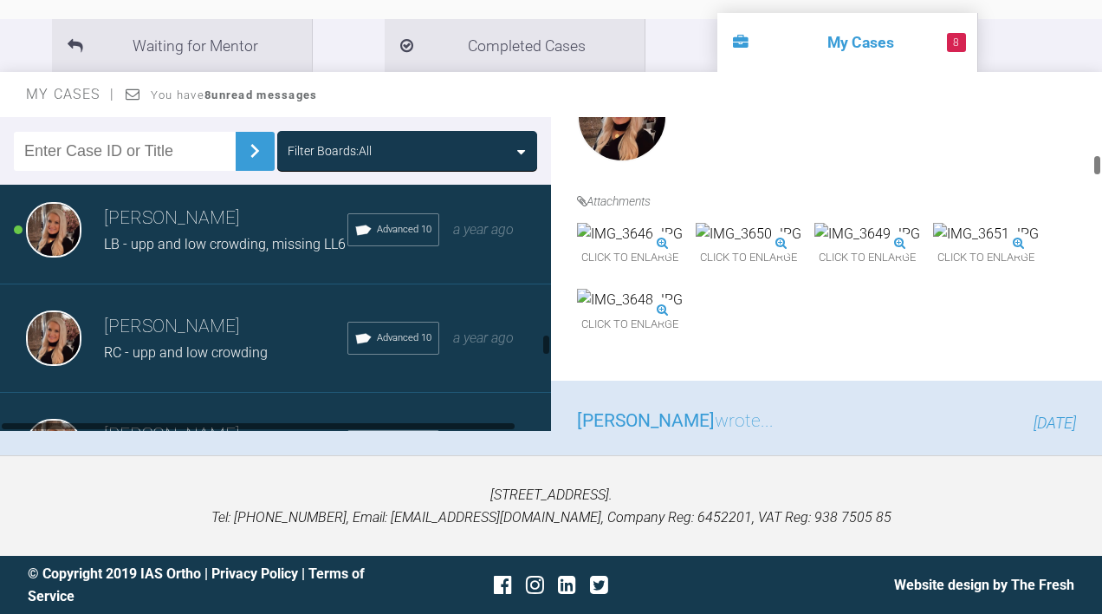
scroll to position [2524, 0]
click at [183, 250] on span "LB - upp and low crowding, missing LL6" at bounding box center [225, 241] width 242 height 16
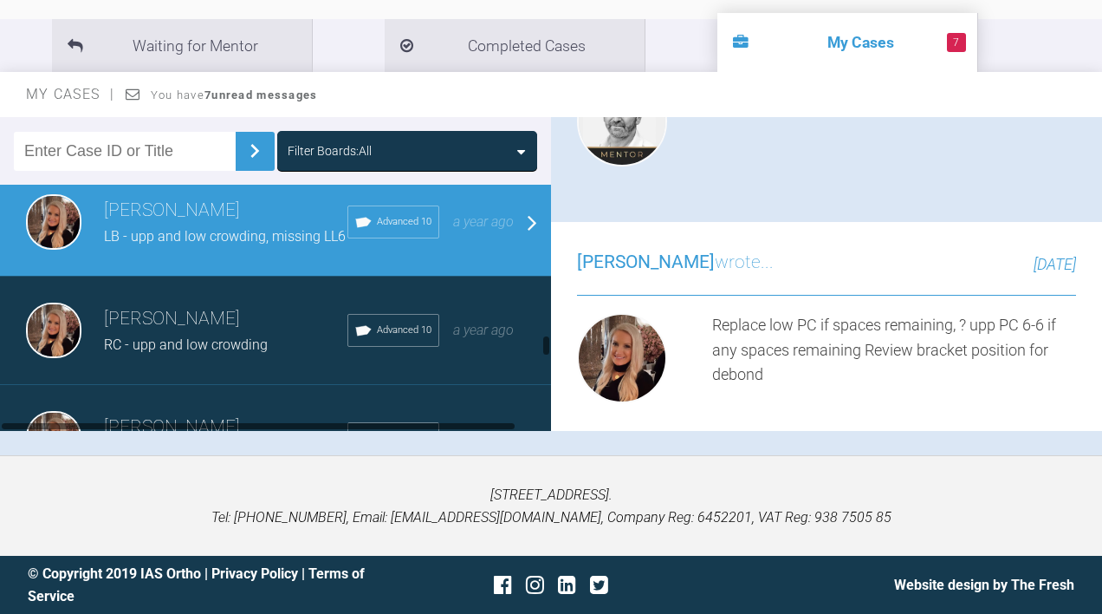
scroll to position [2530, 0]
click at [231, 352] on span "RC - upp and low crowding" at bounding box center [186, 343] width 164 height 16
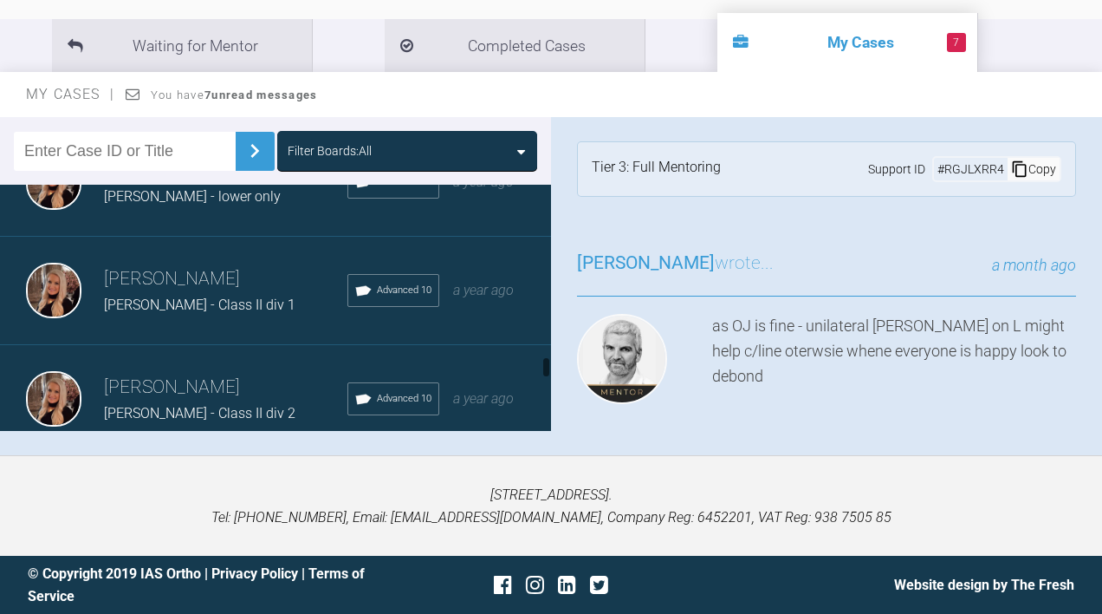
scroll to position [2893, 0]
click at [257, 317] on div "[PERSON_NAME] - Class II div 1" at bounding box center [226, 306] width 244 height 23
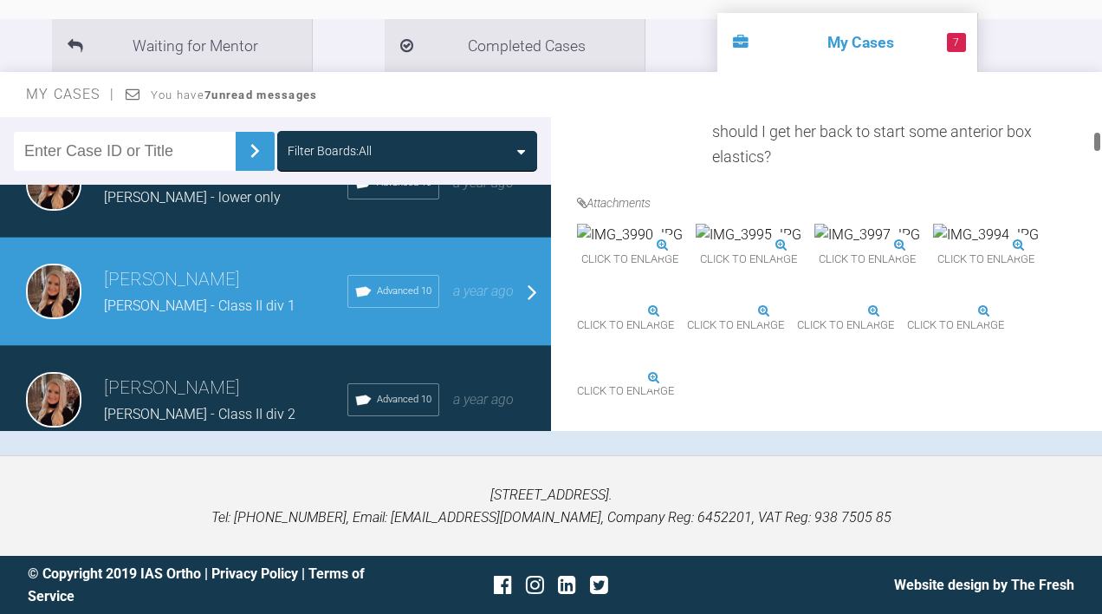
scroll to position [608, 0]
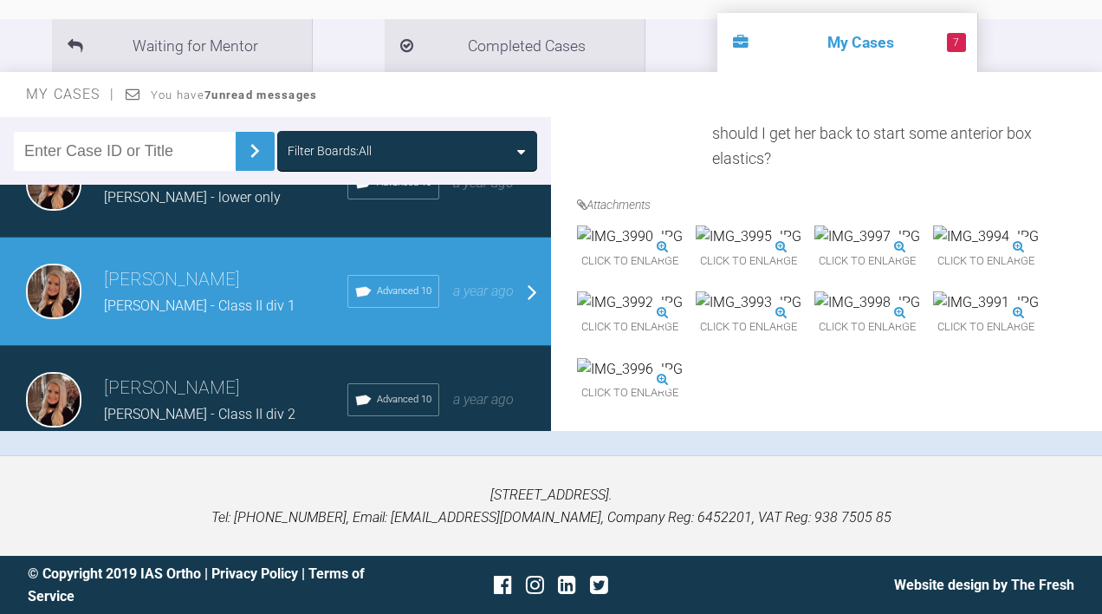
click at [683, 248] on img at bounding box center [630, 236] width 106 height 23
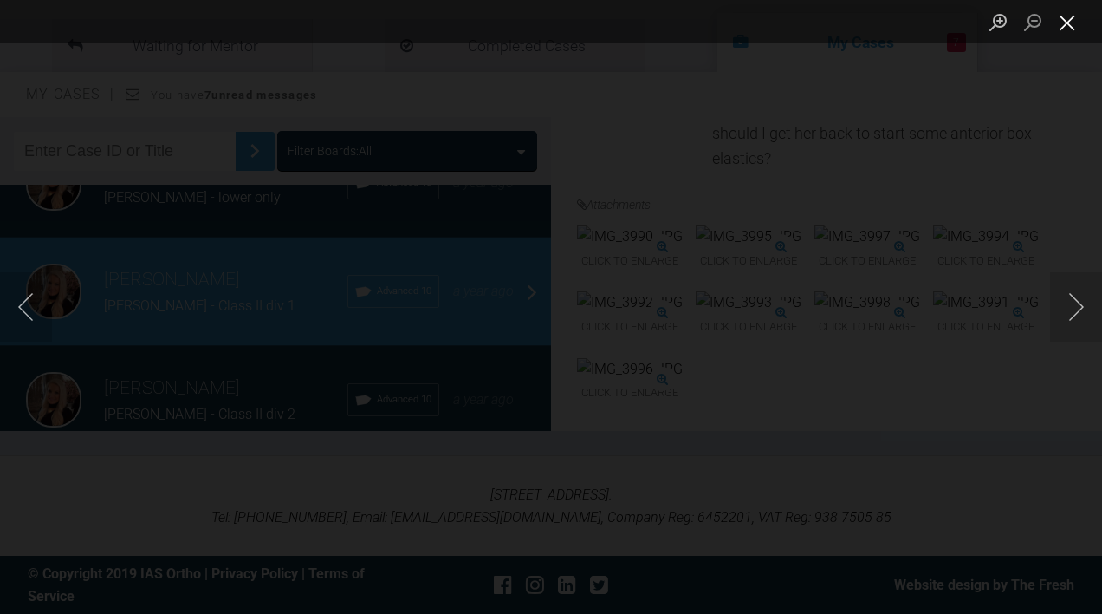
click at [1060, 15] on button "Close lightbox" at bounding box center [1067, 22] width 35 height 30
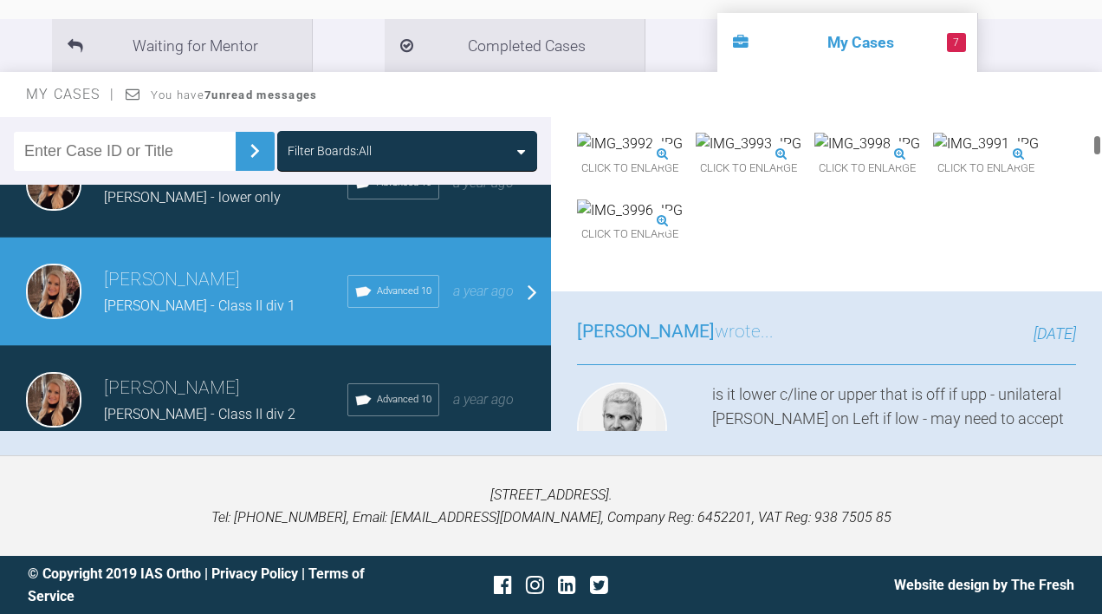
scroll to position [767, 0]
click at [933, 88] on img at bounding box center [986, 77] width 106 height 23
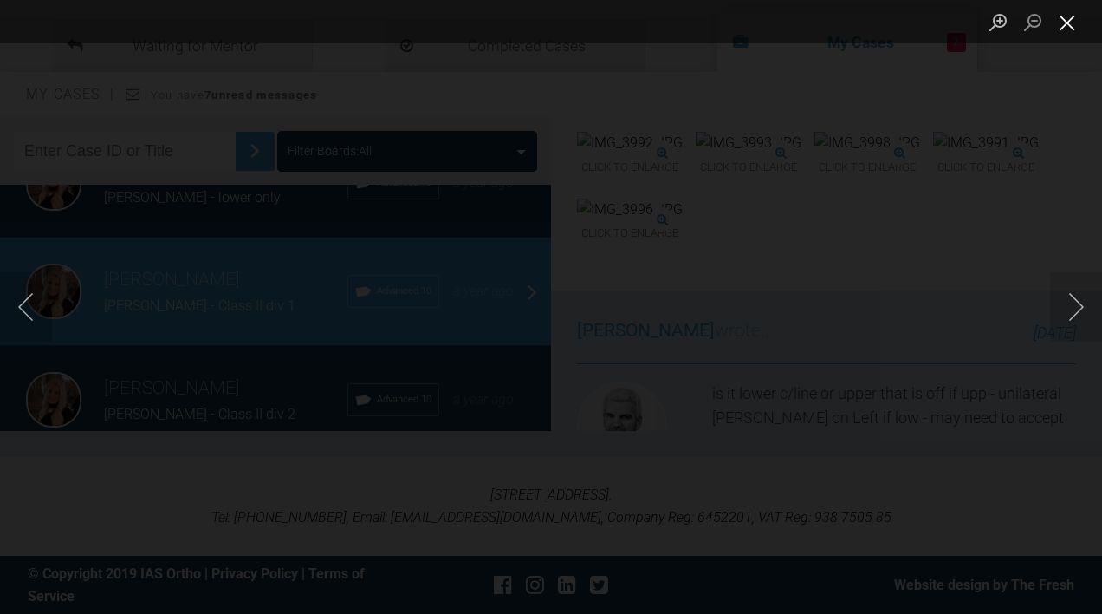
click at [1061, 24] on button "Close lightbox" at bounding box center [1067, 22] width 35 height 30
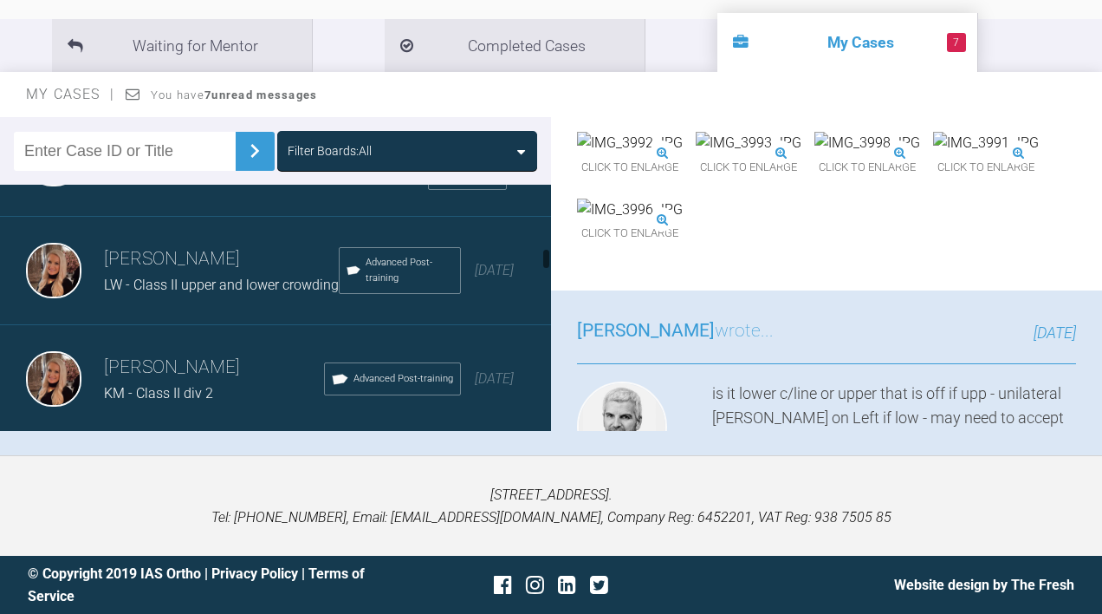
scroll to position [1066, 0]
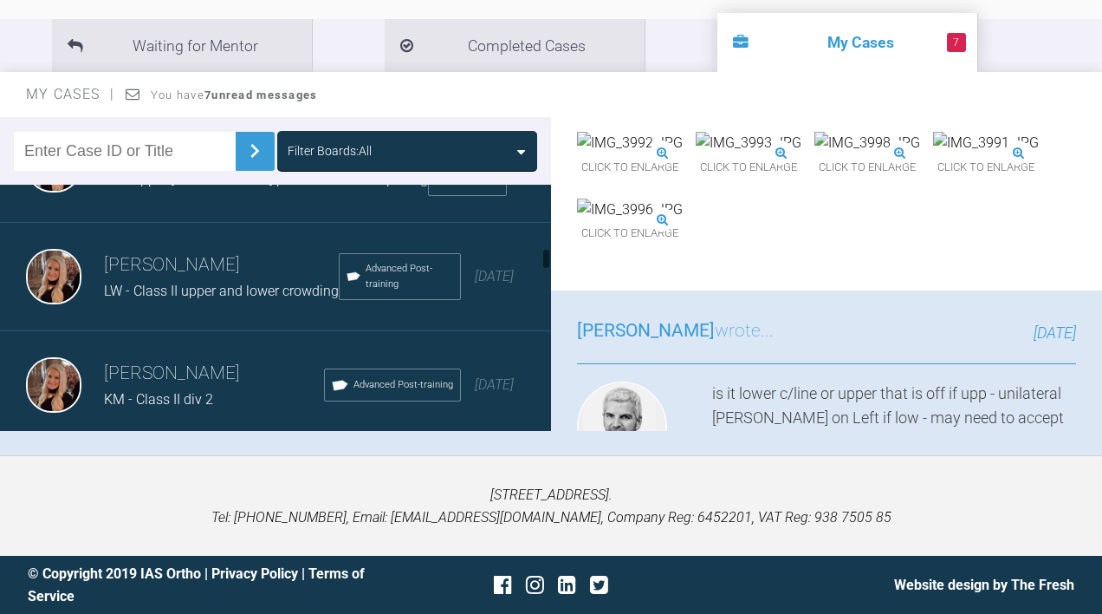
click at [264, 316] on div "[PERSON_NAME] LW - Class II upper and lower crowding Advanced Post-training [DA…" at bounding box center [275, 277] width 551 height 108
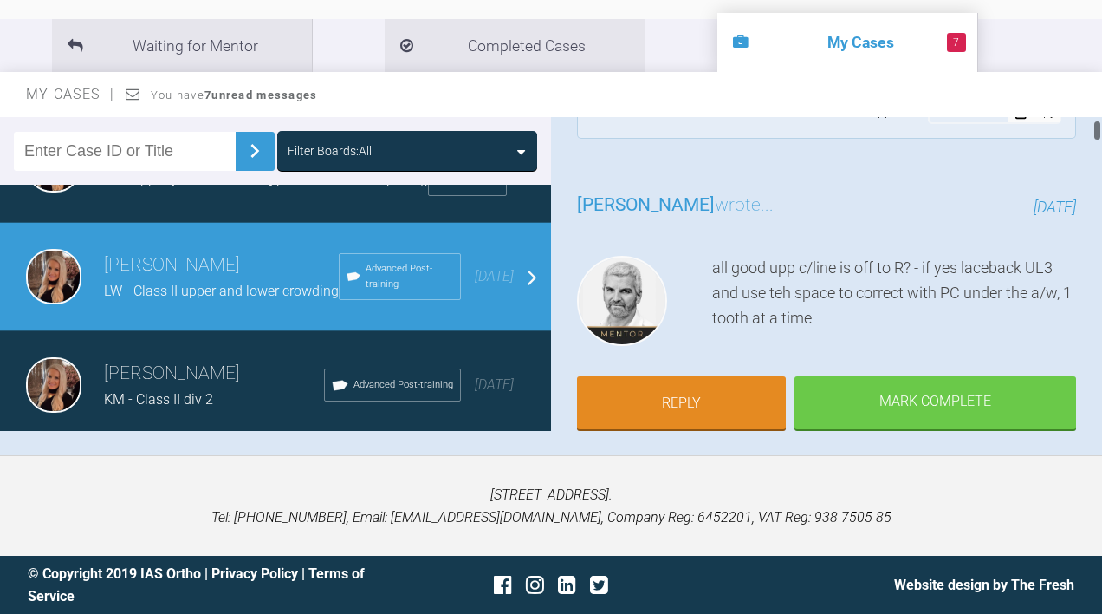
scroll to position [62, 0]
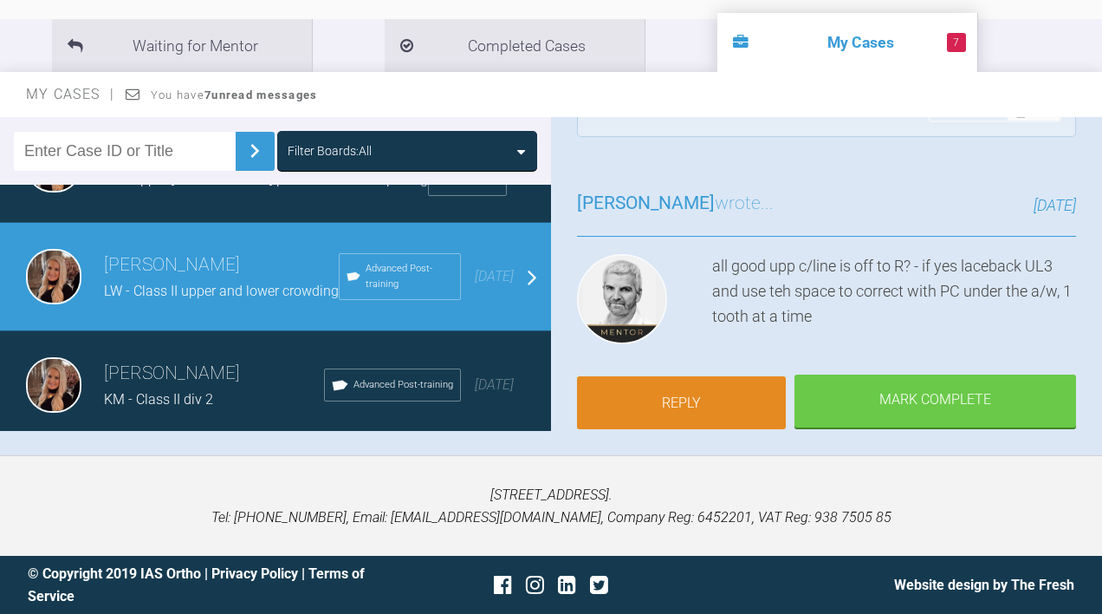
click at [723, 376] on link "Reply" at bounding box center [681, 403] width 209 height 54
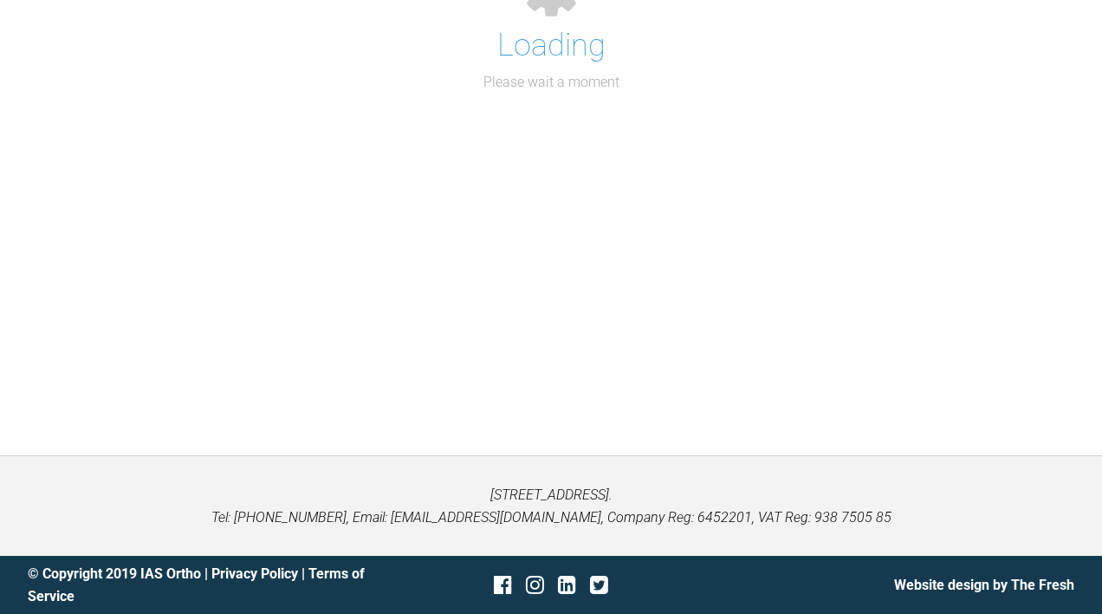
scroll to position [9627, 0]
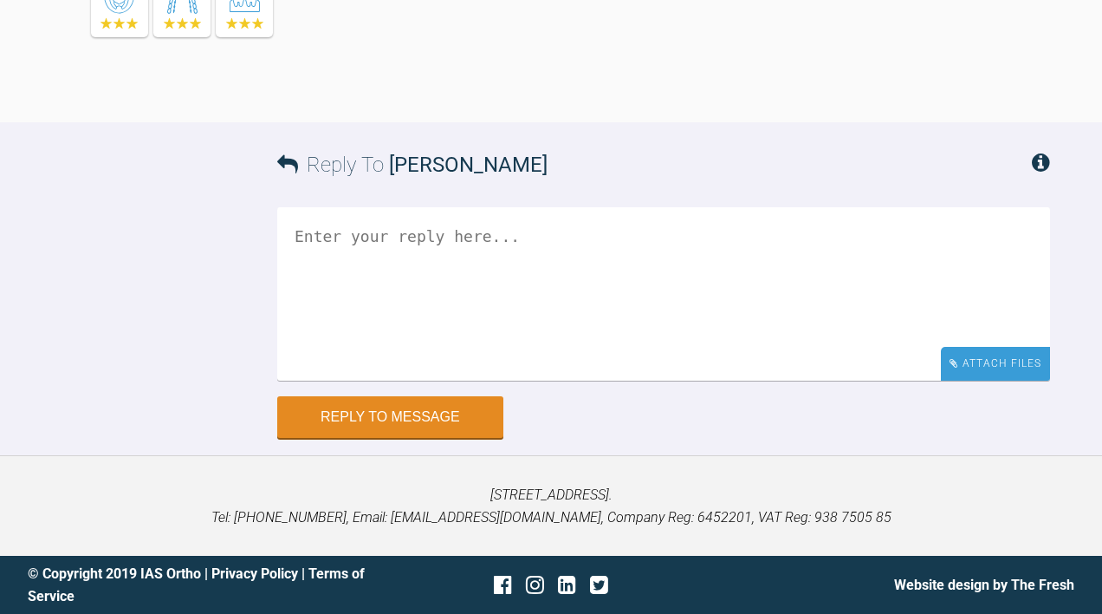
click at [1008, 366] on div "Attach Files" at bounding box center [995, 364] width 109 height 34
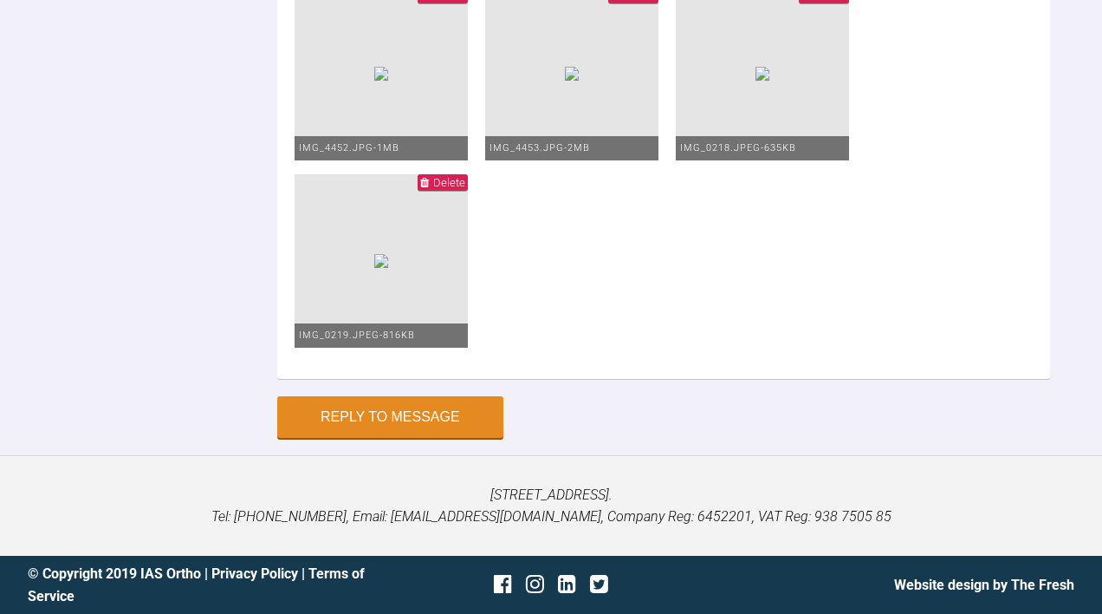
type textarea "upp 0.016 low 2020 Upp centreline is to RHS ut to UL3 and pc to UL2"
click at [423, 415] on button "Reply to Message" at bounding box center [390, 419] width 226 height 42
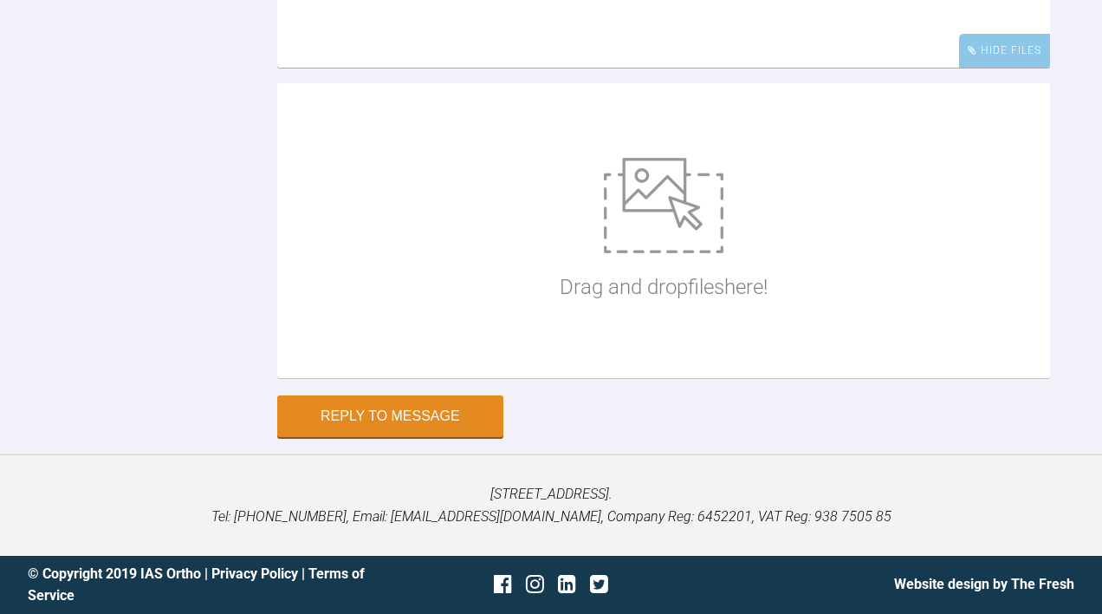
scroll to position [10197, 0]
click at [555, 395] on div "nv upp 20x20 low 19x25 Hide Files Drag and drop files here!" at bounding box center [663, 144] width 773 height 501
type textarea "nv upp 20x20 continue to correct centreline low 19x25"
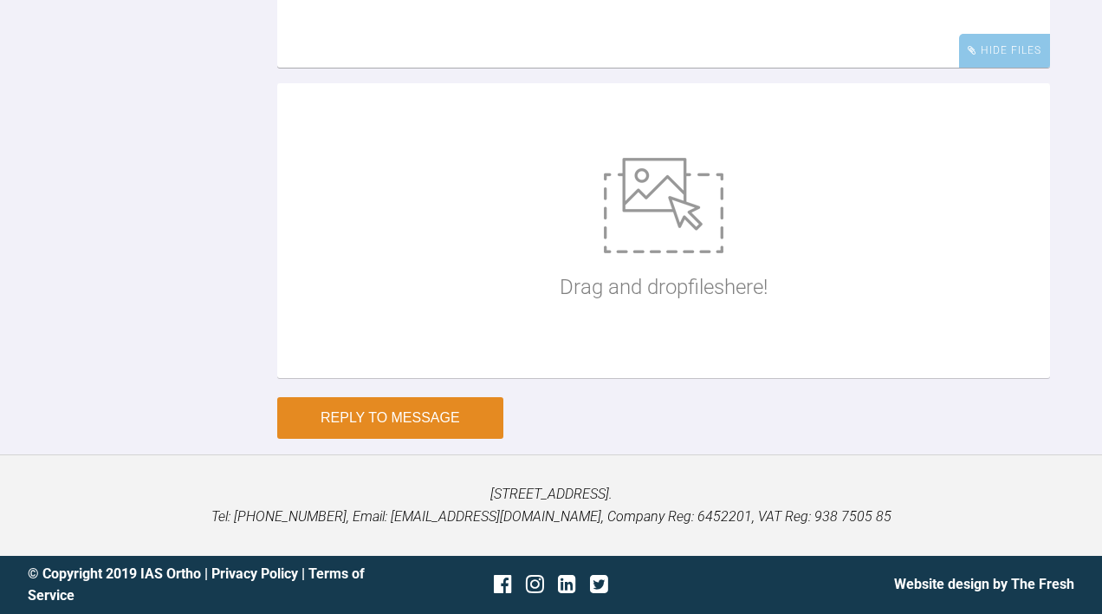
click at [398, 439] on button "Reply to Message" at bounding box center [390, 418] width 226 height 42
